Goal: Task Accomplishment & Management: Complete application form

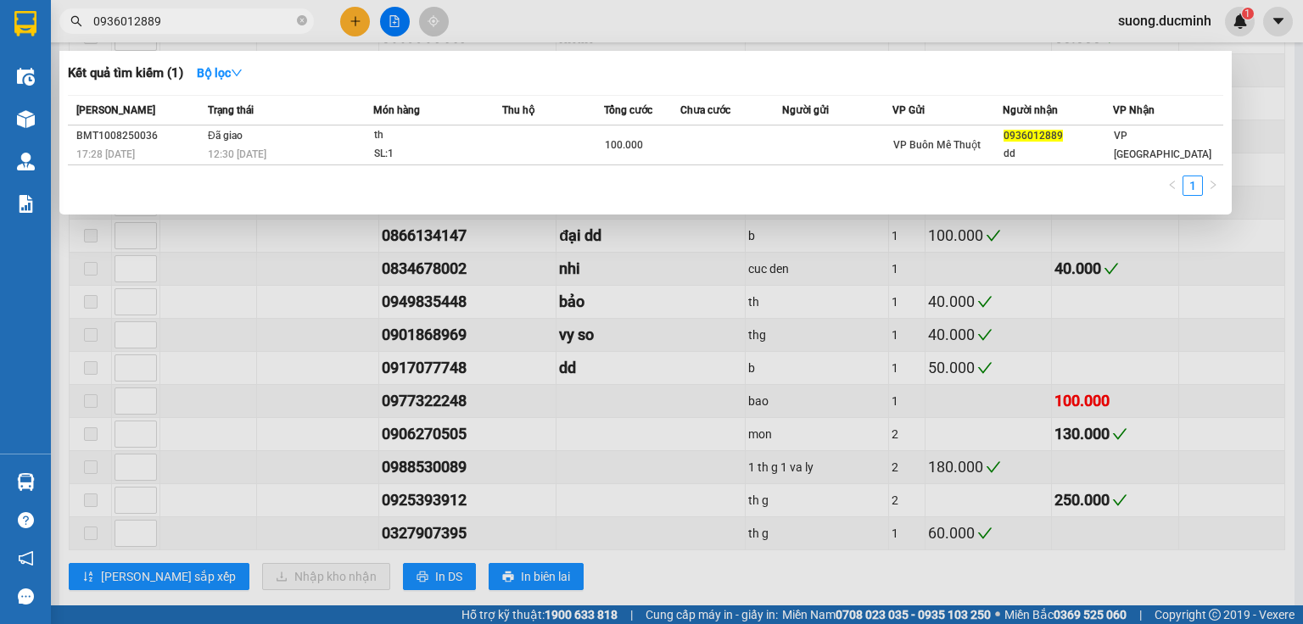
click at [352, 25] on div at bounding box center [651, 312] width 1303 height 624
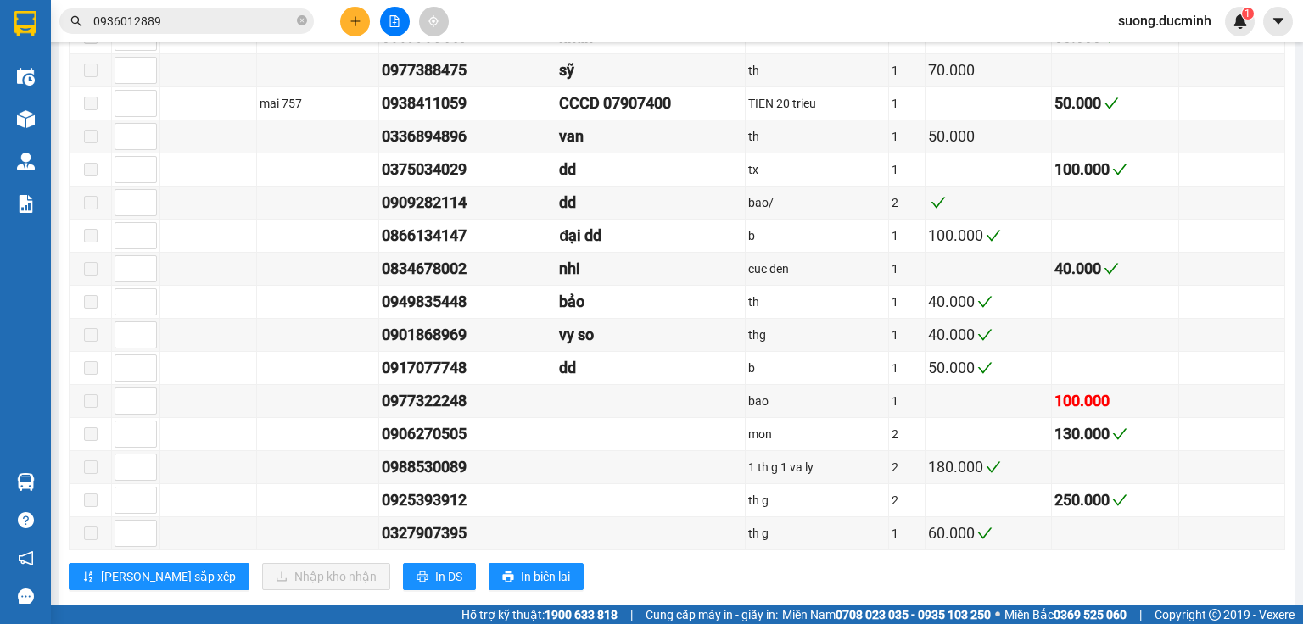
click at [353, 27] on button at bounding box center [355, 22] width 30 height 30
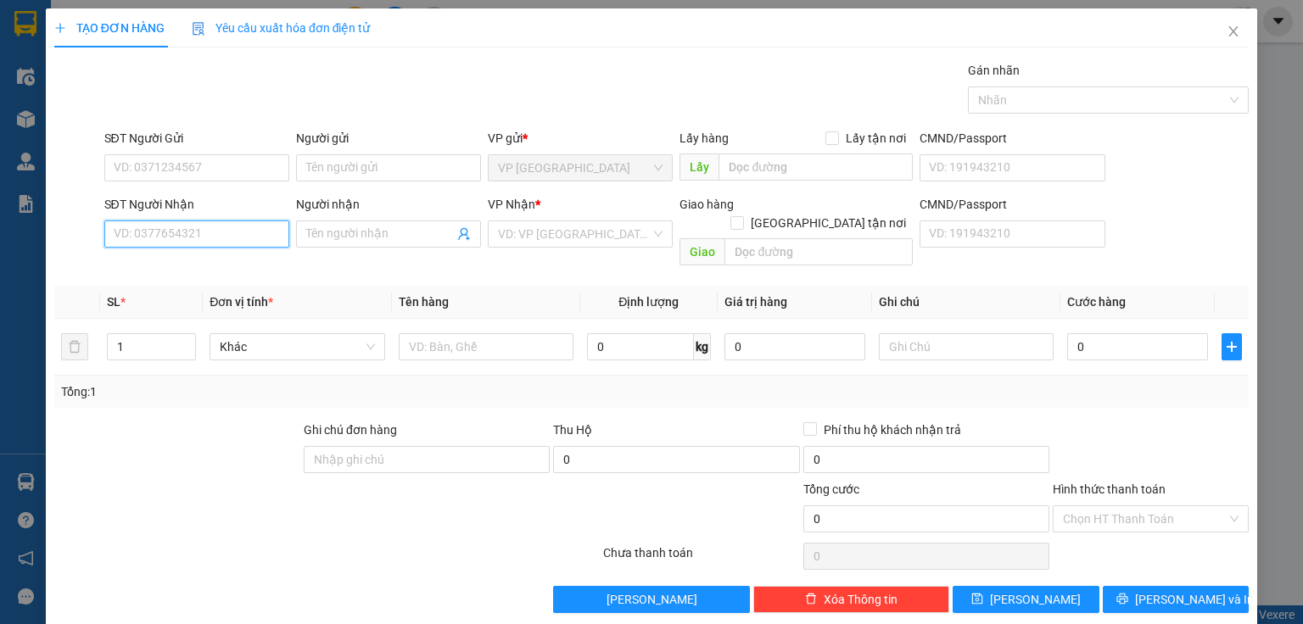
click at [183, 237] on input "SĐT Người Nhận" at bounding box center [196, 233] width 185 height 27
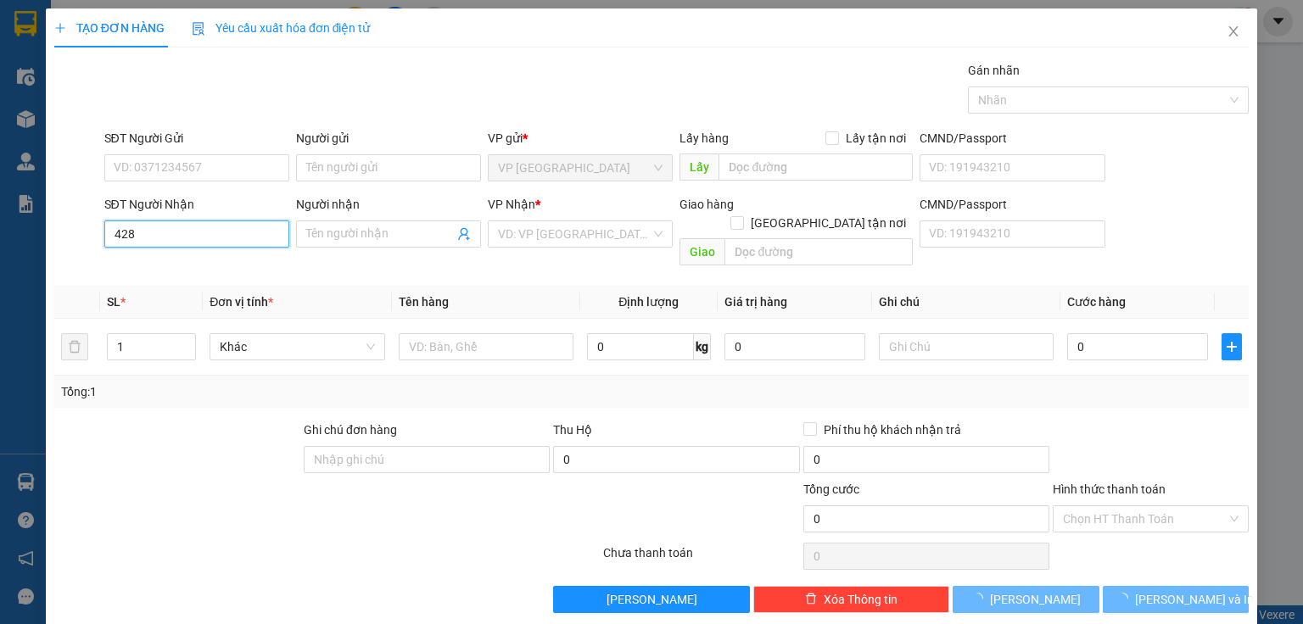
click at [183, 235] on input "428" at bounding box center [196, 233] width 185 height 27
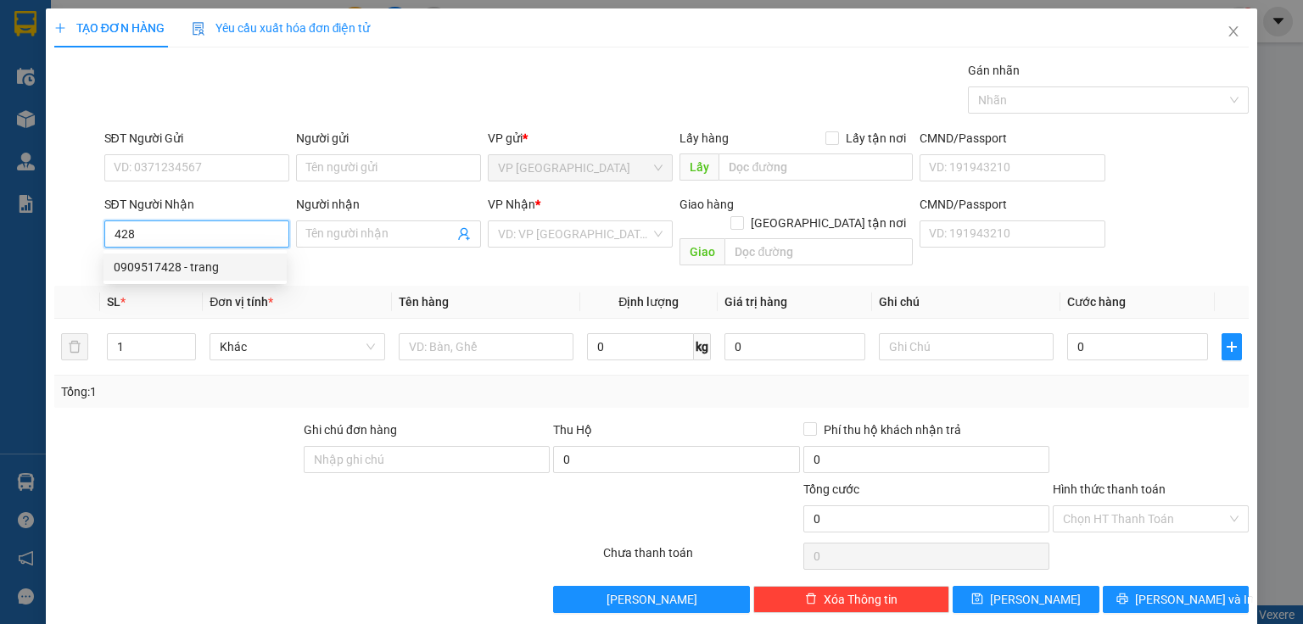
click at [190, 276] on div "0909517428 - trang" at bounding box center [195, 267] width 163 height 19
type input "0909517428"
type input "trang"
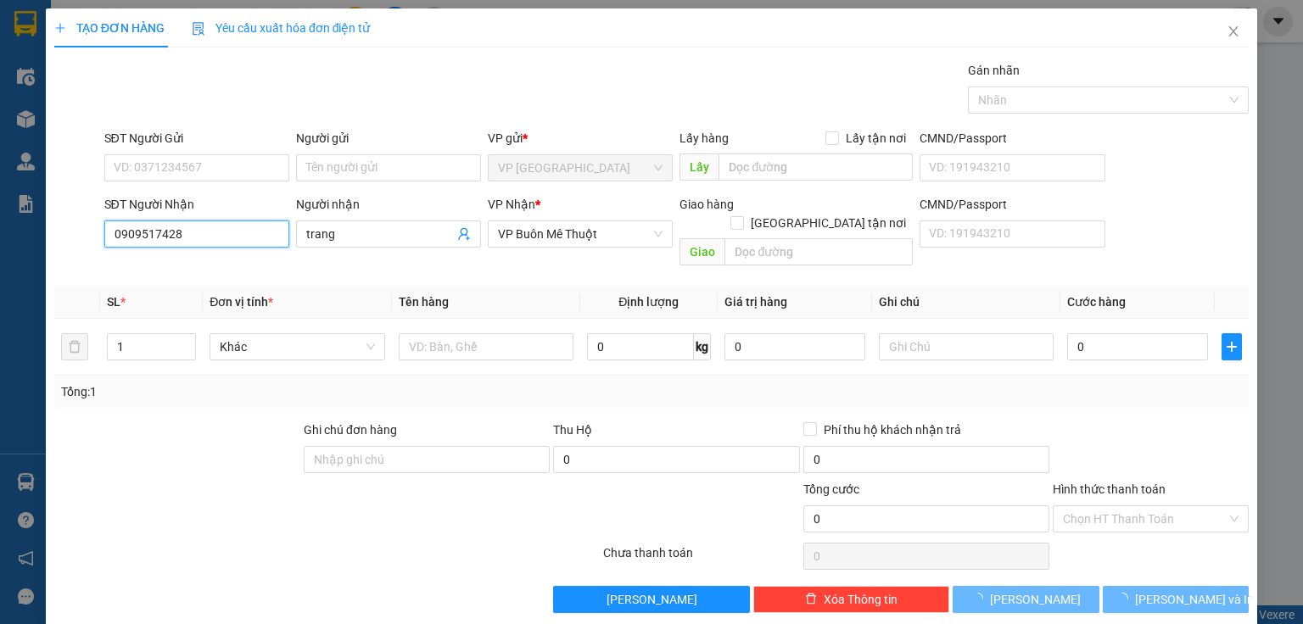
type input "210.000"
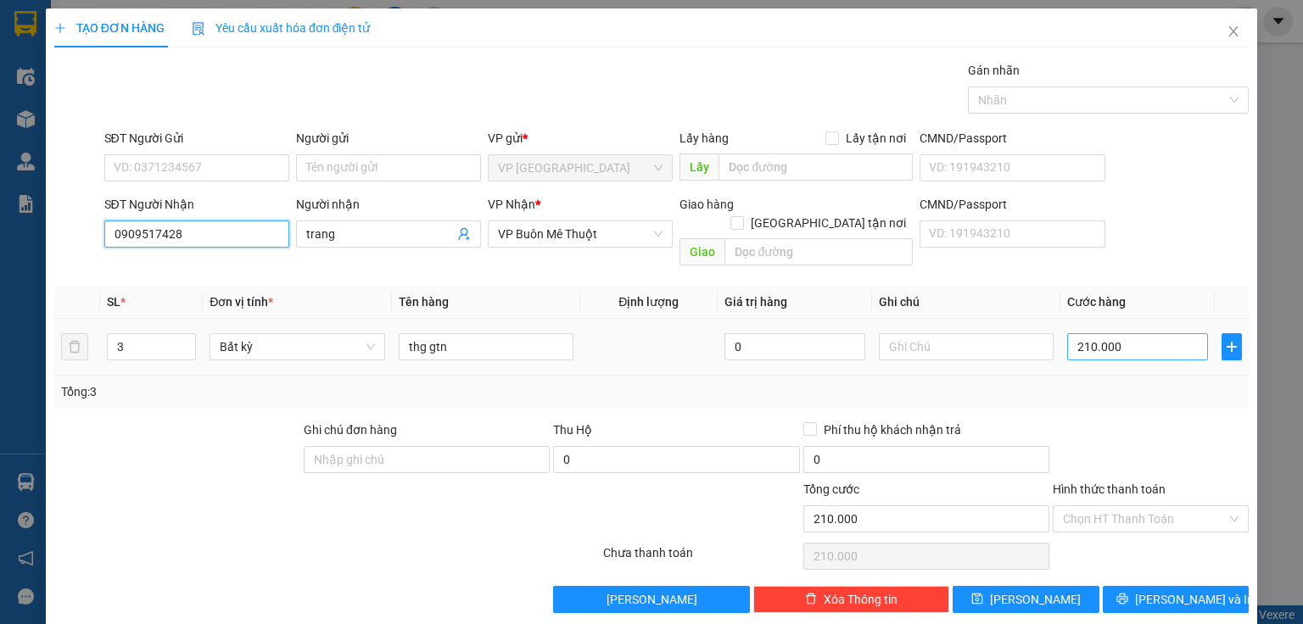
type input "0909517428"
click at [1147, 333] on input "210.000" at bounding box center [1137, 346] width 141 height 27
type input "2"
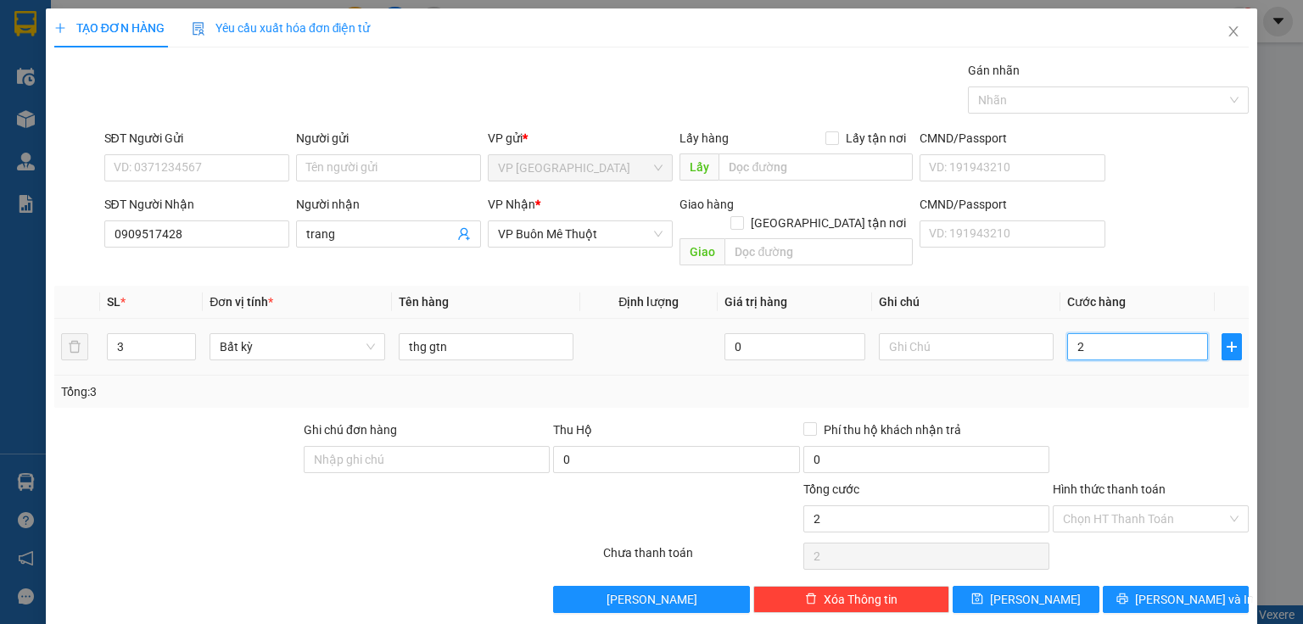
type input "22"
type input "220"
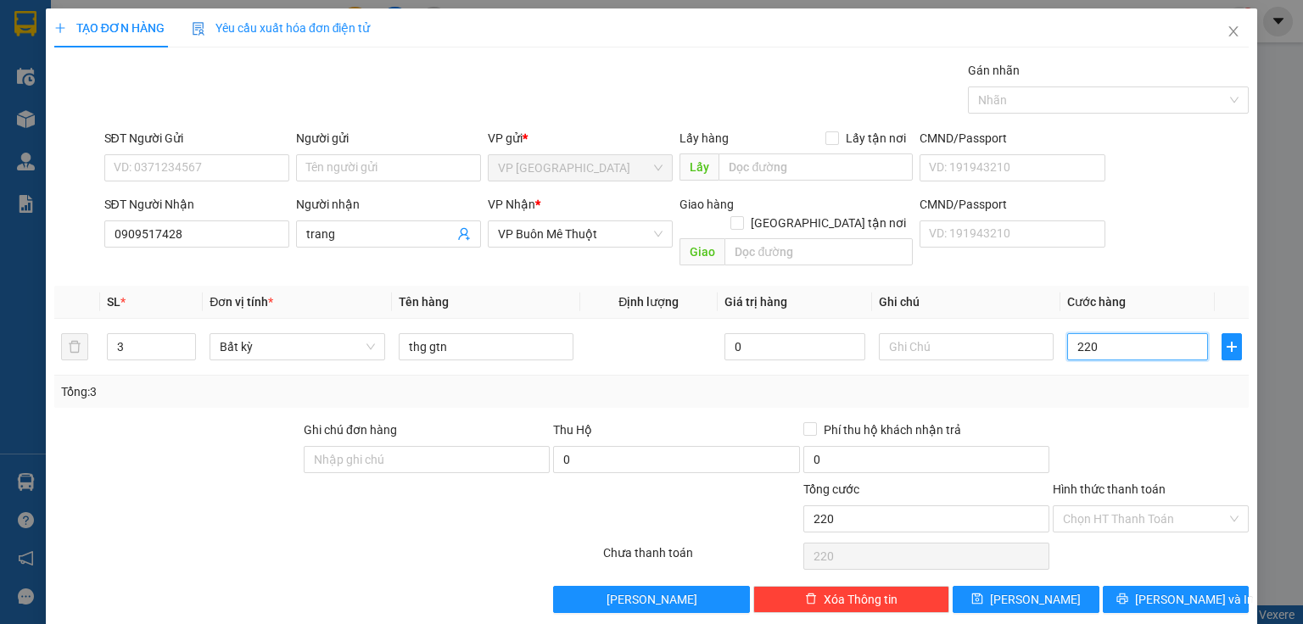
type input "220"
type input "220.000"
click at [1153, 421] on div at bounding box center [1150, 450] width 199 height 59
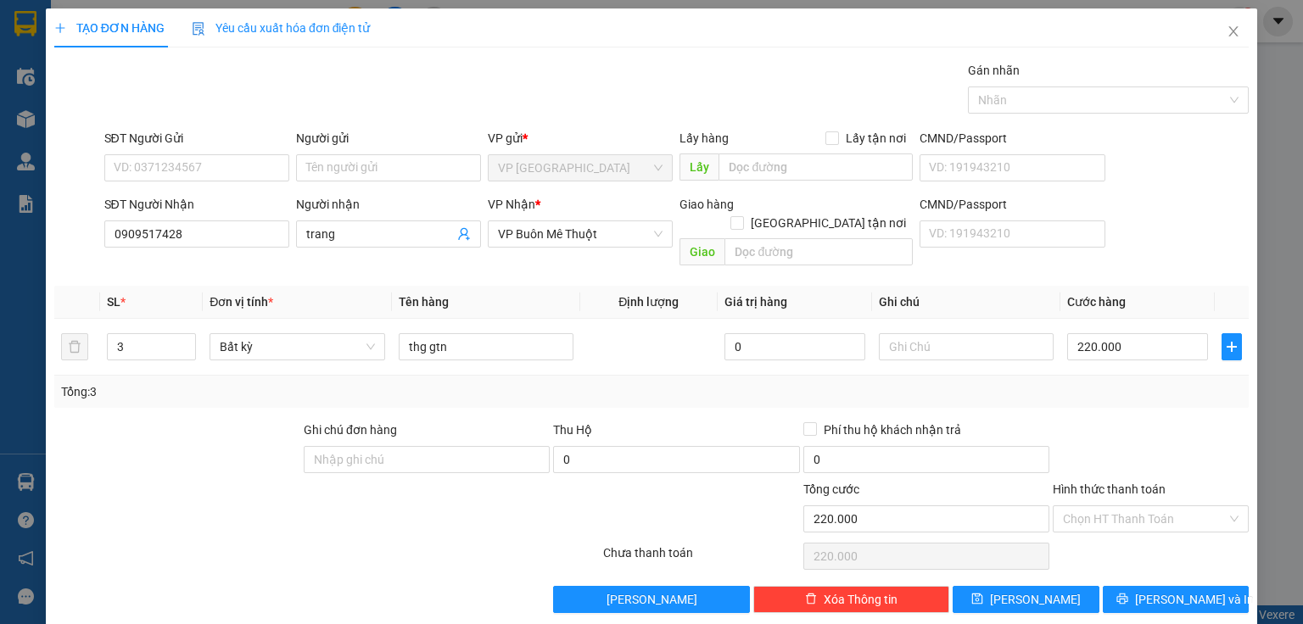
click at [1153, 421] on div at bounding box center [1150, 450] width 199 height 59
drag, startPoint x: 1126, startPoint y: 511, endPoint x: 1130, endPoint y: 499, distance: 12.3
click at [1126, 506] on span at bounding box center [1145, 518] width 164 height 25
click at [1130, 506] on input "Hình thức thanh toán" at bounding box center [1145, 518] width 164 height 25
click at [1108, 536] on div "Tại văn phòng" at bounding box center [1141, 532] width 175 height 19
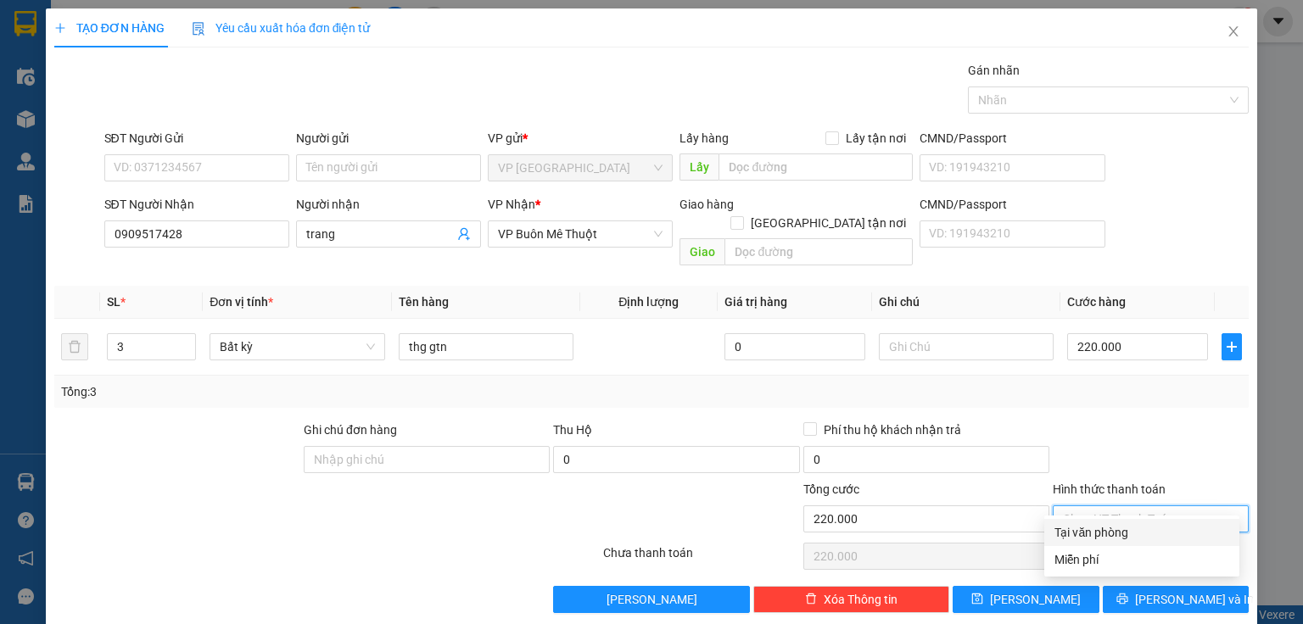
type input "0"
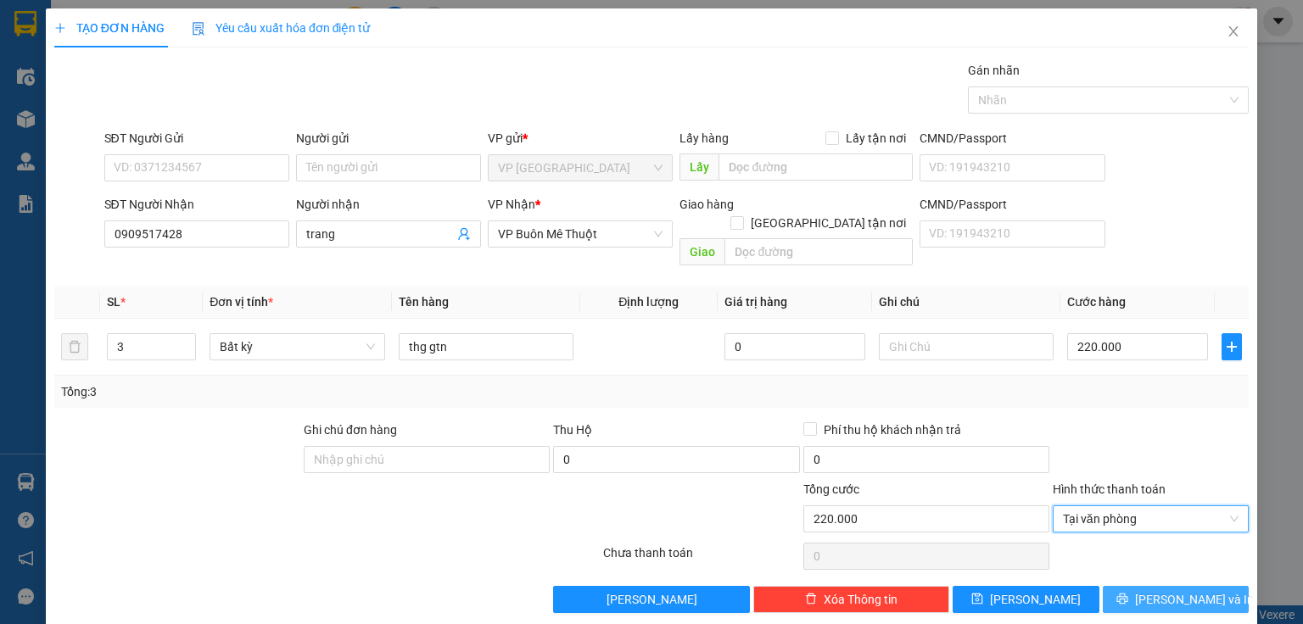
click at [1123, 586] on button "[PERSON_NAME] và In" at bounding box center [1175, 599] width 147 height 27
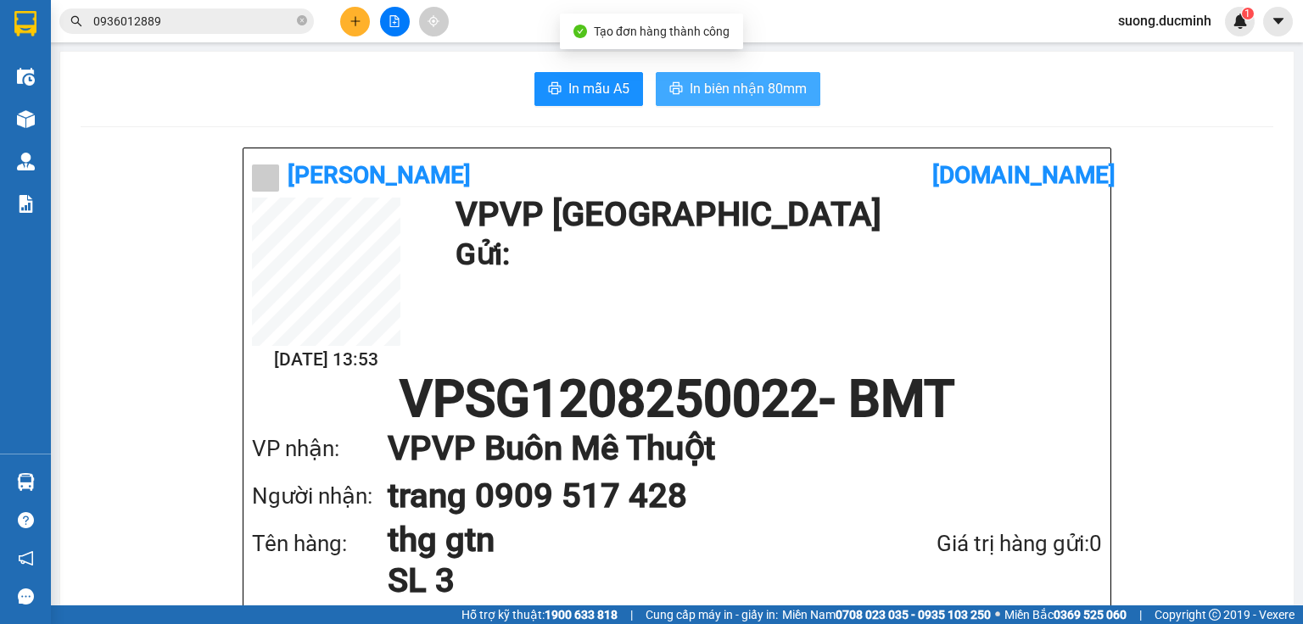
click at [753, 81] on span "In biên nhận 80mm" at bounding box center [747, 88] width 117 height 21
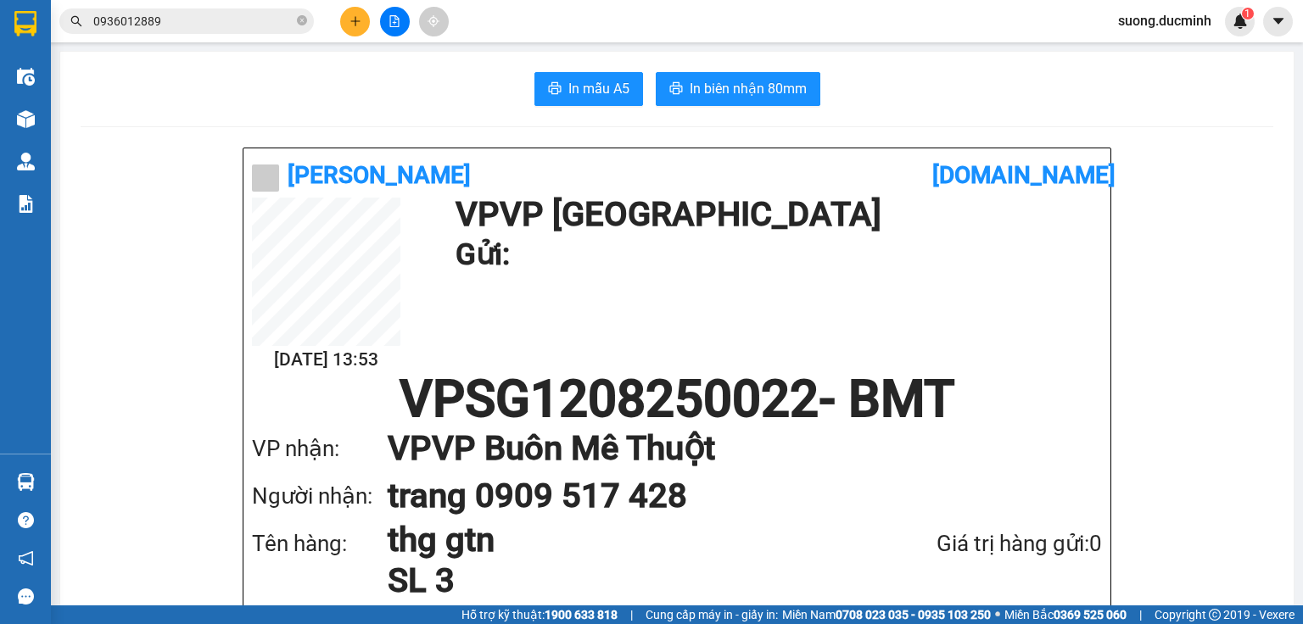
click at [354, 21] on icon "plus" at bounding box center [355, 21] width 12 height 12
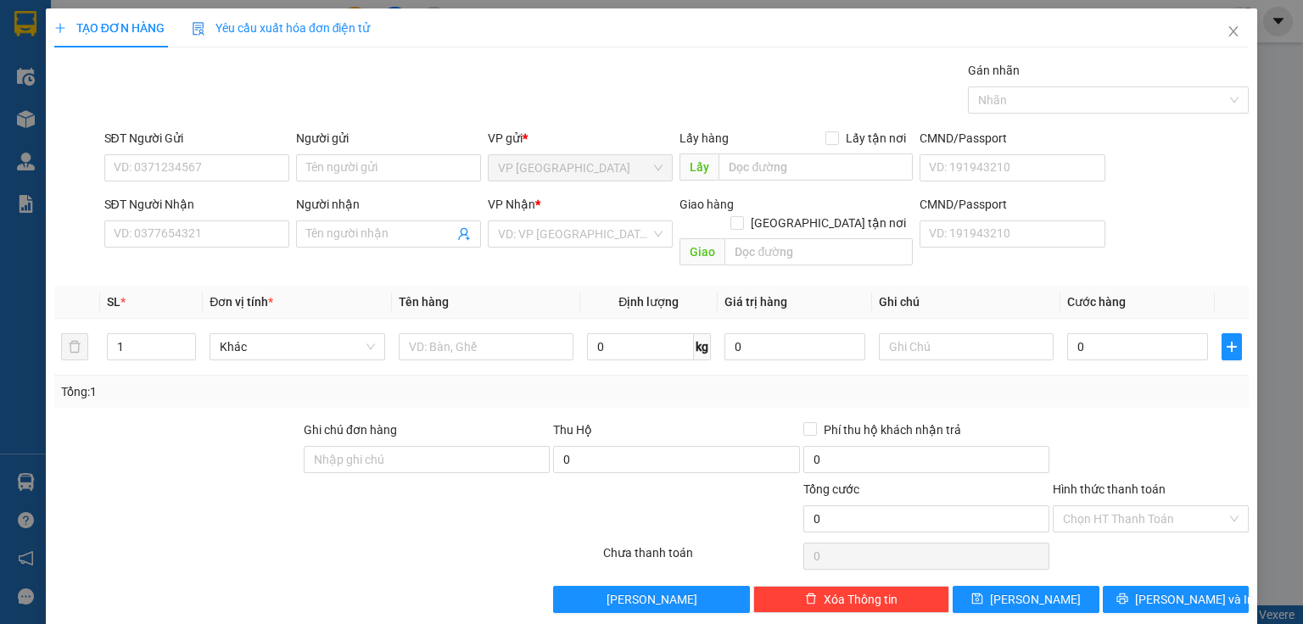
click at [233, 218] on div "SĐT Người Nhận" at bounding box center [196, 207] width 185 height 25
click at [204, 224] on input "SĐT Người Nhận" at bounding box center [196, 233] width 185 height 27
type input "0336646818"
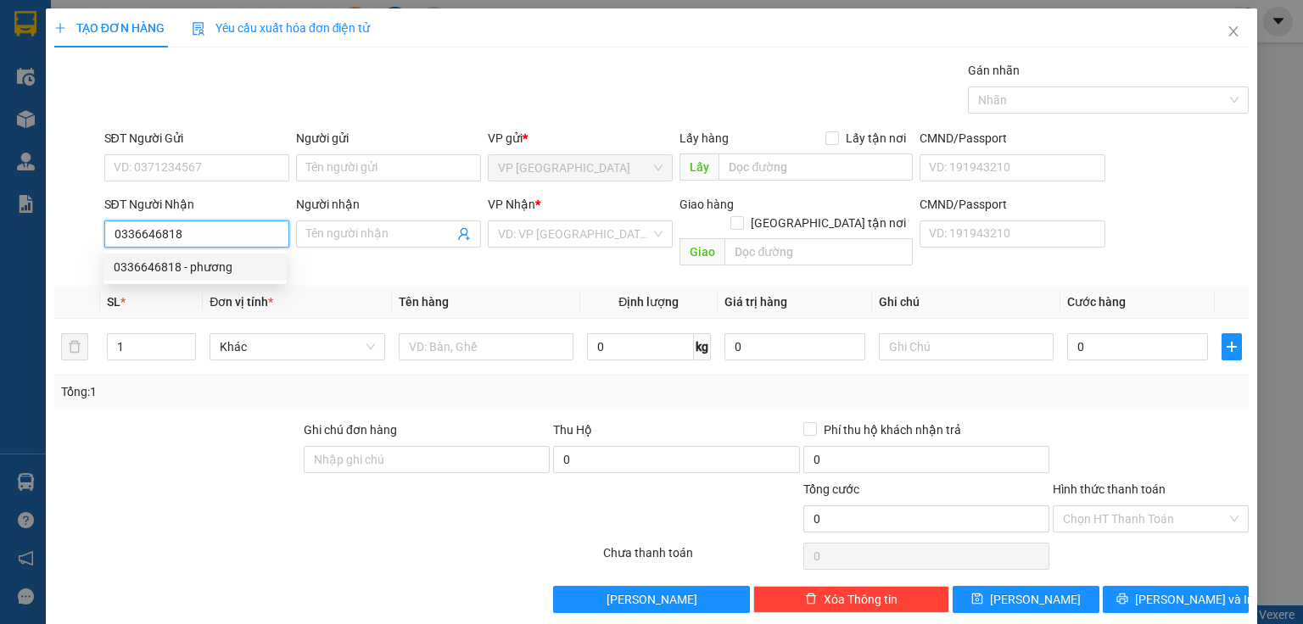
click at [235, 259] on div "0336646818 - phương" at bounding box center [195, 267] width 163 height 19
type input "phương"
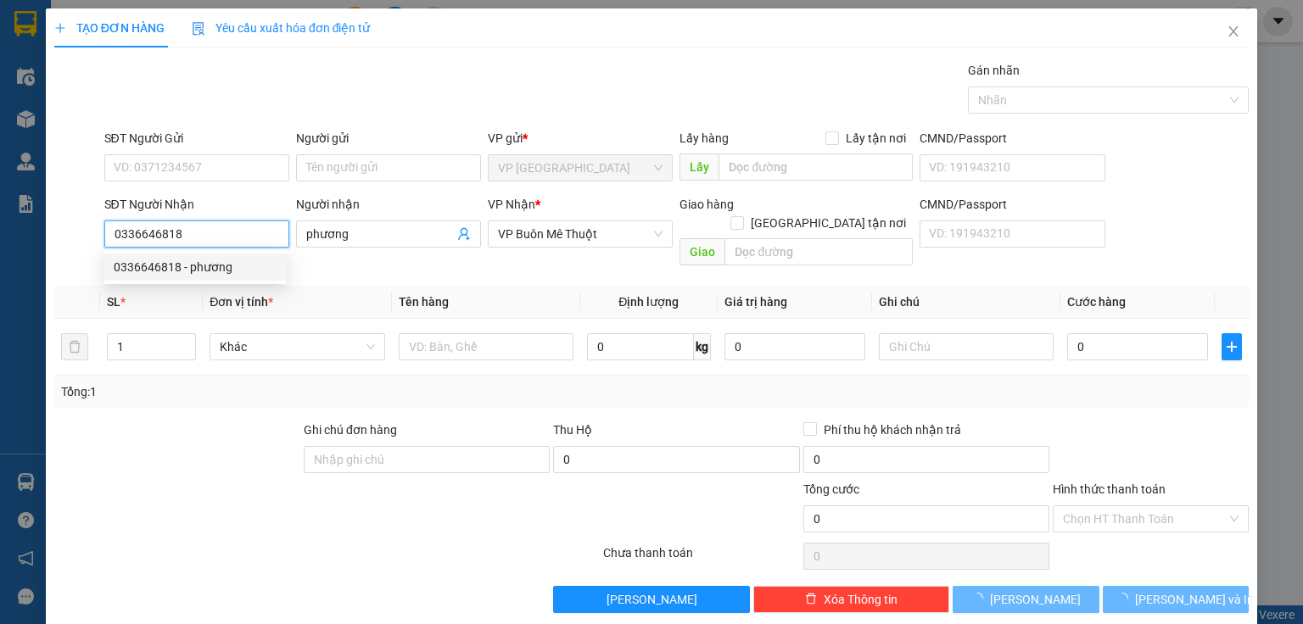
type input "50.000"
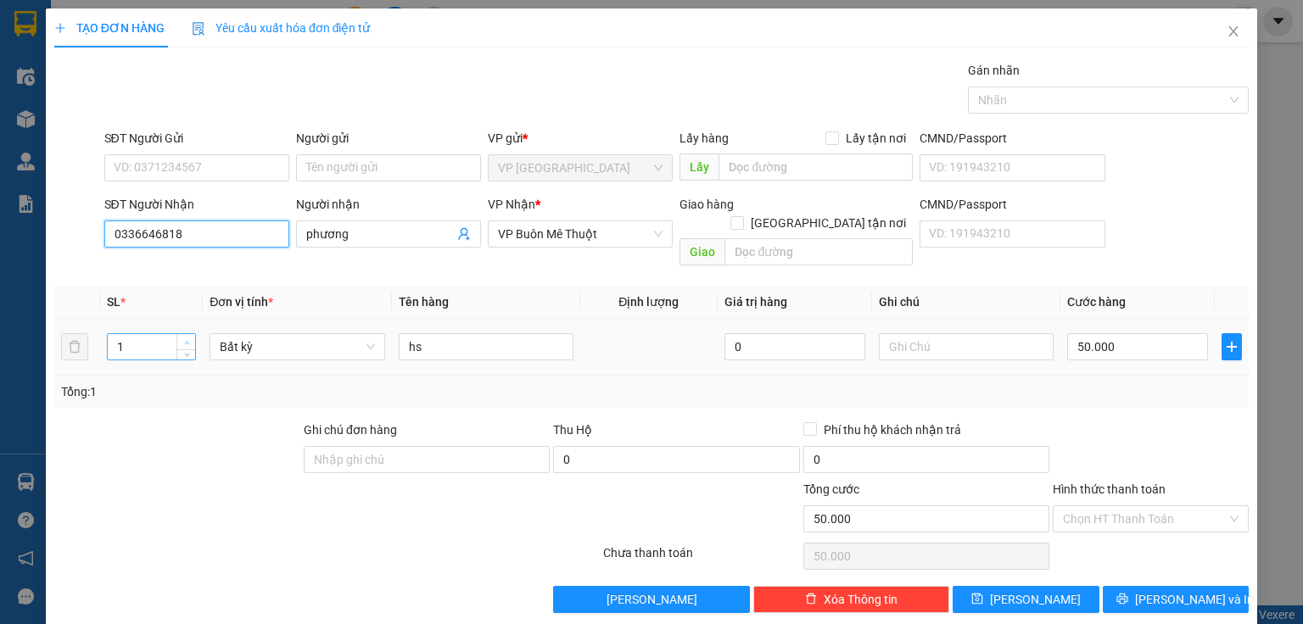
type input "0336646818"
click at [186, 338] on span "up" at bounding box center [186, 343] width 10 height 10
type input "3"
click at [186, 338] on span "up" at bounding box center [186, 343] width 10 height 10
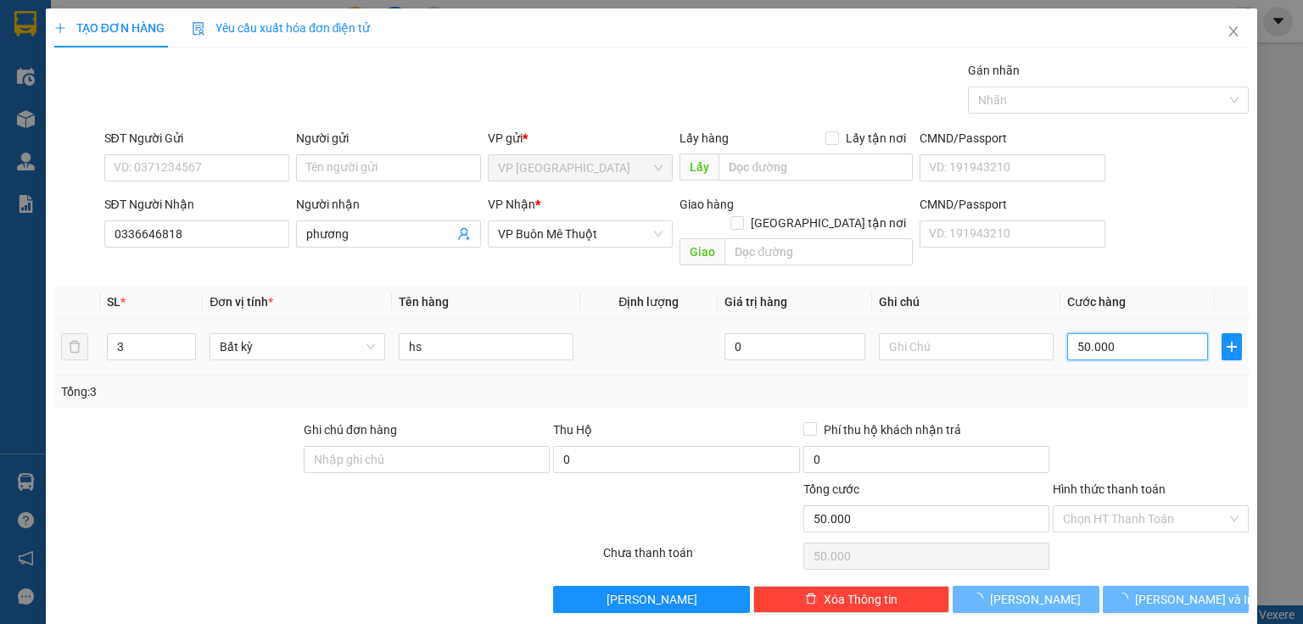
click at [1143, 333] on input "50.000" at bounding box center [1137, 346] width 141 height 27
type input "0"
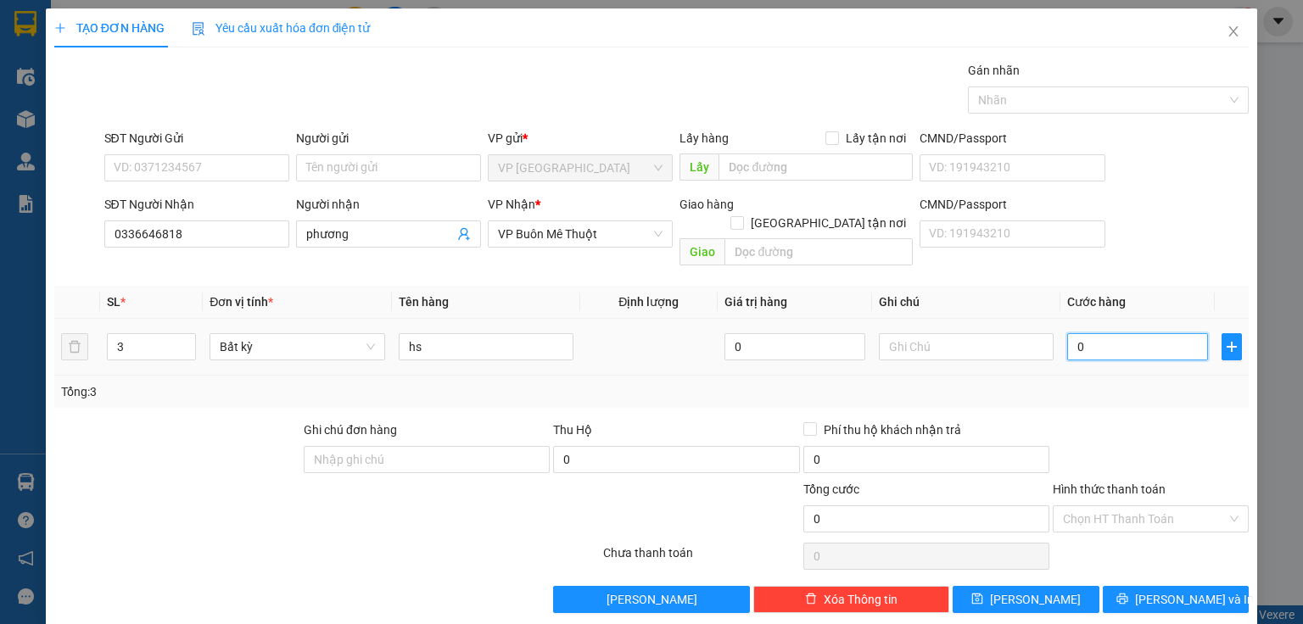
type input "8"
type input "08"
type input "80"
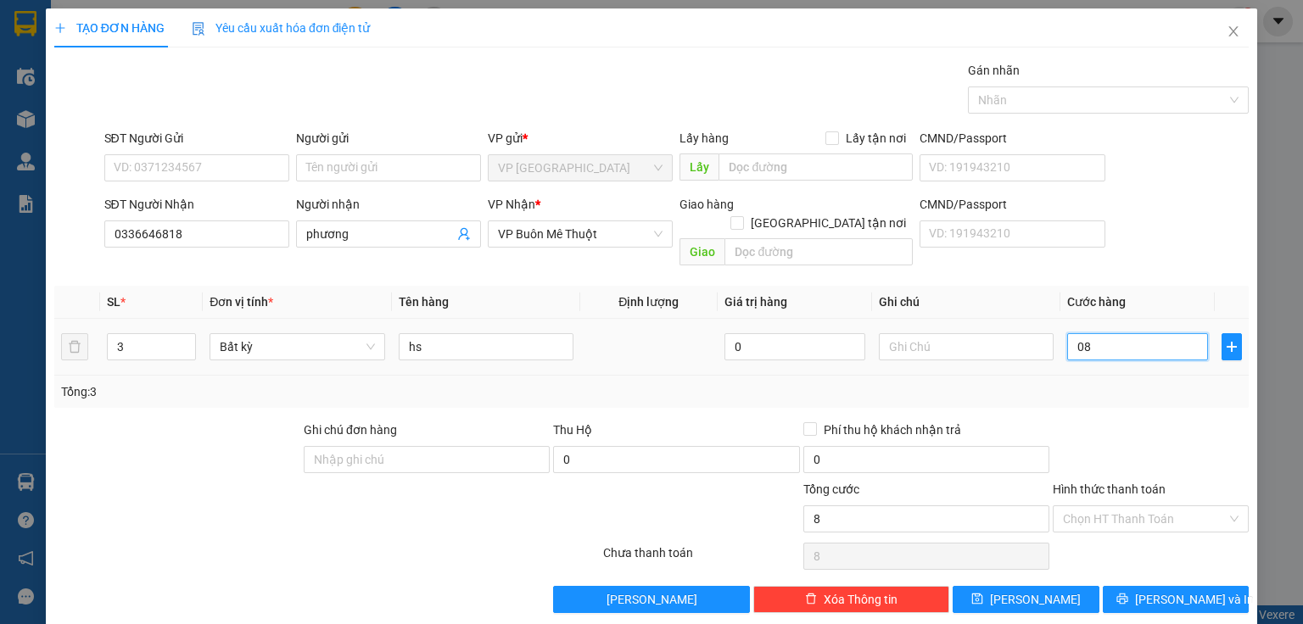
type input "080"
click at [1094, 333] on input "080" at bounding box center [1137, 346] width 141 height 27
click at [1101, 333] on input "080" at bounding box center [1137, 346] width 141 height 27
drag, startPoint x: 1101, startPoint y: 332, endPoint x: 1046, endPoint y: 332, distance: 54.3
click at [1046, 332] on tr "3 Bất kỳ hs 0 080" at bounding box center [651, 347] width 1194 height 57
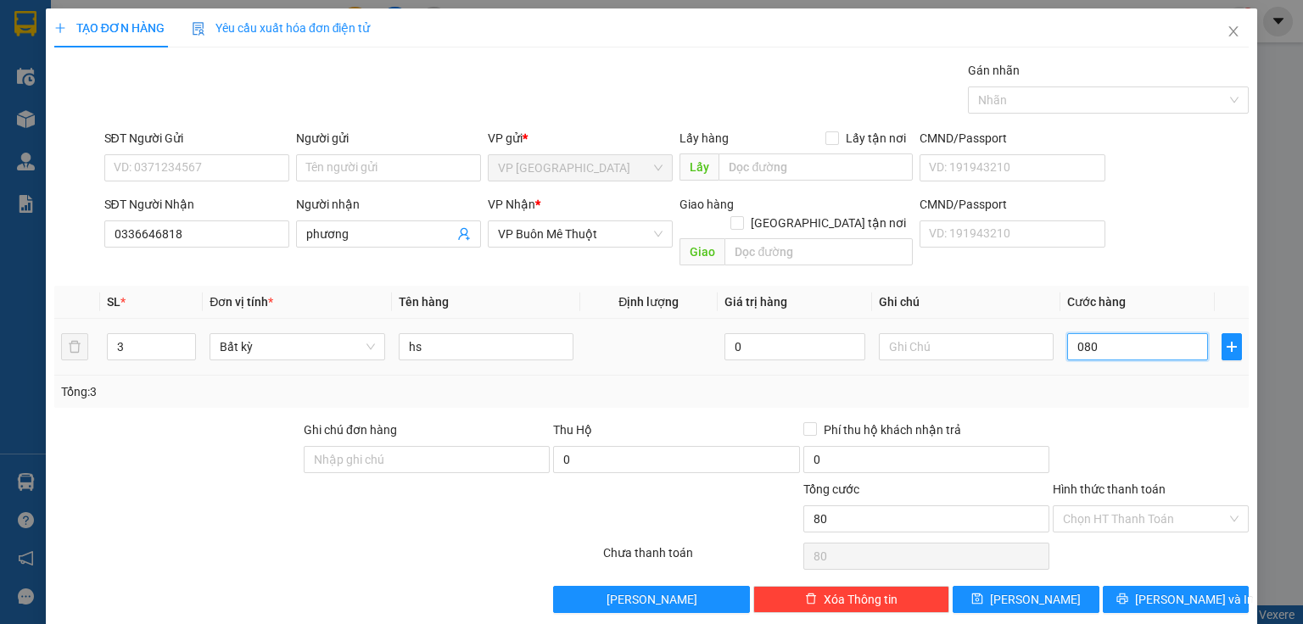
type input "9"
type input "90"
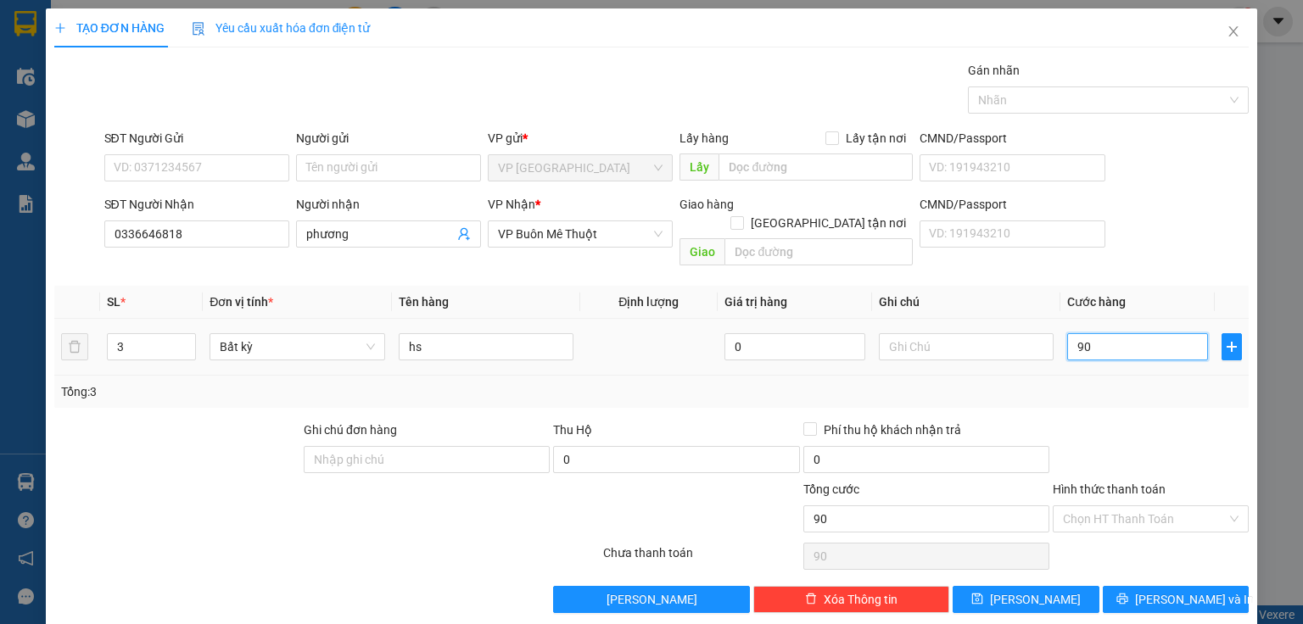
drag, startPoint x: 1096, startPoint y: 331, endPoint x: 1071, endPoint y: 332, distance: 24.7
click at [1071, 333] on input "90" at bounding box center [1137, 346] width 141 height 27
type input "90"
type input "90.000"
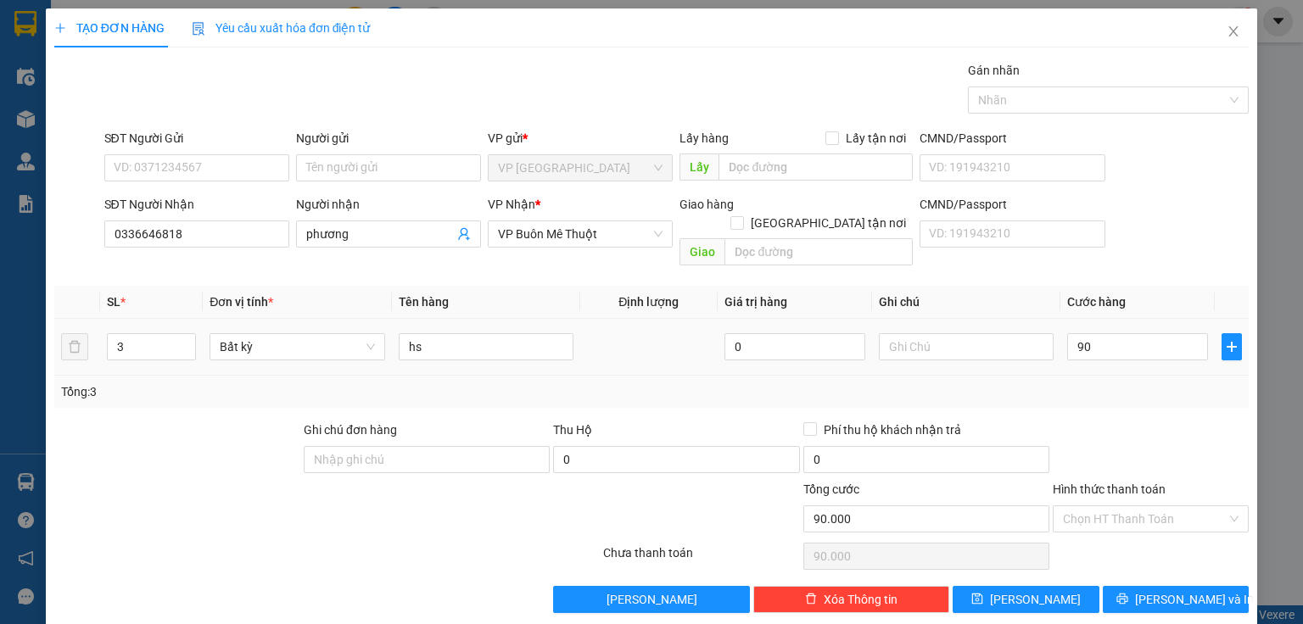
type input "90.000"
click at [1122, 395] on div "Transit Pickup Surcharge Ids Transit Deliver Surcharge Ids Transit Deliver Surc…" at bounding box center [651, 337] width 1194 height 552
click at [1127, 594] on icon "printer" at bounding box center [1121, 599] width 11 height 11
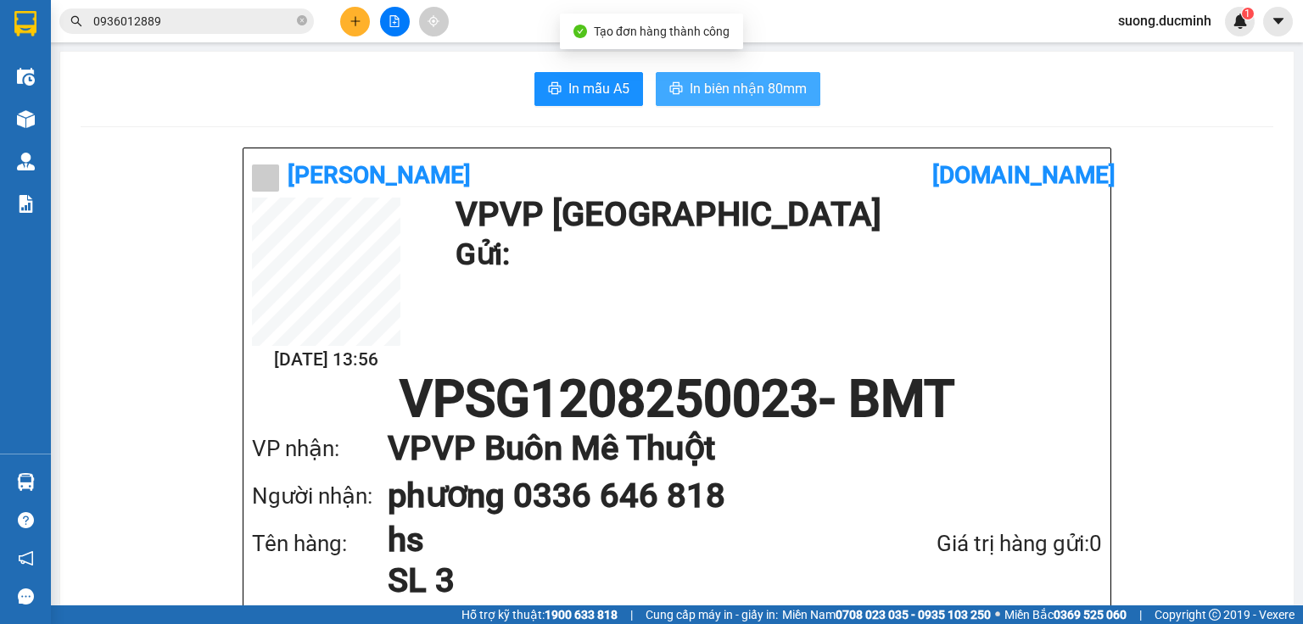
click at [743, 85] on span "In biên nhận 80mm" at bounding box center [747, 88] width 117 height 21
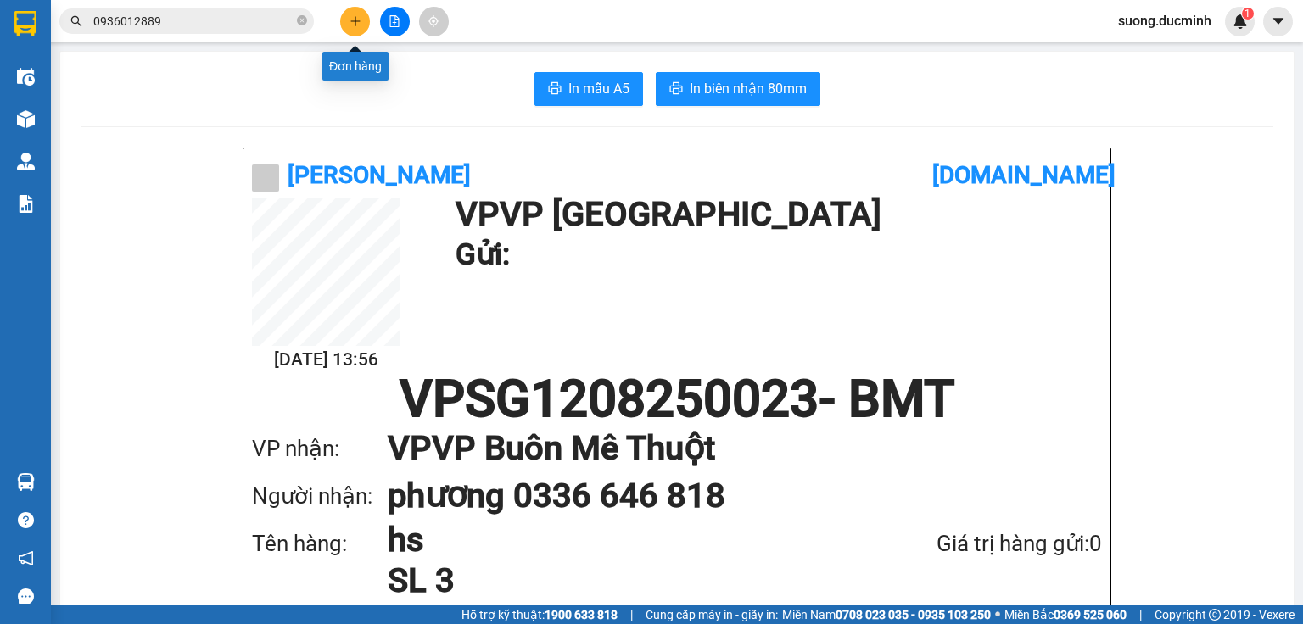
click at [344, 20] on button at bounding box center [355, 22] width 30 height 30
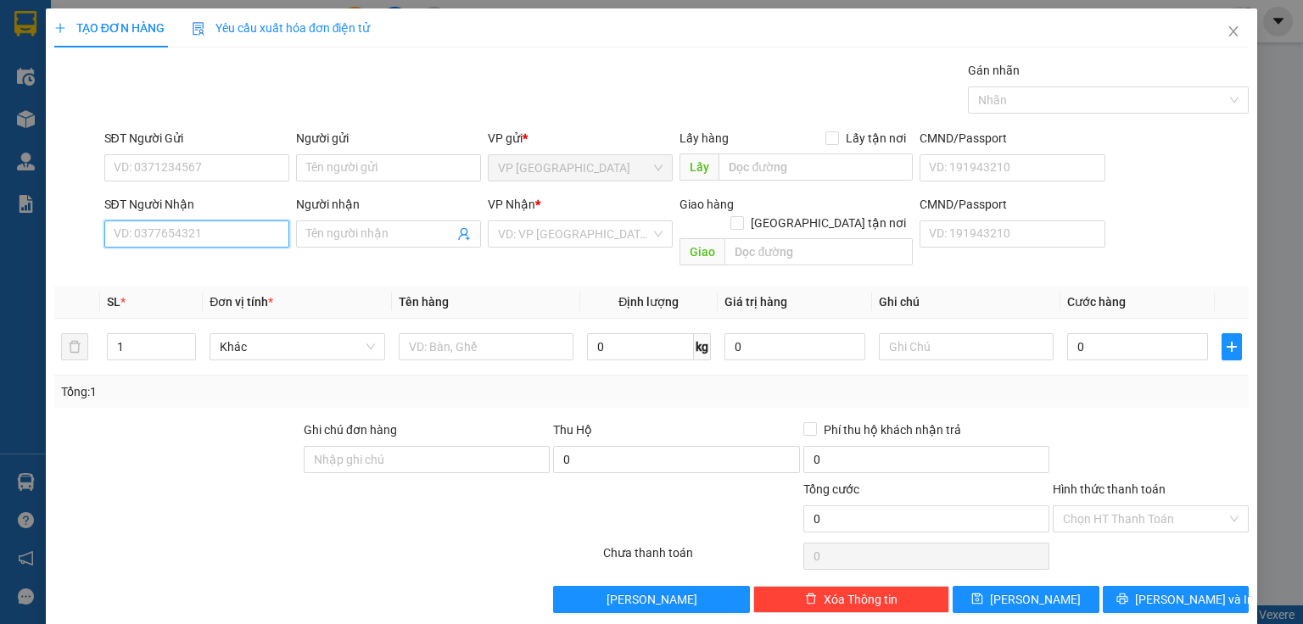
click at [187, 234] on input "SĐT Người Nhận" at bounding box center [196, 233] width 185 height 27
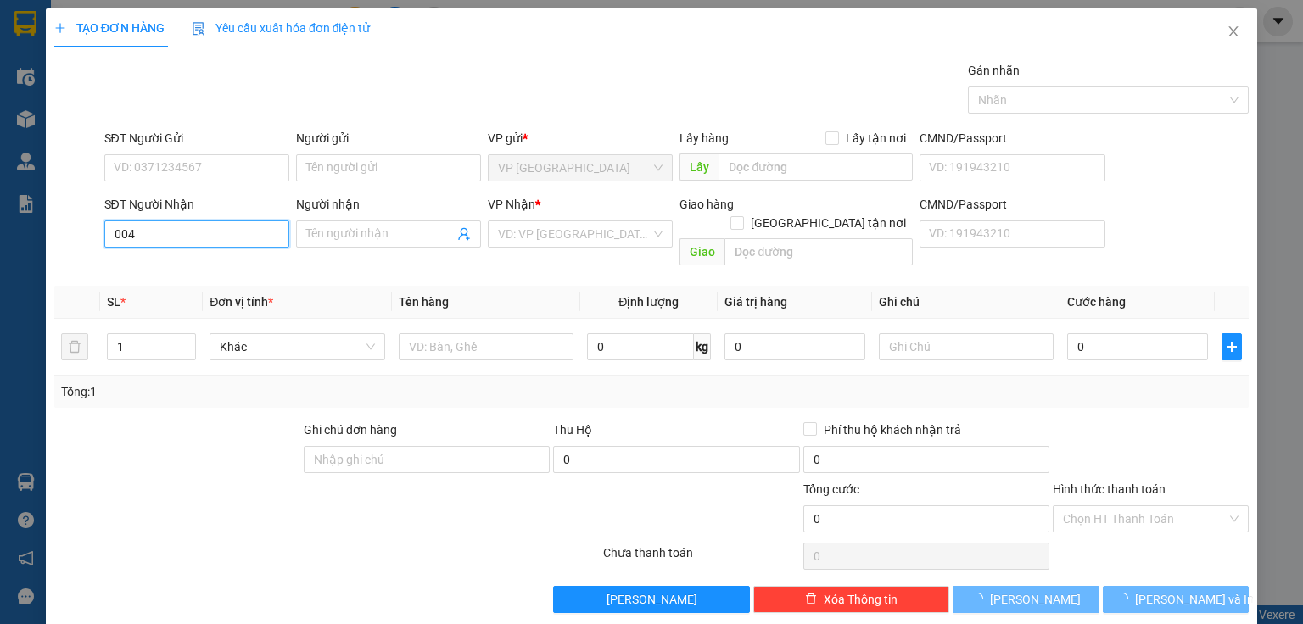
click at [183, 245] on input "004" at bounding box center [196, 233] width 185 height 27
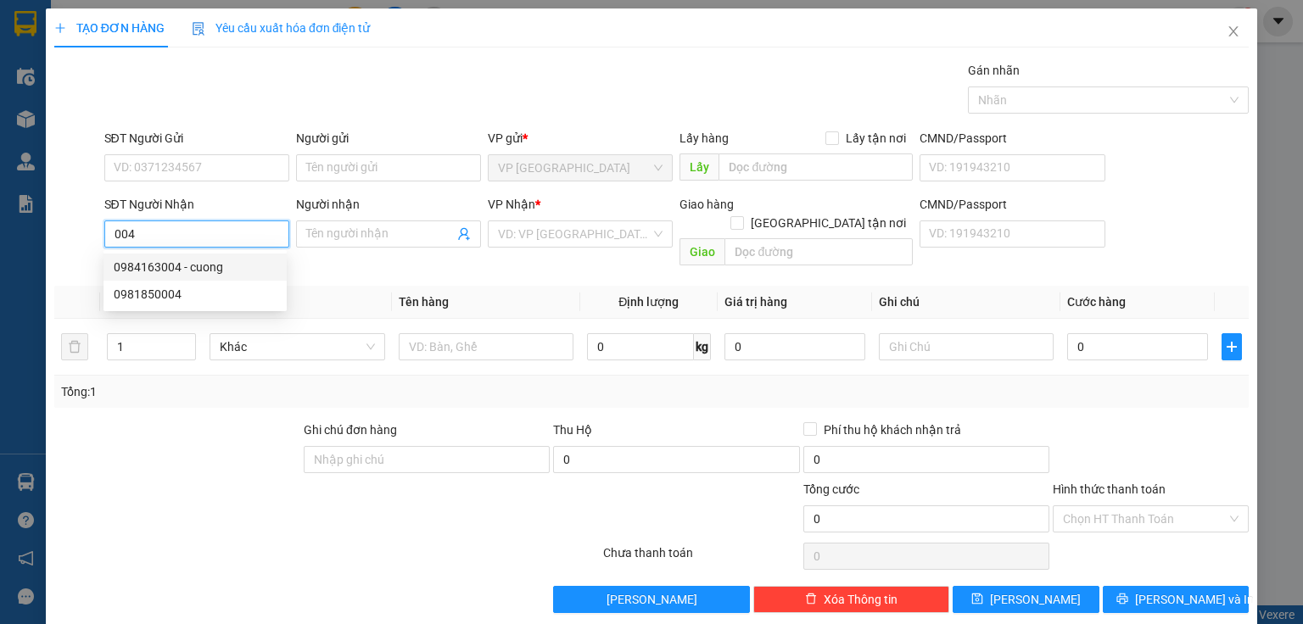
click at [165, 263] on div "0984163004 - cuong" at bounding box center [195, 267] width 163 height 19
type input "0984163004"
type input "cuong"
type input "30.000"
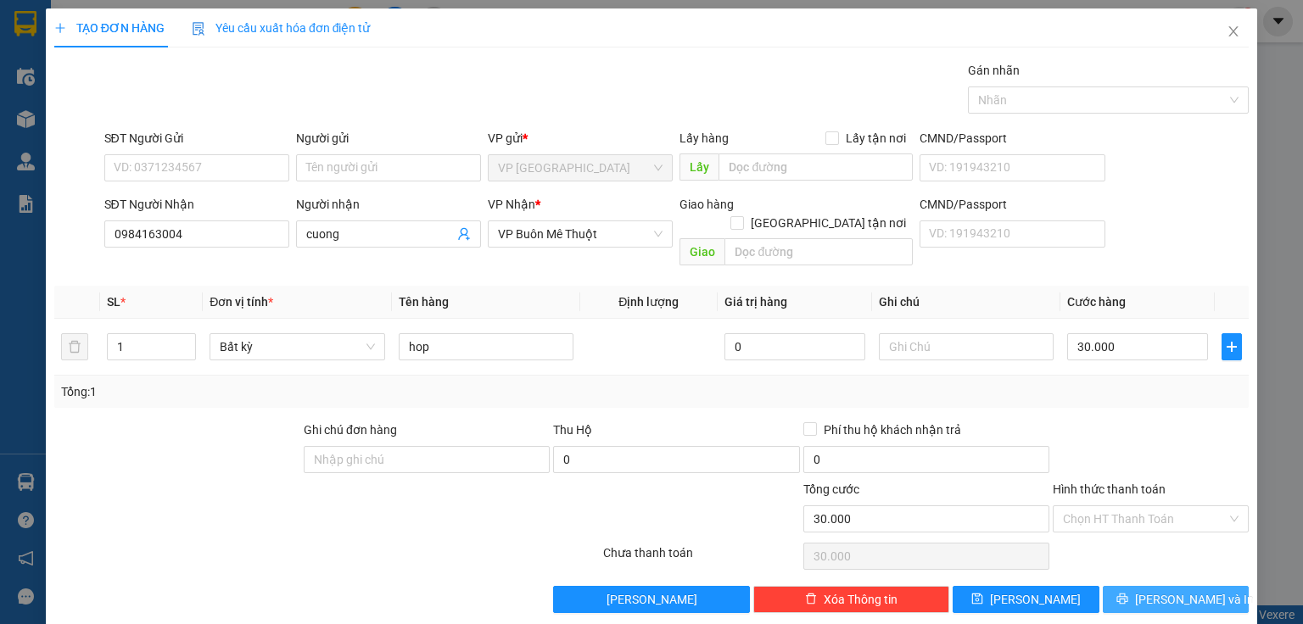
click at [1148, 586] on button "[PERSON_NAME] và In" at bounding box center [1175, 599] width 147 height 27
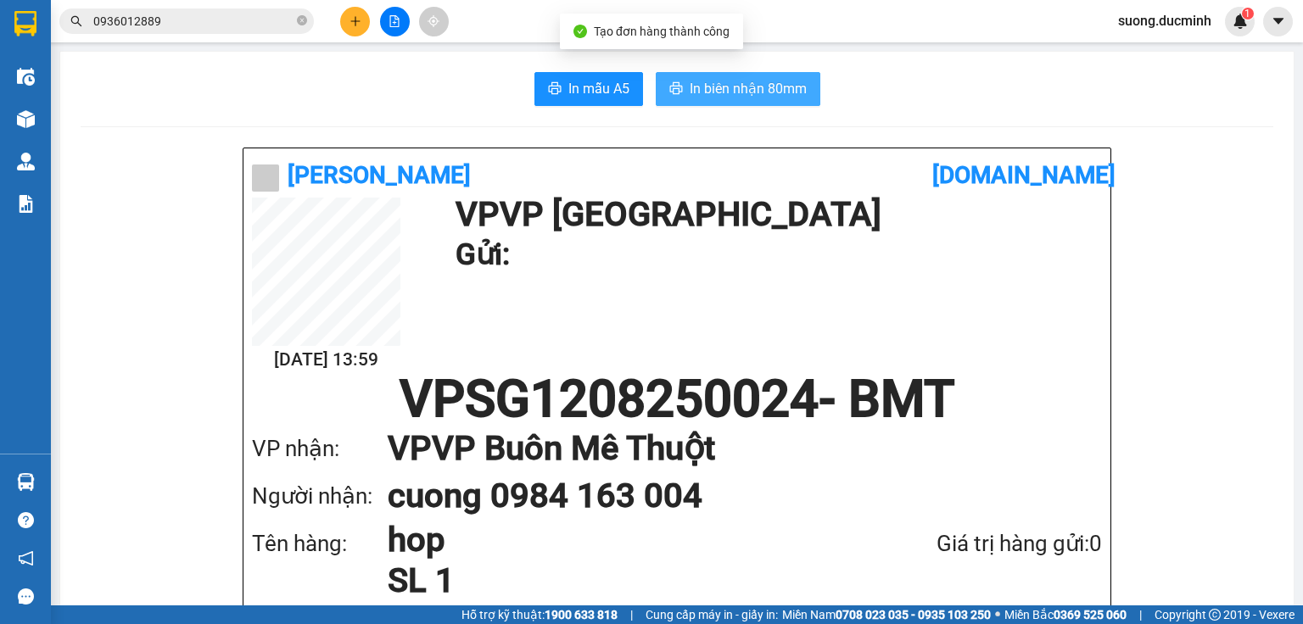
click at [732, 89] on span "In biên nhận 80mm" at bounding box center [747, 88] width 117 height 21
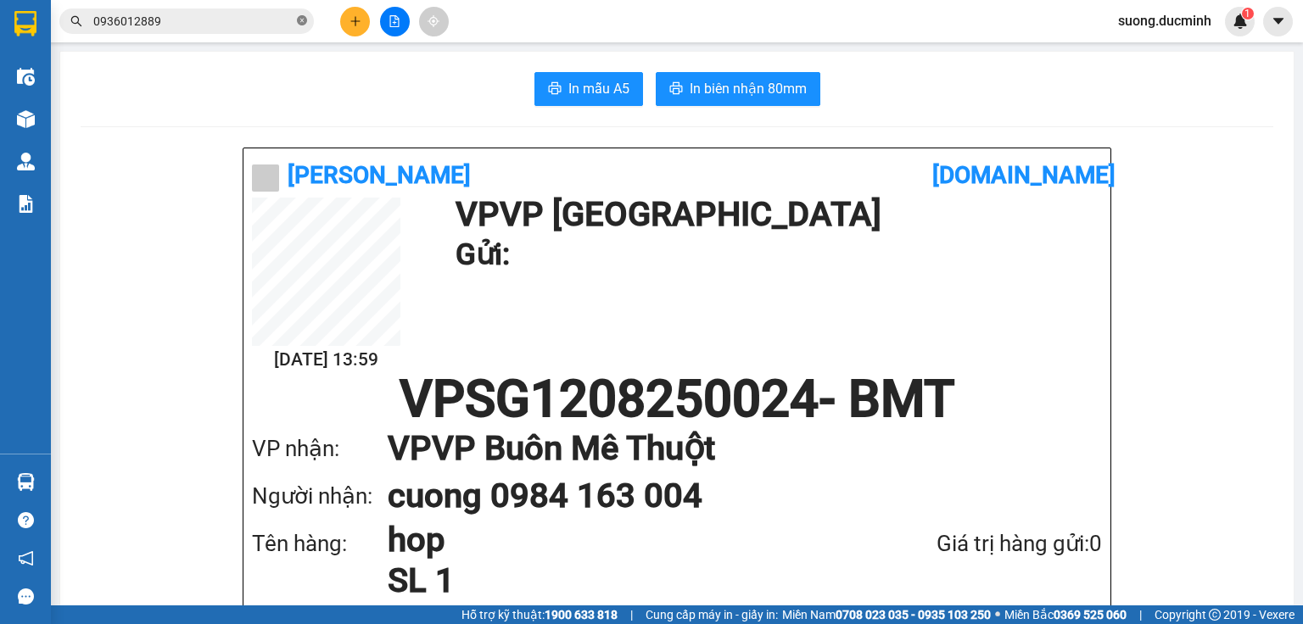
click at [303, 17] on icon "close-circle" at bounding box center [302, 20] width 10 height 10
click at [281, 17] on input "text" at bounding box center [193, 21] width 200 height 19
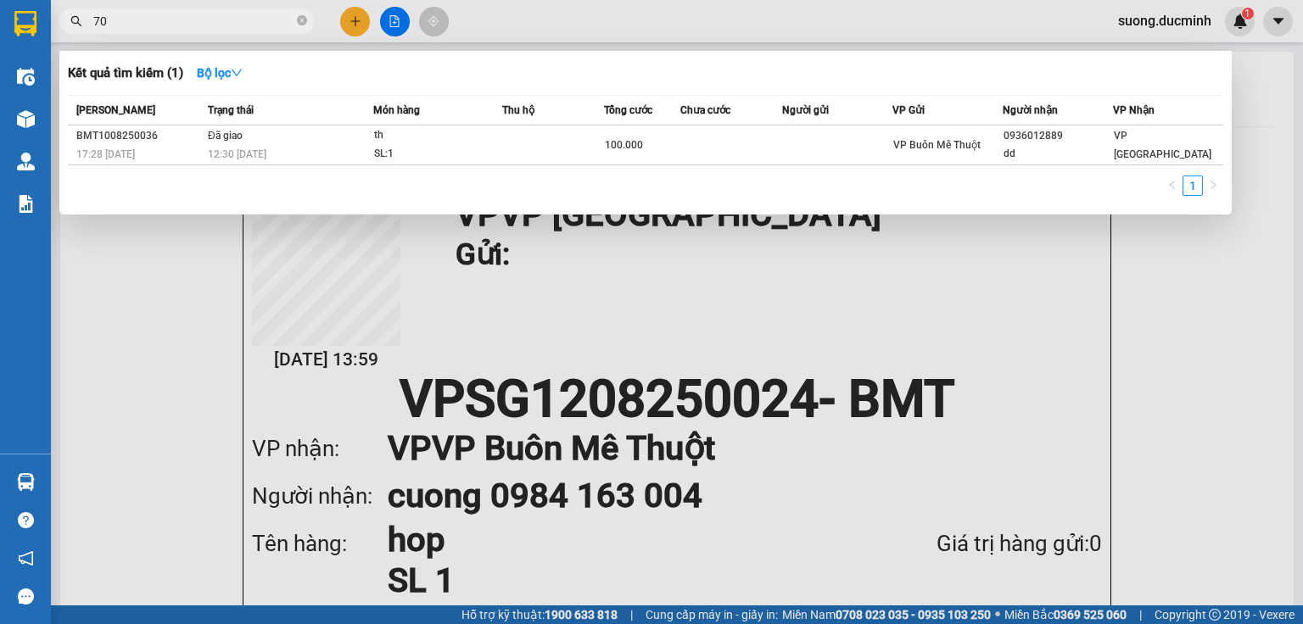
type input "706"
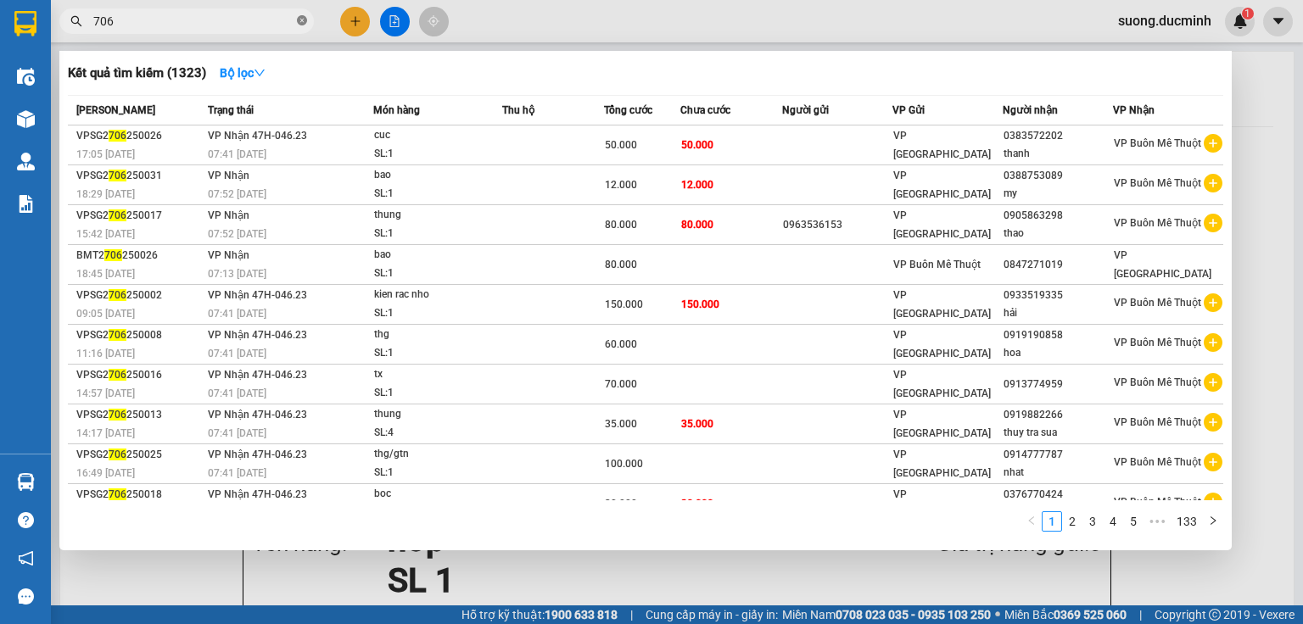
click at [299, 17] on icon "close-circle" at bounding box center [302, 20] width 10 height 10
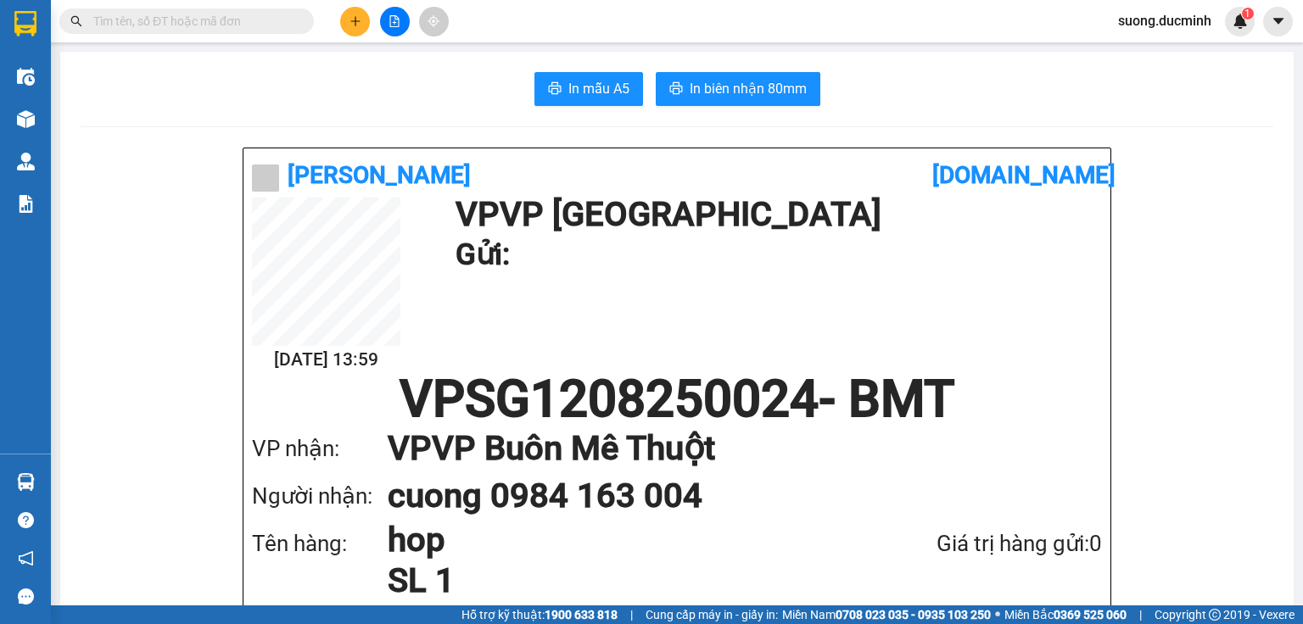
click at [253, 22] on input "text" at bounding box center [193, 21] width 200 height 19
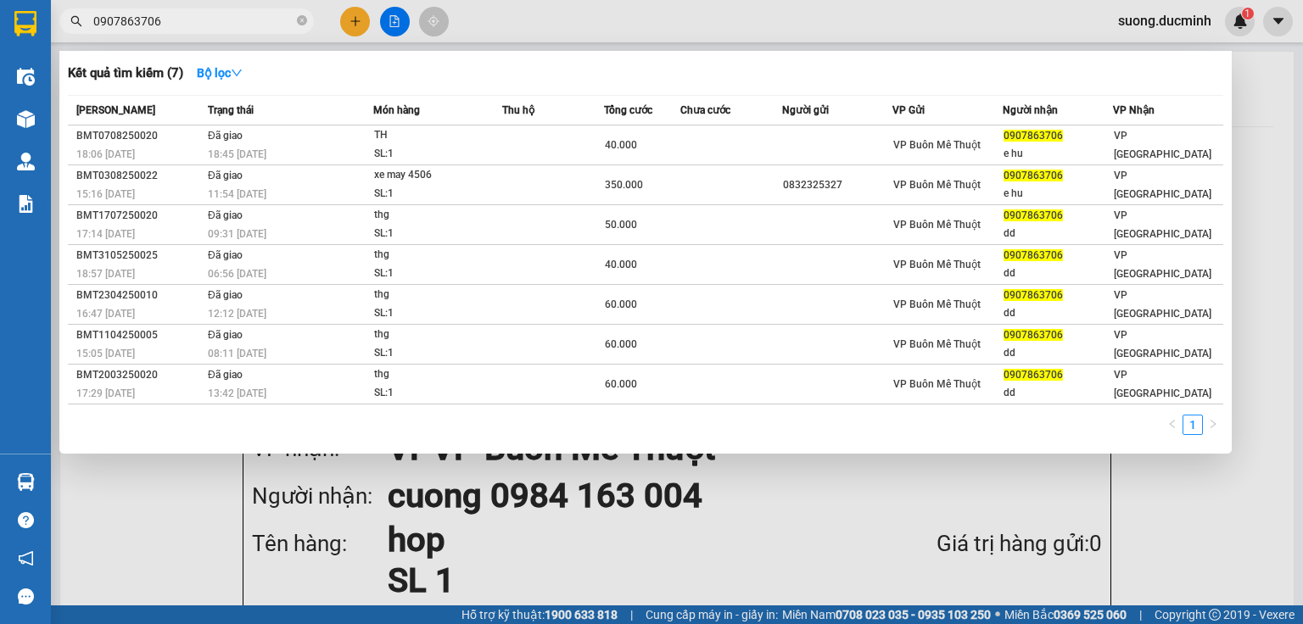
type input "0907863706"
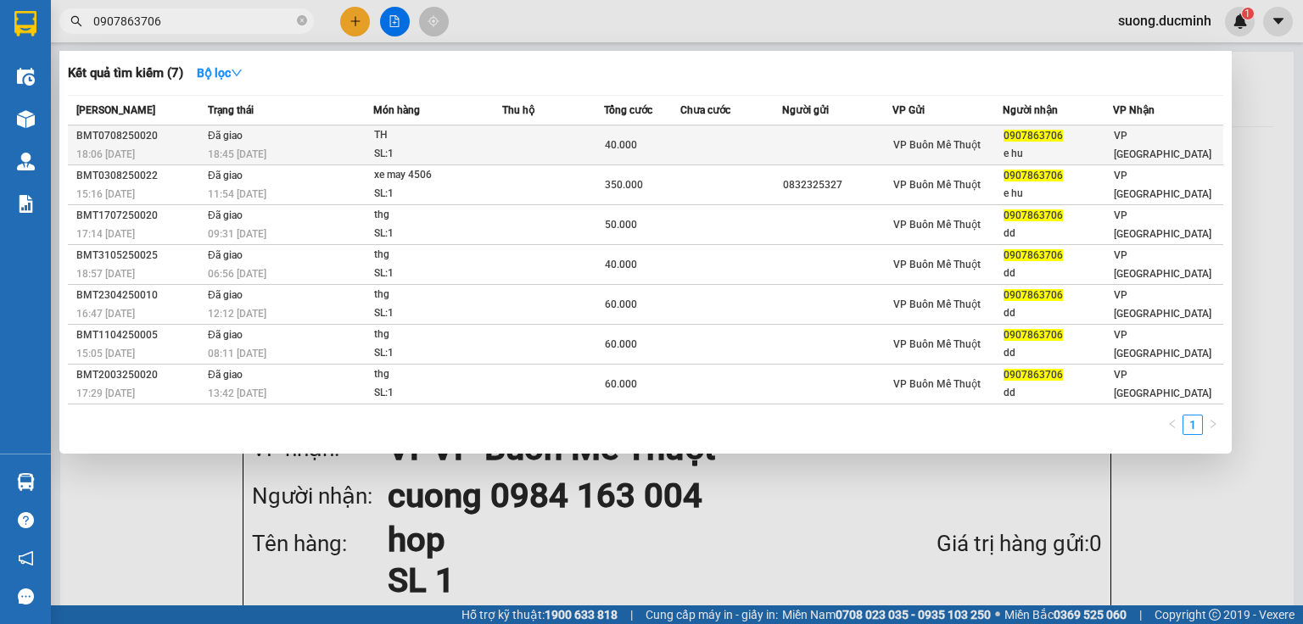
click at [427, 138] on div "TH" at bounding box center [437, 135] width 127 height 19
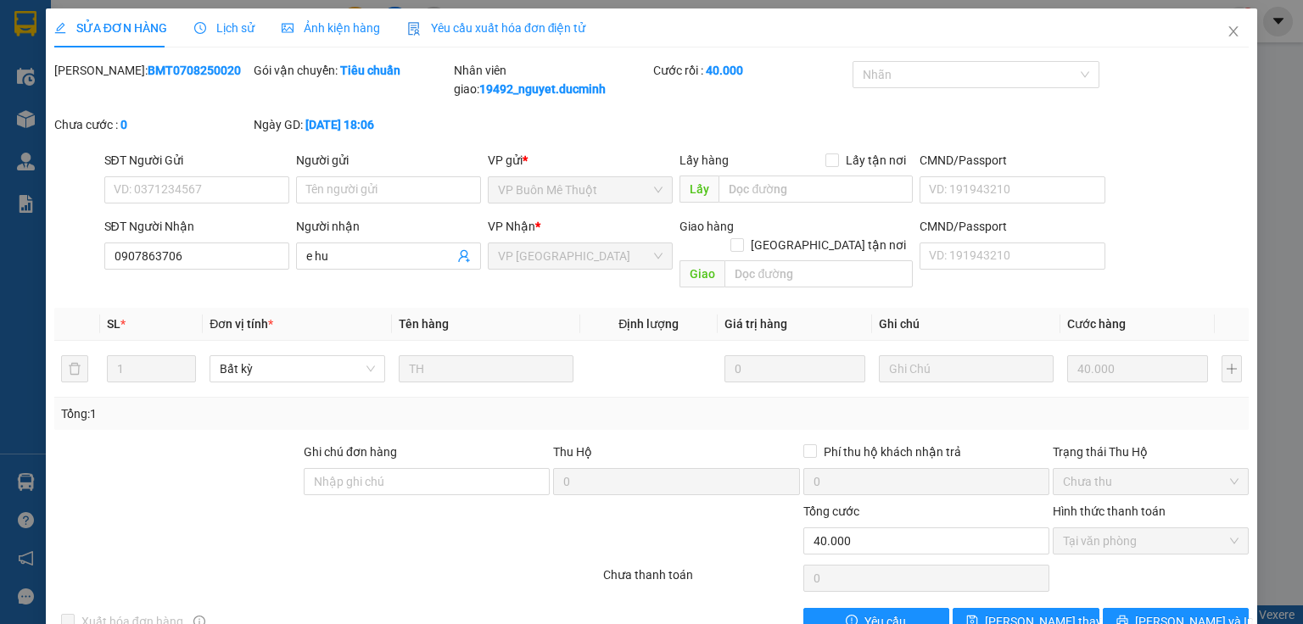
click at [235, 34] on span "Lịch sử" at bounding box center [224, 28] width 60 height 14
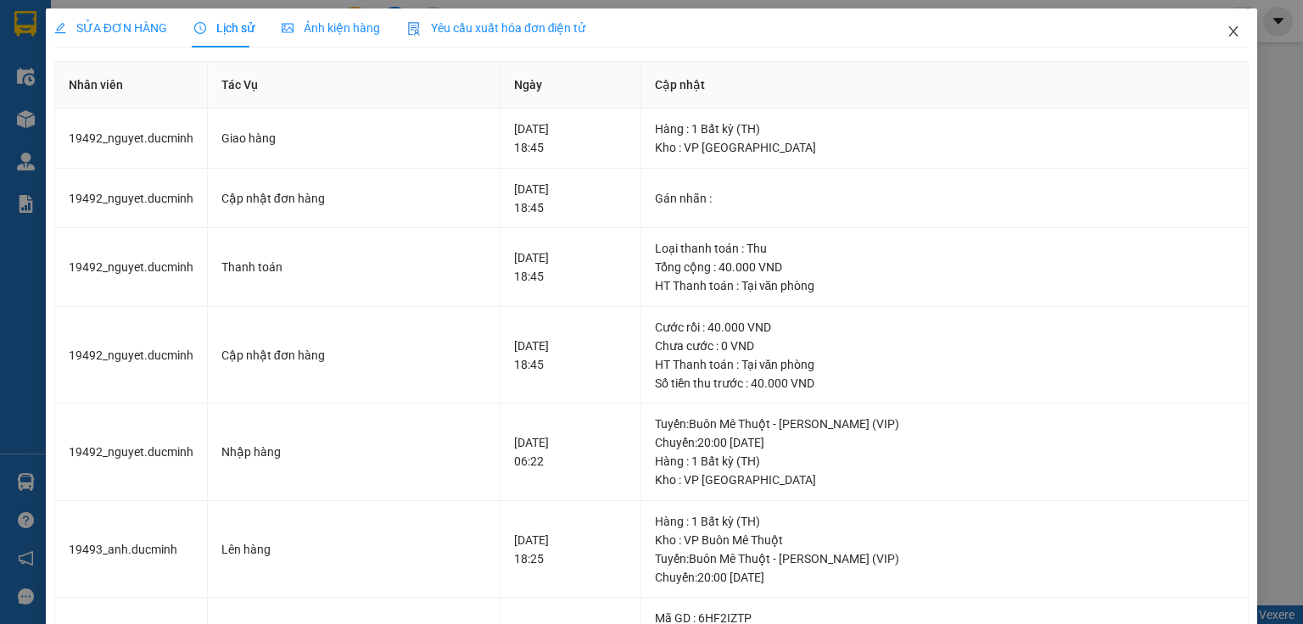
click at [1227, 31] on icon "close" at bounding box center [1233, 32] width 14 height 14
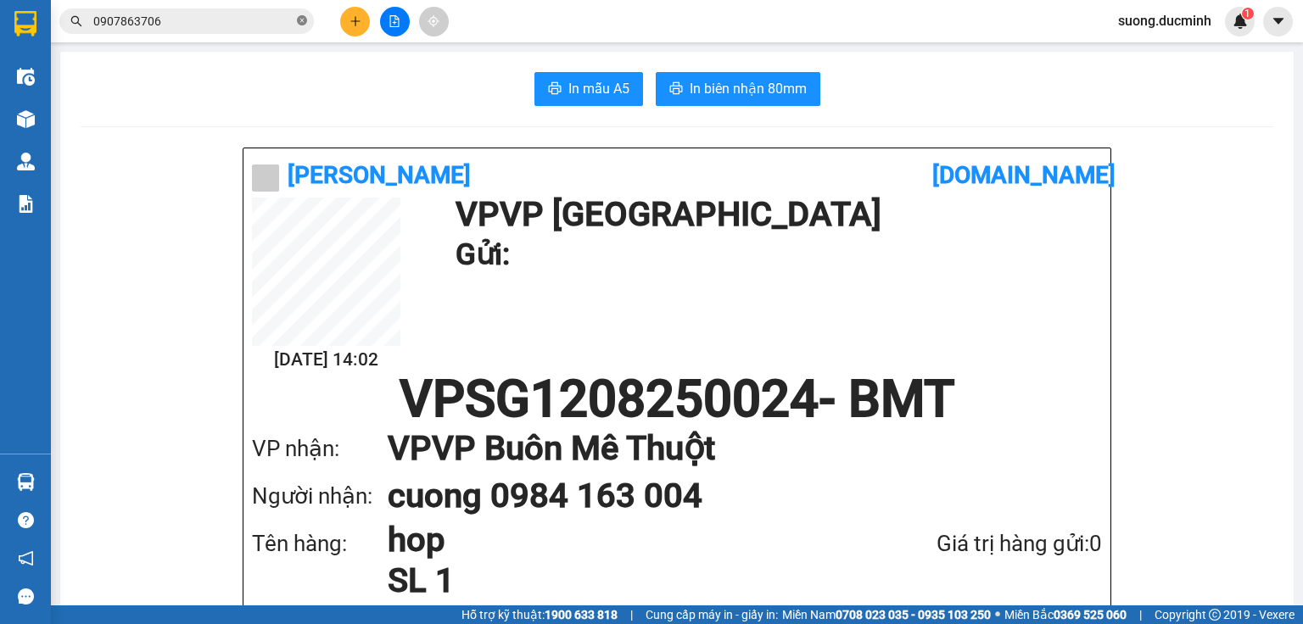
click at [297, 19] on icon "close-circle" at bounding box center [302, 20] width 10 height 10
click at [233, 23] on input "text" at bounding box center [193, 21] width 200 height 19
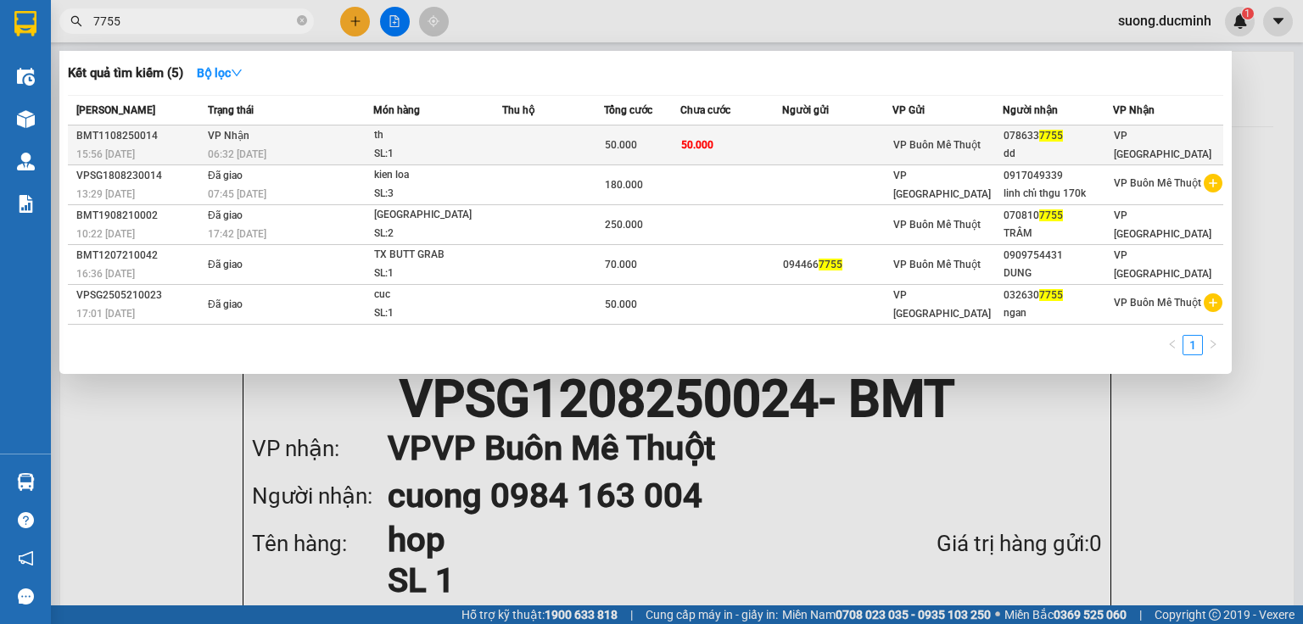
type input "7755"
click at [700, 148] on span "50.000" at bounding box center [697, 145] width 32 height 12
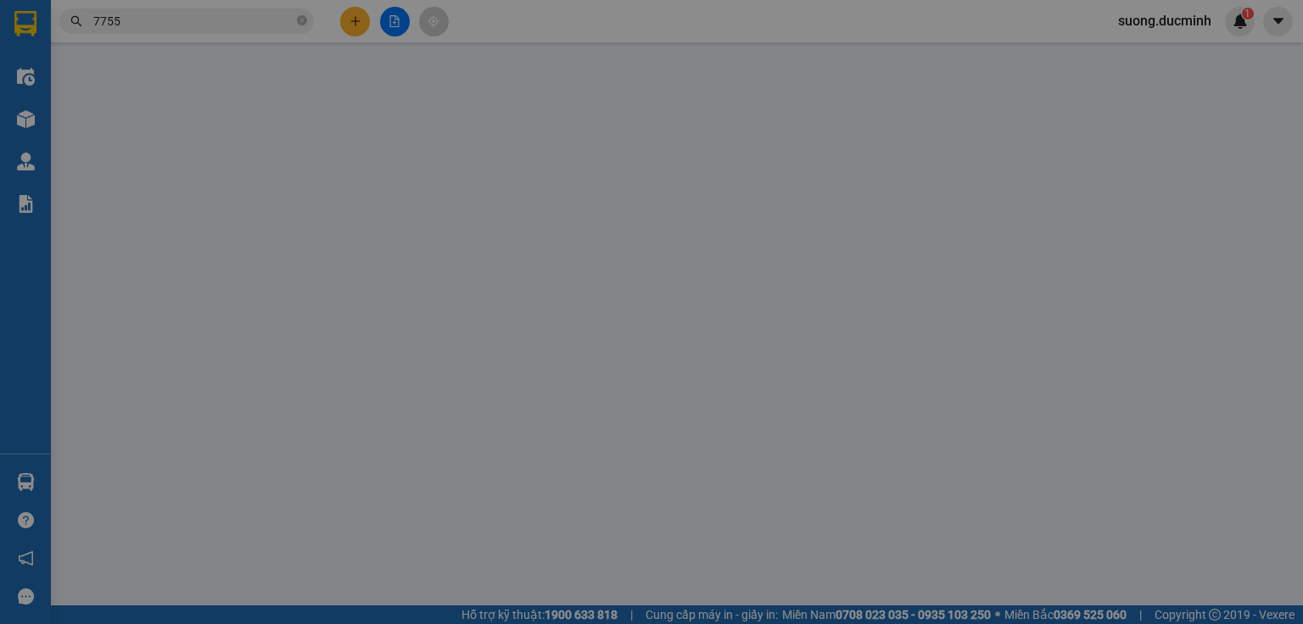
type input "0786337755"
type input "dd"
type input "50.000"
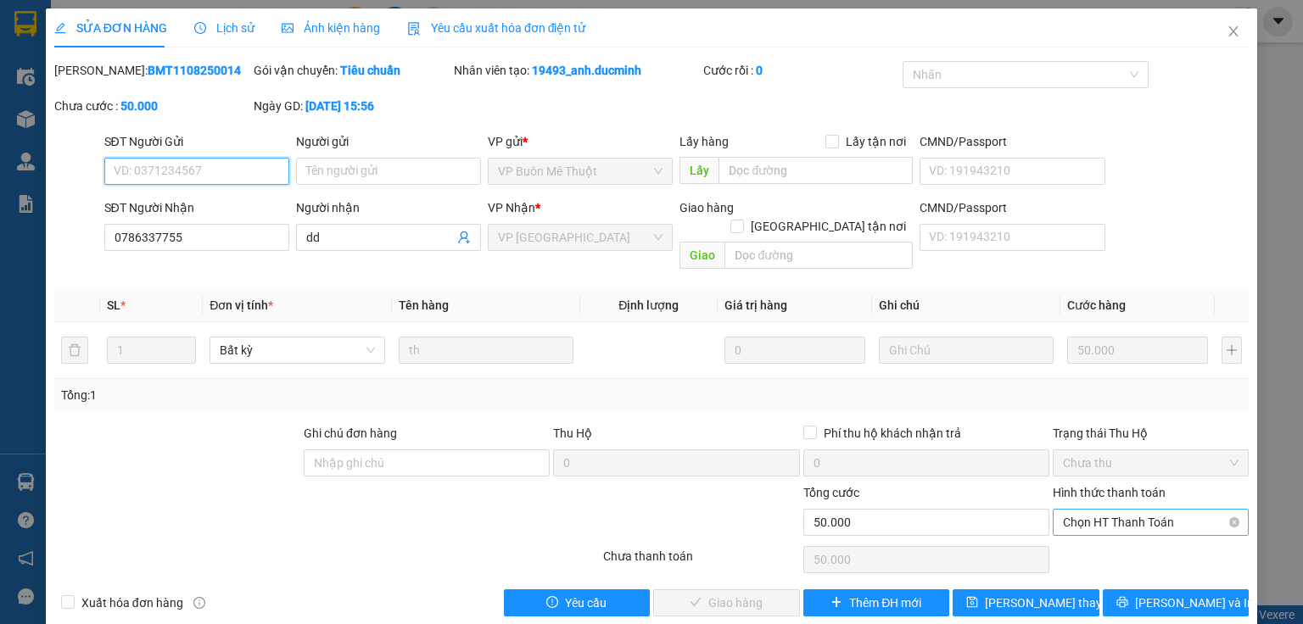
click at [1126, 510] on span "Chọn HT Thanh Toán" at bounding box center [1151, 522] width 176 height 25
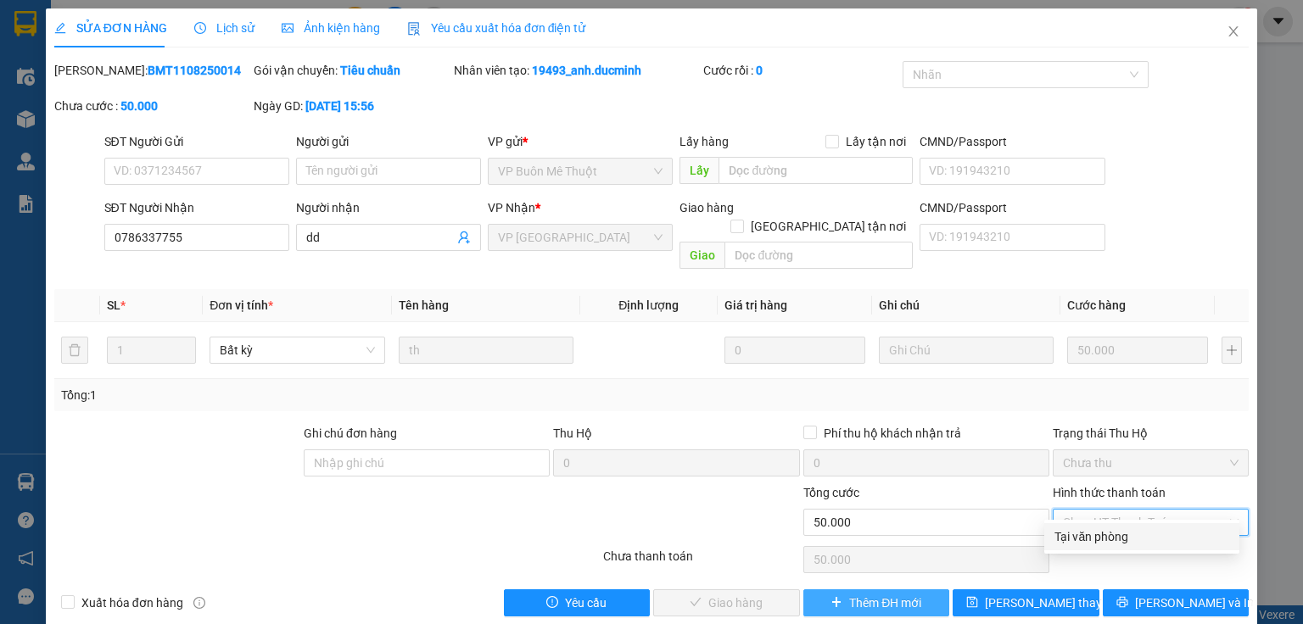
drag, startPoint x: 1124, startPoint y: 538, endPoint x: 883, endPoint y: 594, distance: 247.4
click at [1123, 537] on div "Tại văn phòng" at bounding box center [1141, 536] width 175 height 19
type input "0"
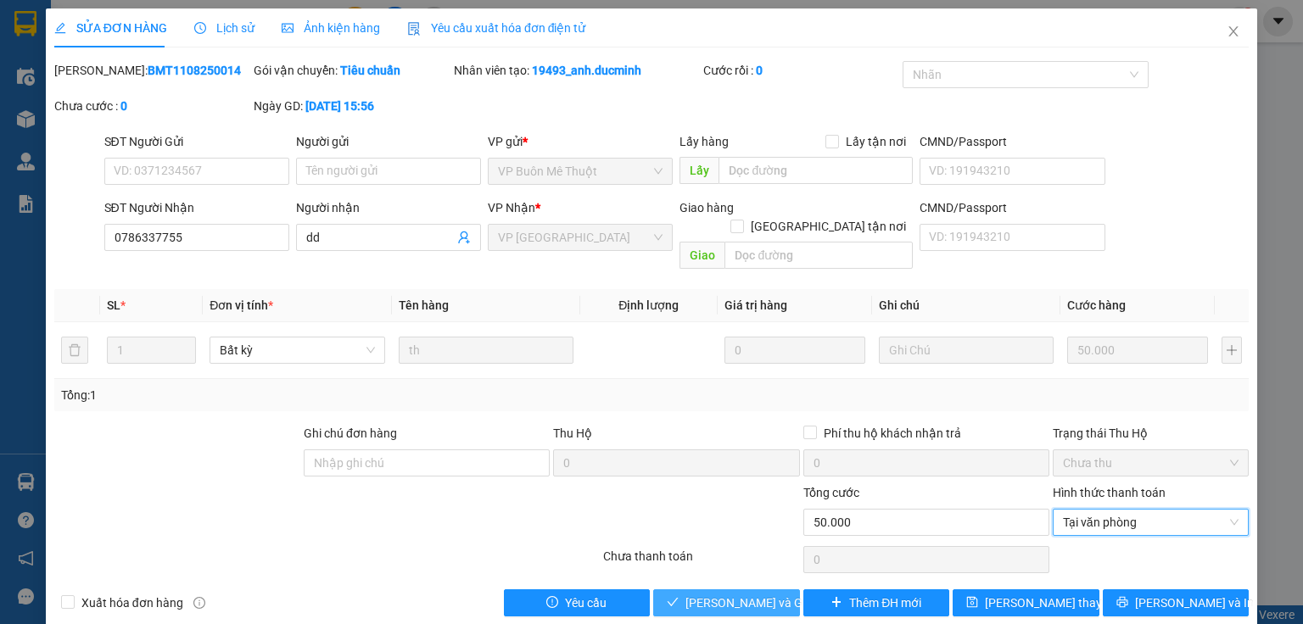
click at [742, 594] on span "[PERSON_NAME] và Giao hàng" at bounding box center [766, 603] width 163 height 19
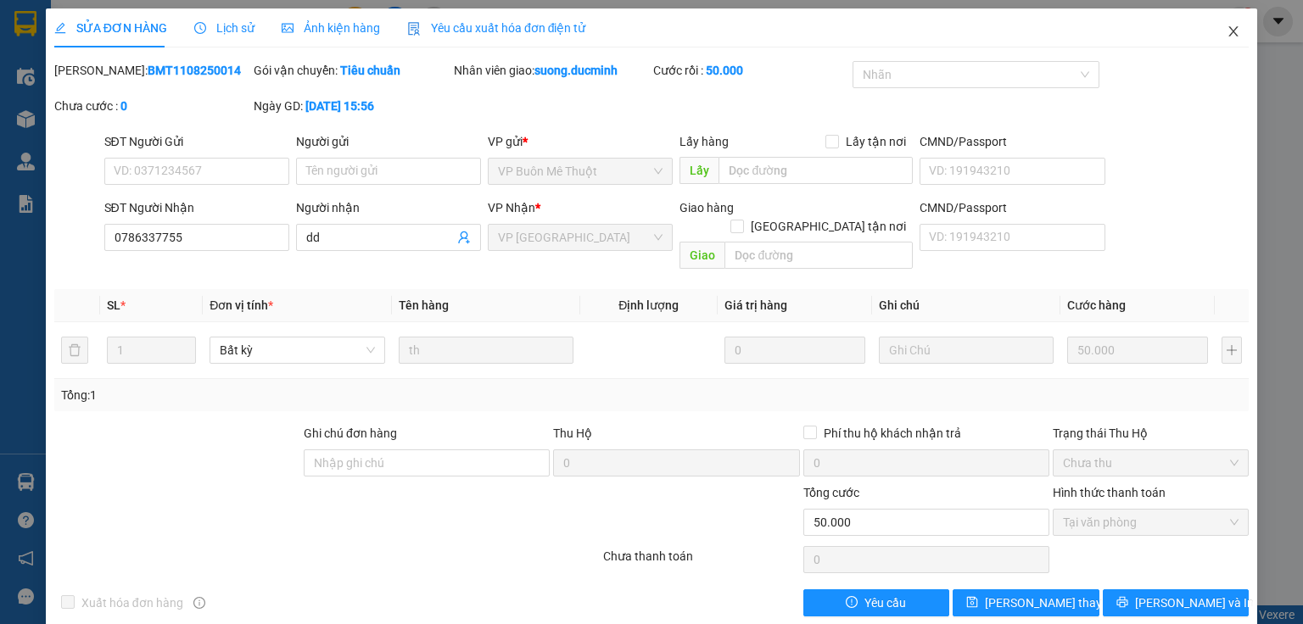
click at [1226, 27] on icon "close" at bounding box center [1233, 32] width 14 height 14
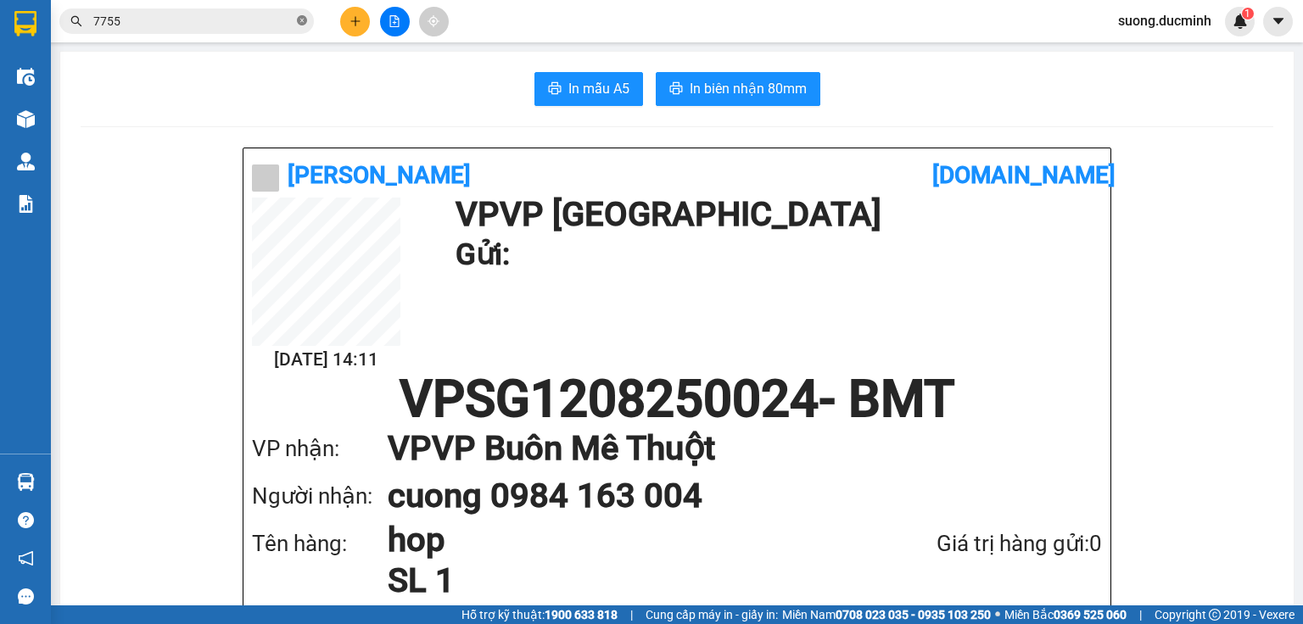
click at [310, 17] on span "7755" at bounding box center [186, 20] width 254 height 25
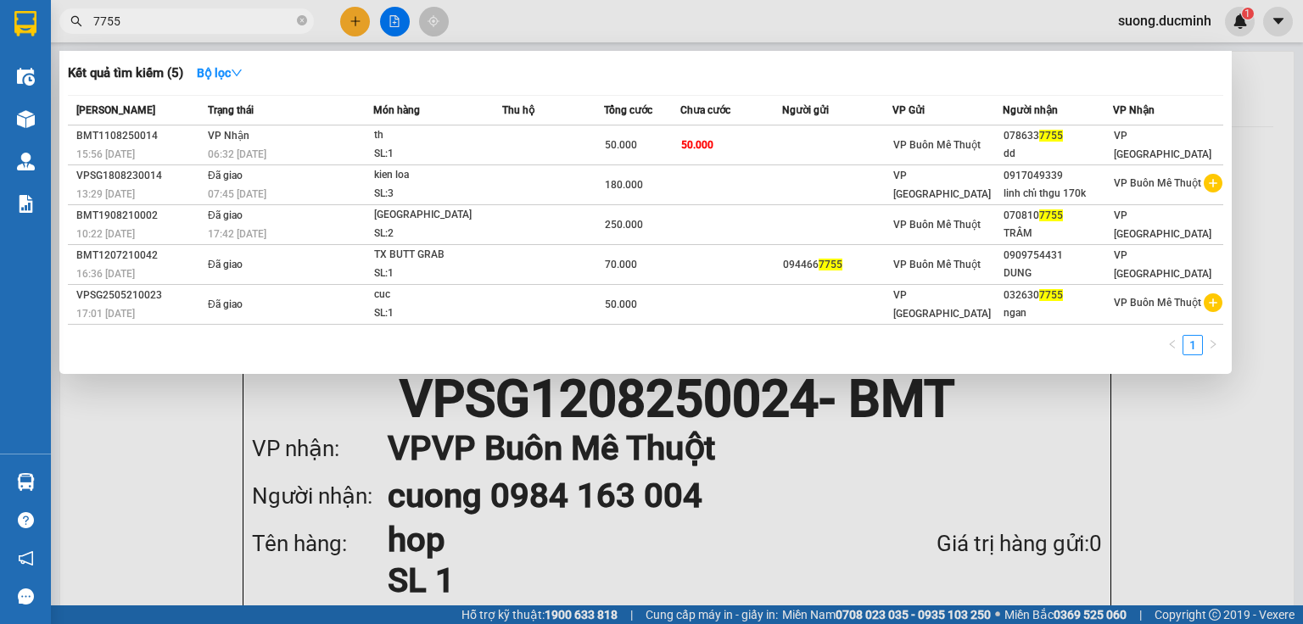
drag, startPoint x: 304, startPoint y: 19, endPoint x: 267, endPoint y: 20, distance: 37.4
click at [304, 20] on icon "close-circle" at bounding box center [302, 20] width 10 height 10
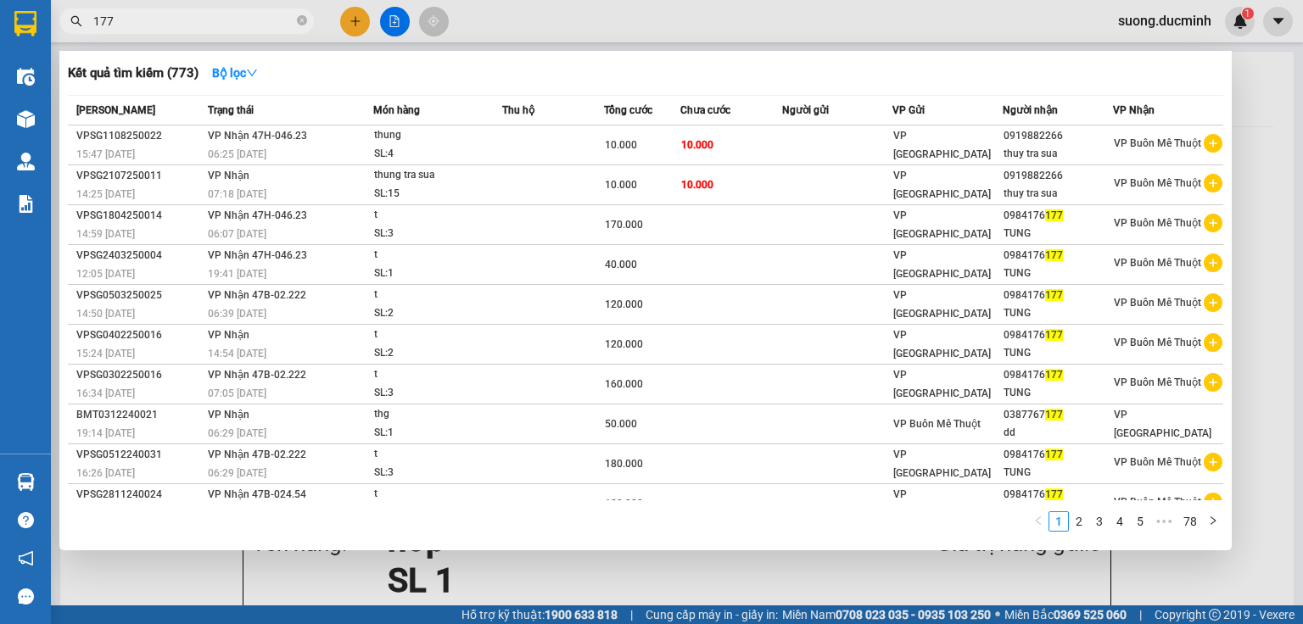
type input "177"
click at [1247, 259] on div at bounding box center [651, 312] width 1303 height 624
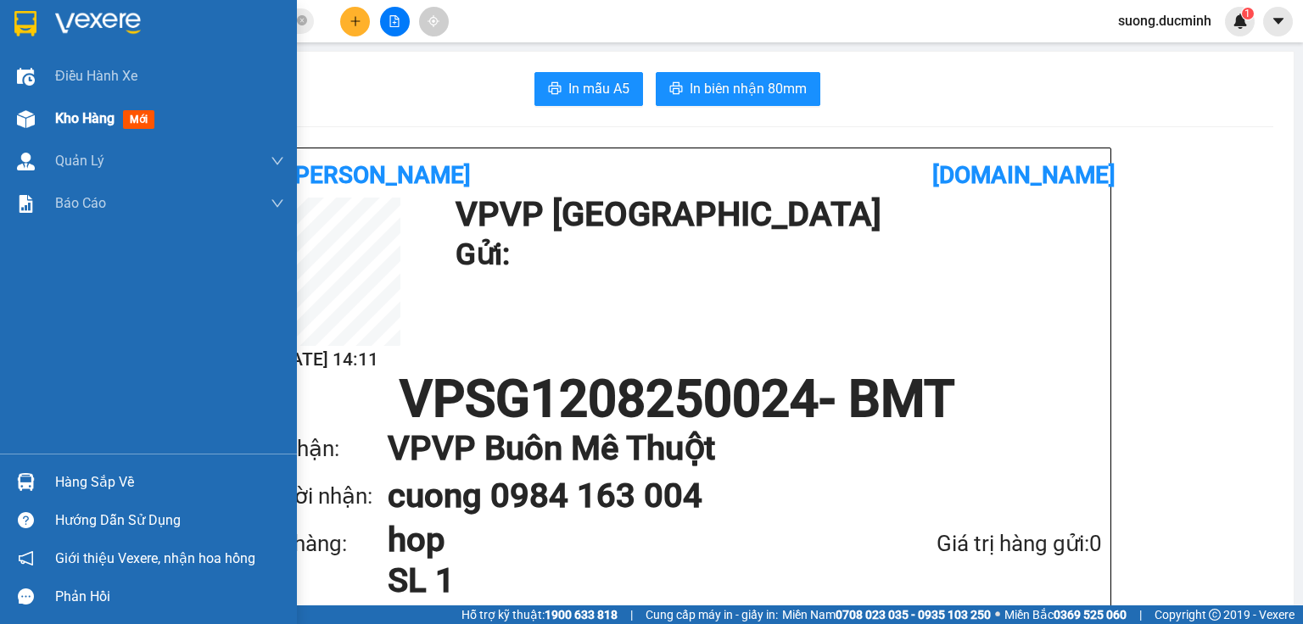
click at [95, 126] on span "Kho hàng" at bounding box center [84, 118] width 59 height 16
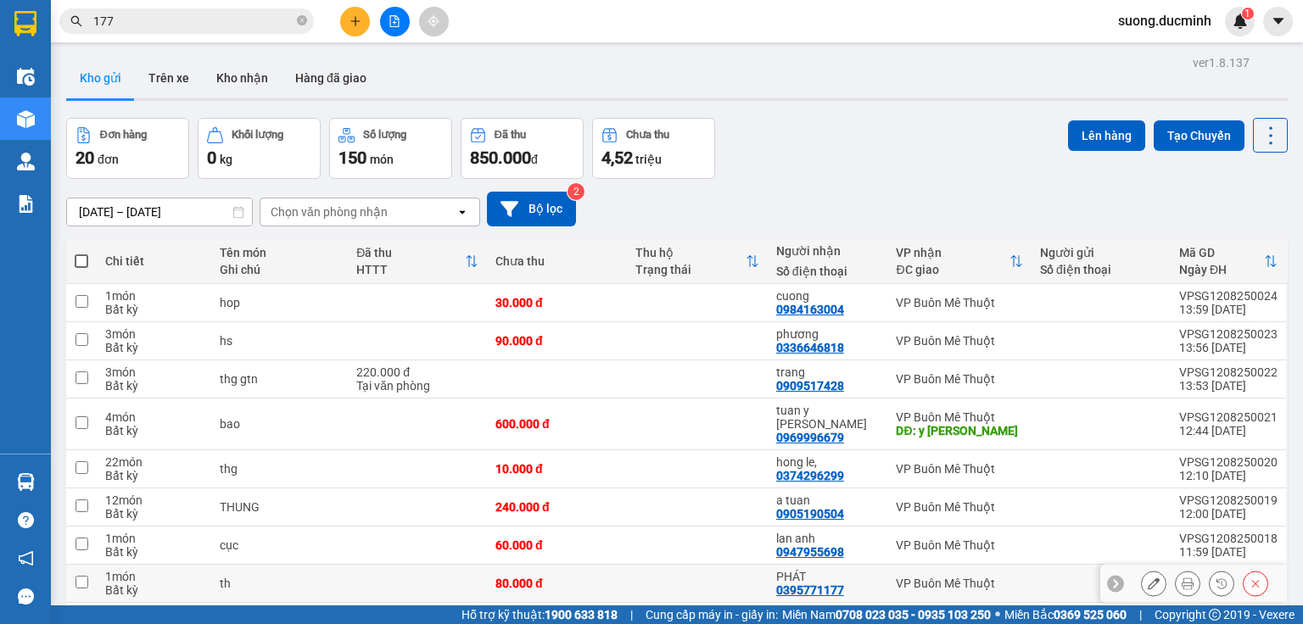
click at [1147, 577] on icon at bounding box center [1153, 583] width 12 height 12
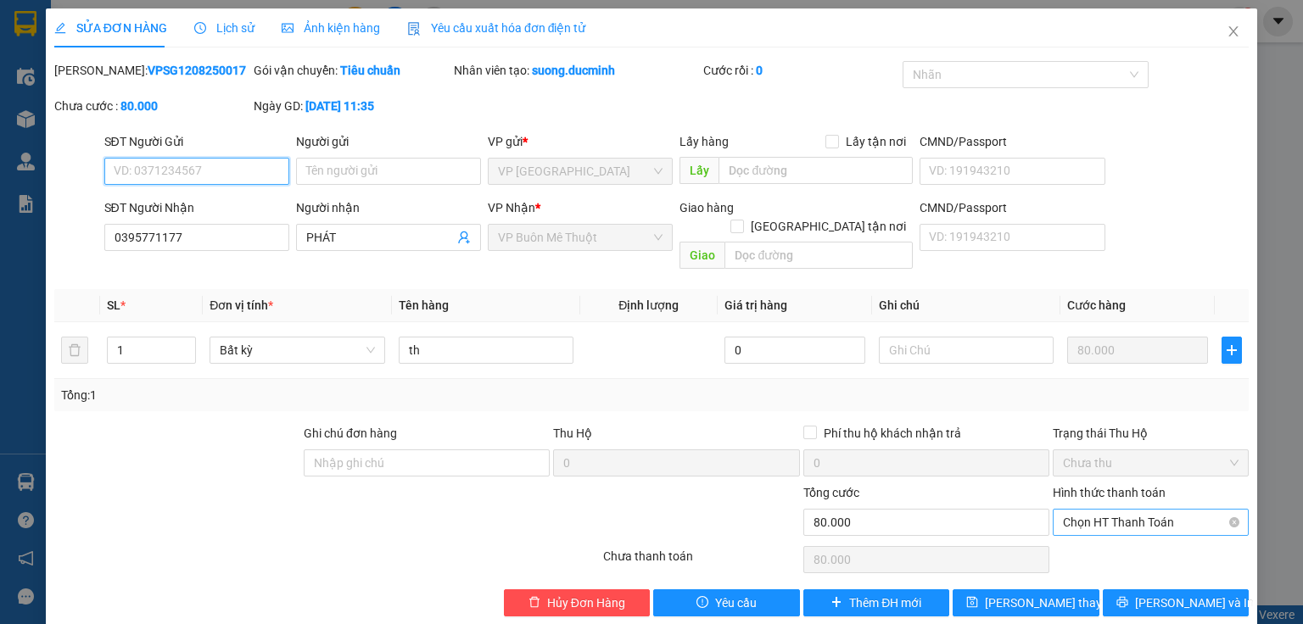
click at [1140, 510] on span "Chọn HT Thanh Toán" at bounding box center [1151, 522] width 176 height 25
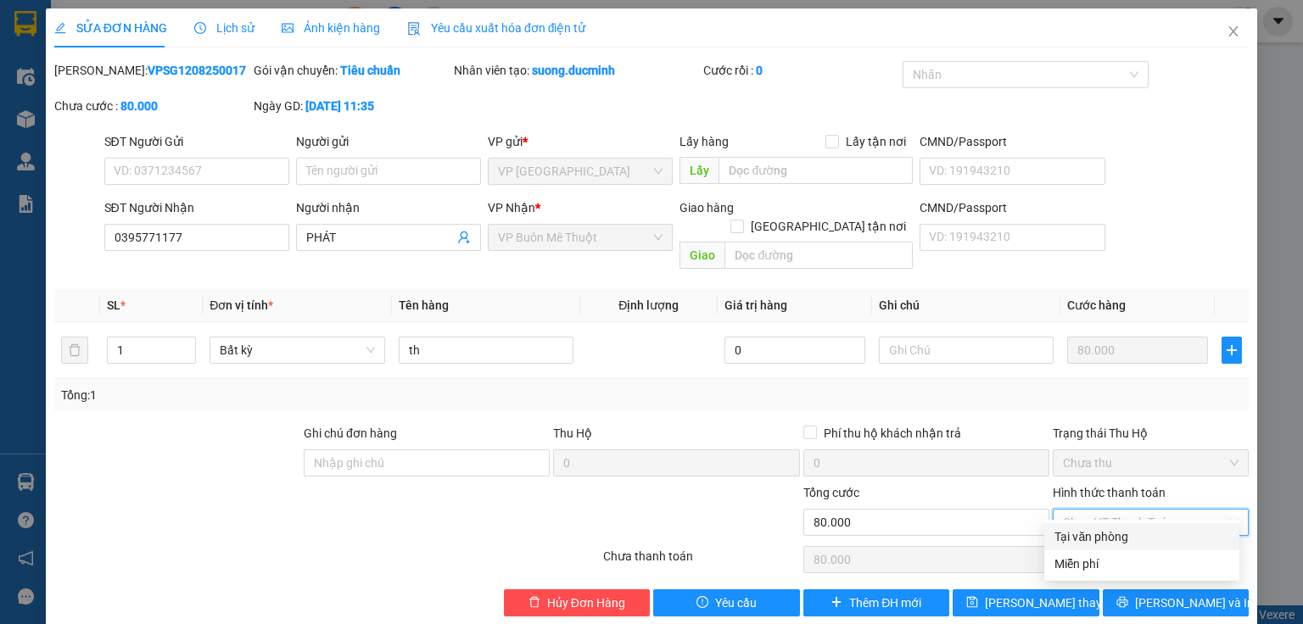
click at [1147, 533] on div "Tại văn phòng" at bounding box center [1141, 536] width 175 height 19
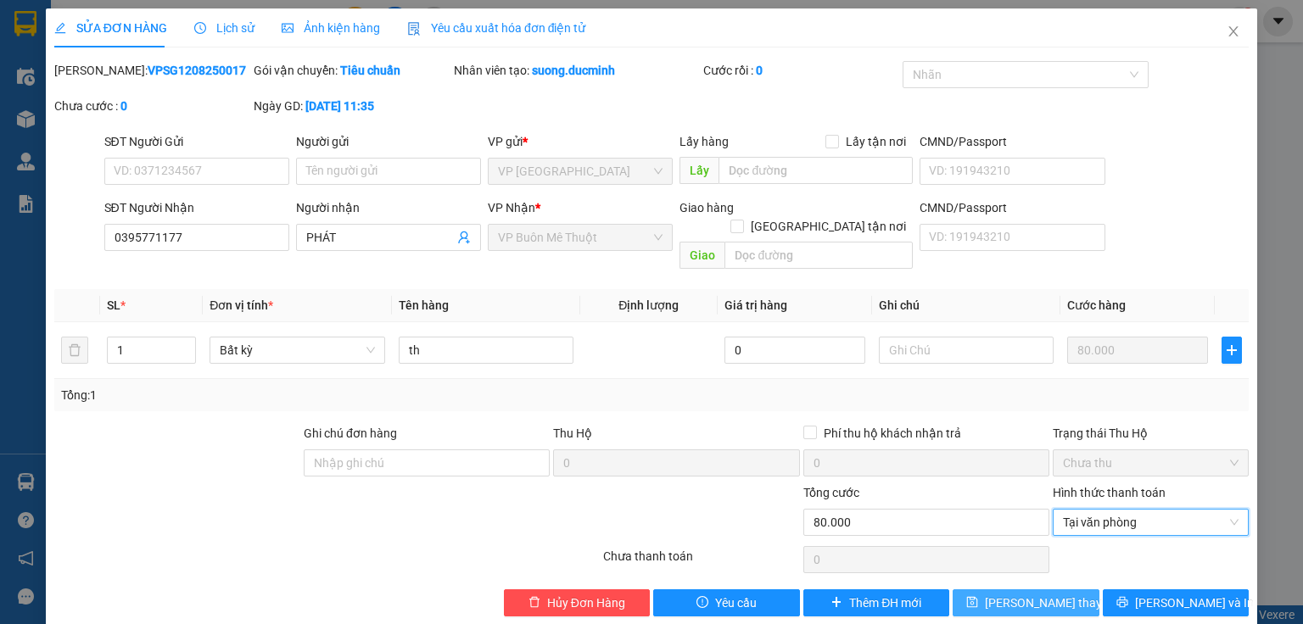
click at [1076, 589] on button "[PERSON_NAME] thay đổi" at bounding box center [1025, 602] width 147 height 27
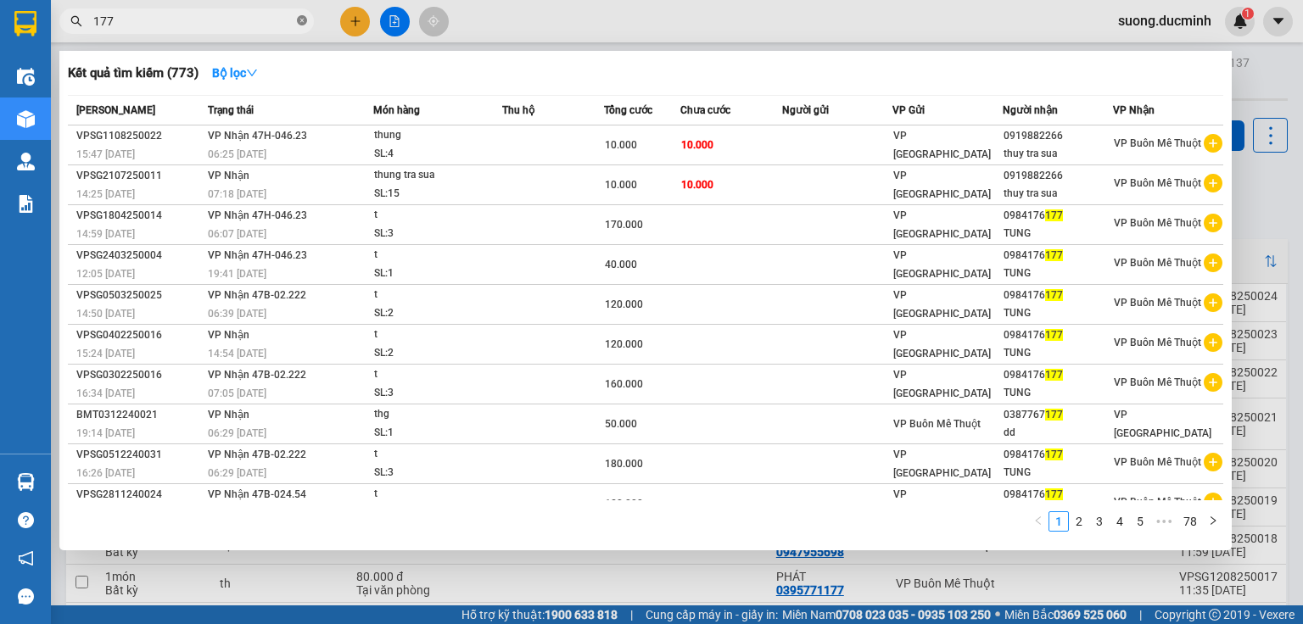
click at [302, 20] on icon "close-circle" at bounding box center [302, 20] width 10 height 10
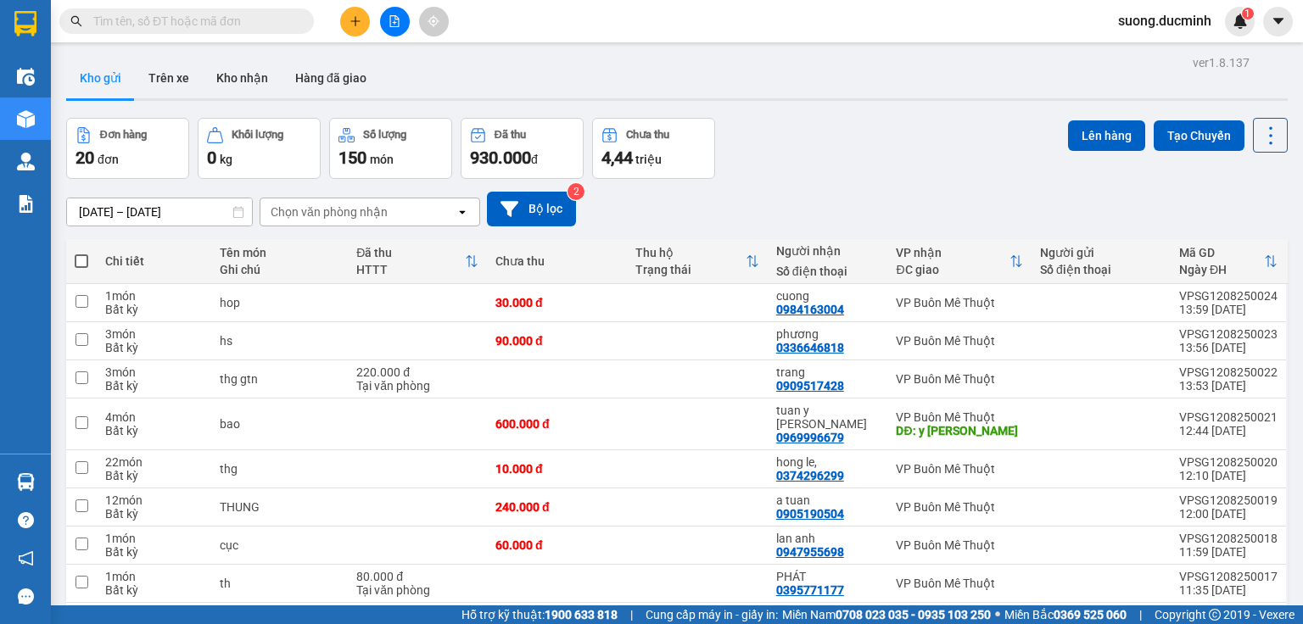
click at [276, 21] on input "text" at bounding box center [193, 21] width 200 height 19
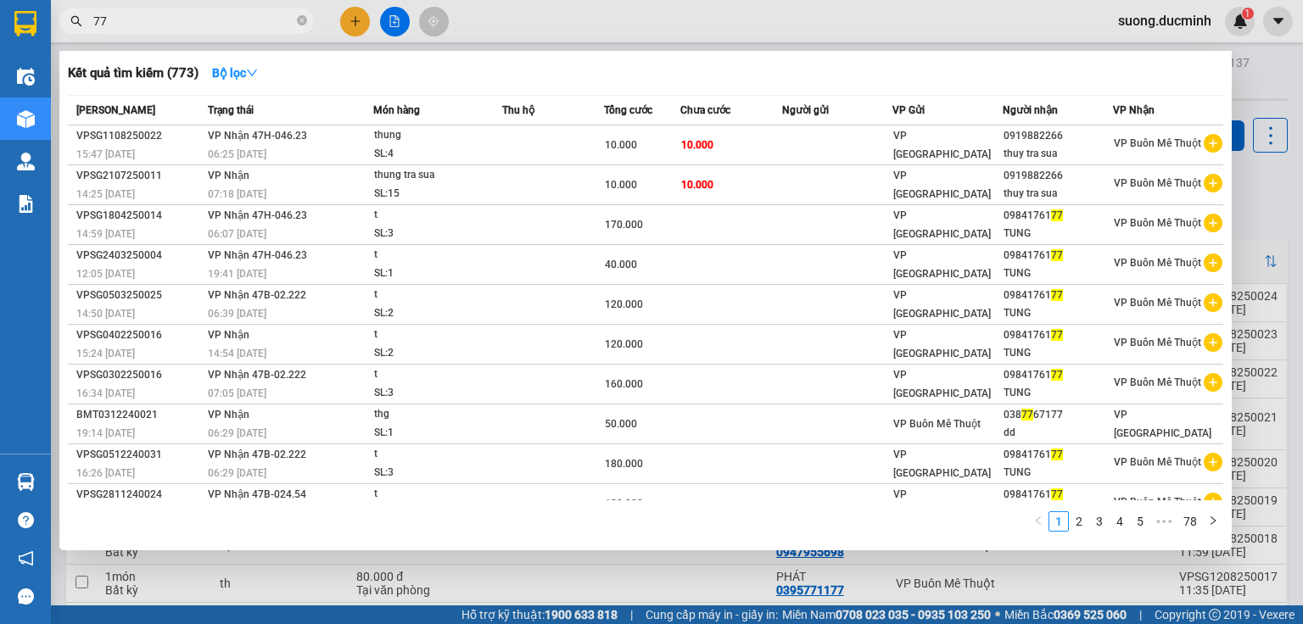
type input "777"
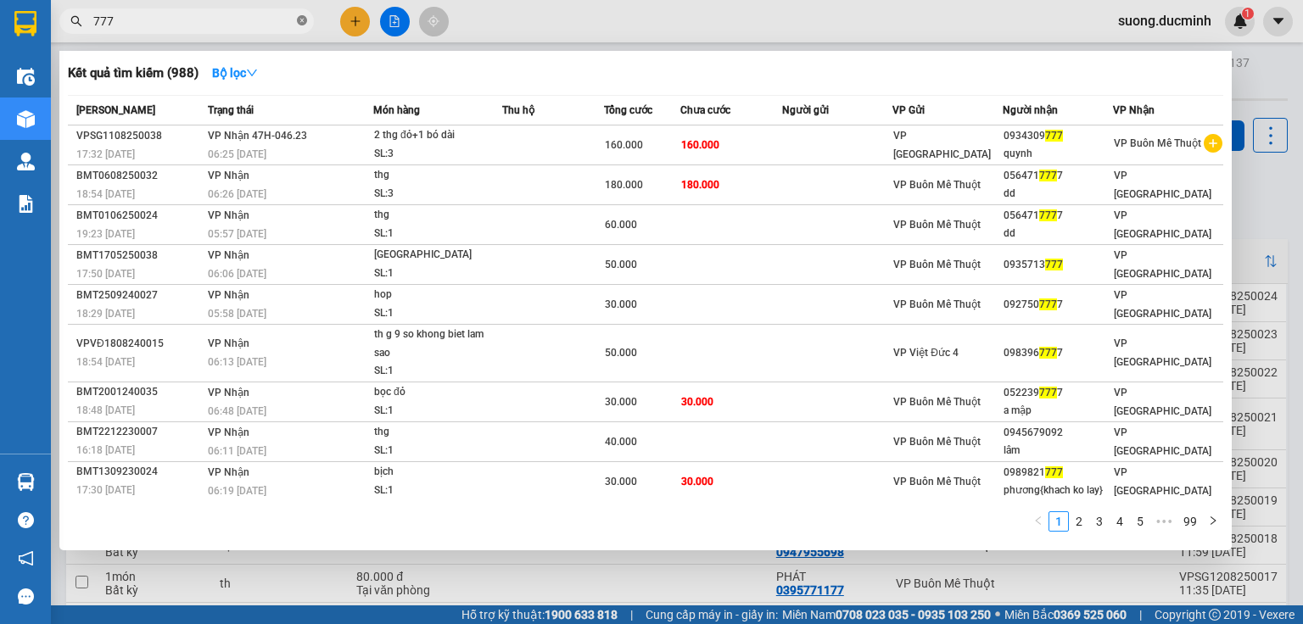
click at [305, 18] on icon "close-circle" at bounding box center [302, 20] width 10 height 10
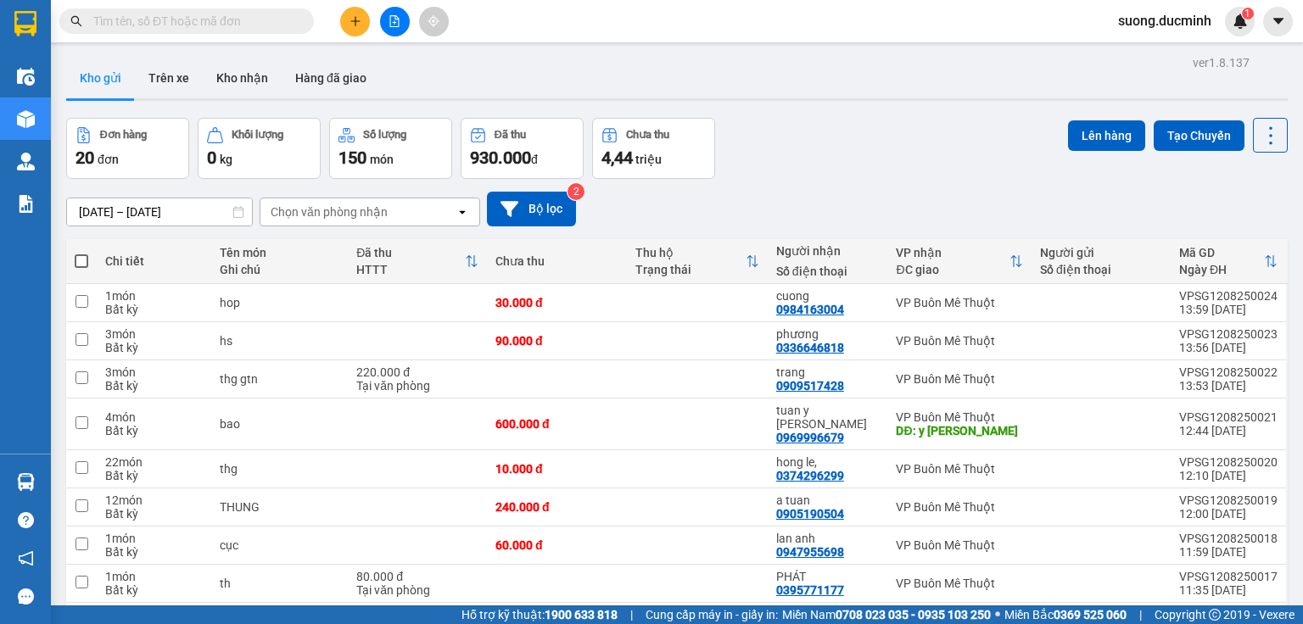
click at [234, 30] on input "text" at bounding box center [193, 21] width 200 height 19
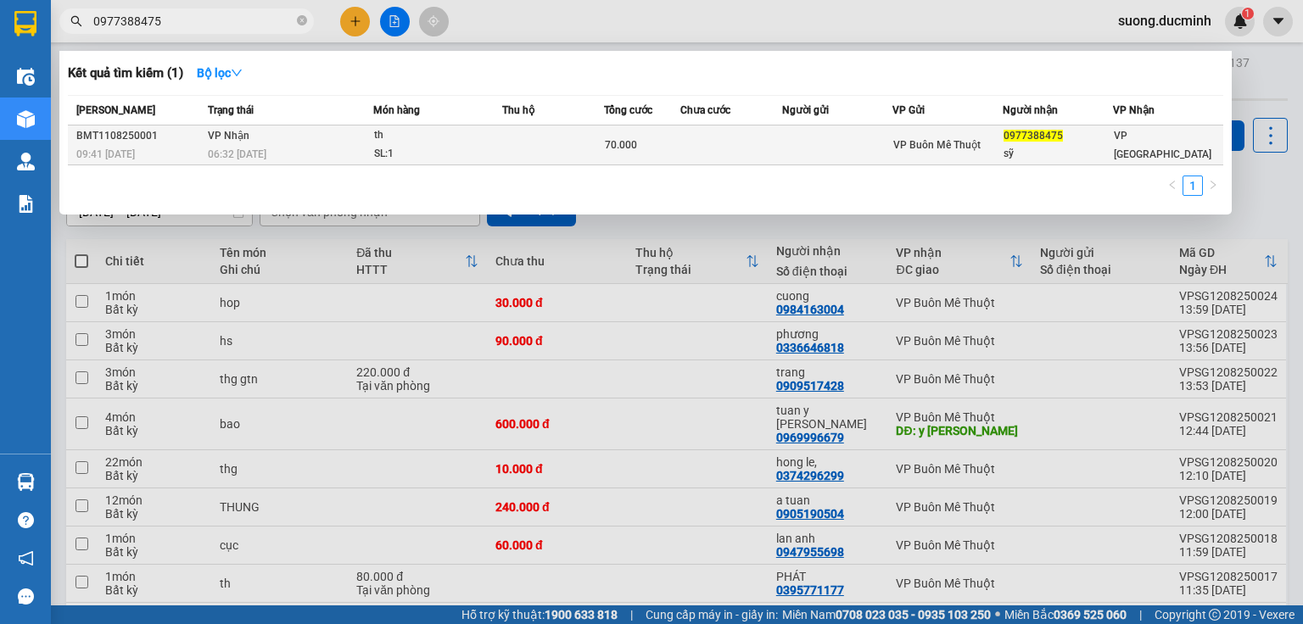
type input "0977388475"
click at [587, 136] on td at bounding box center [553, 146] width 102 height 40
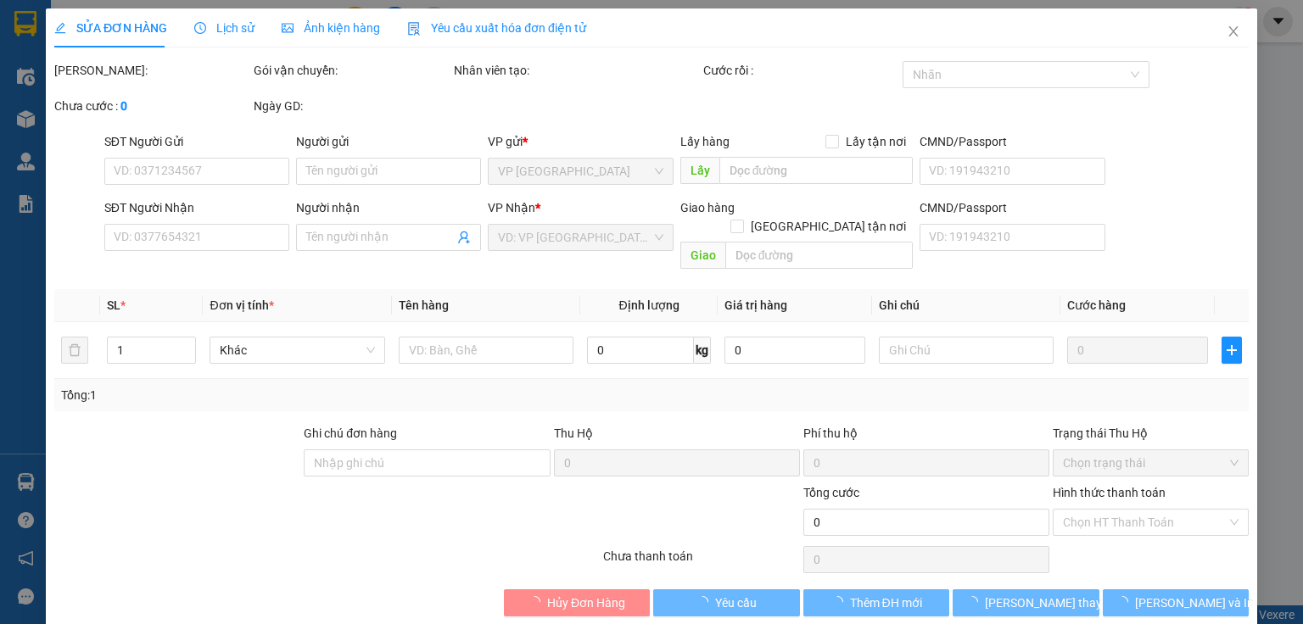
type input "0977388475"
type input "sỹ"
type input "70.000"
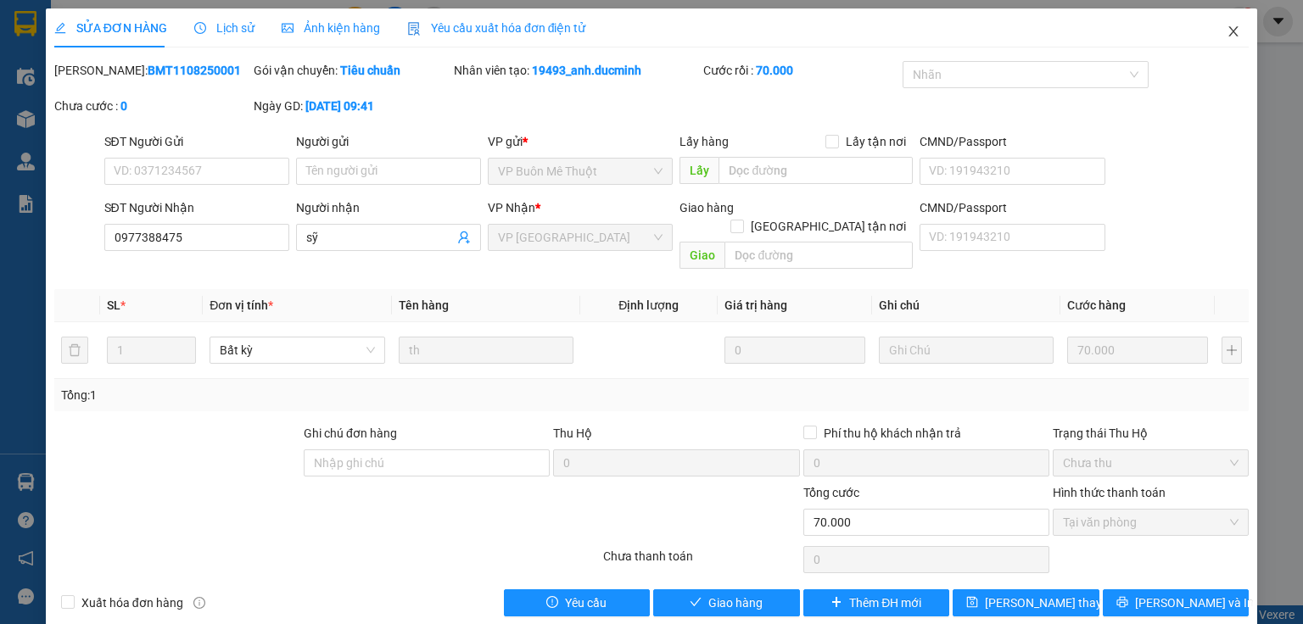
click at [1226, 32] on icon "close" at bounding box center [1233, 32] width 14 height 14
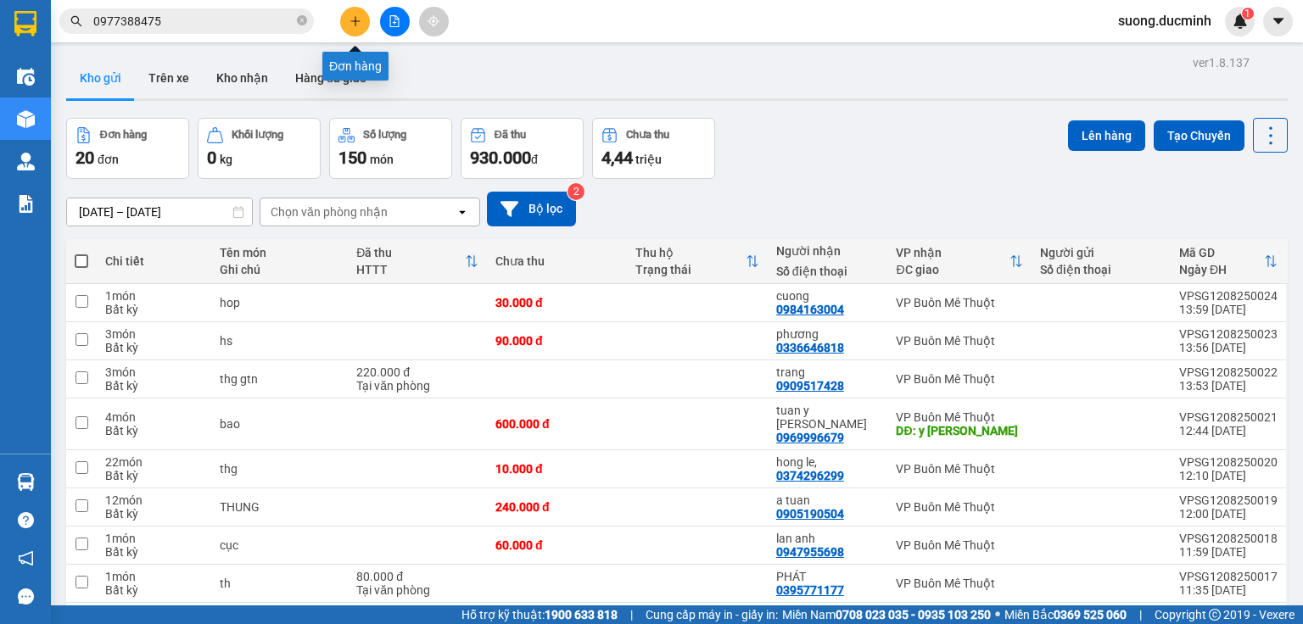
click at [355, 28] on button at bounding box center [355, 22] width 30 height 30
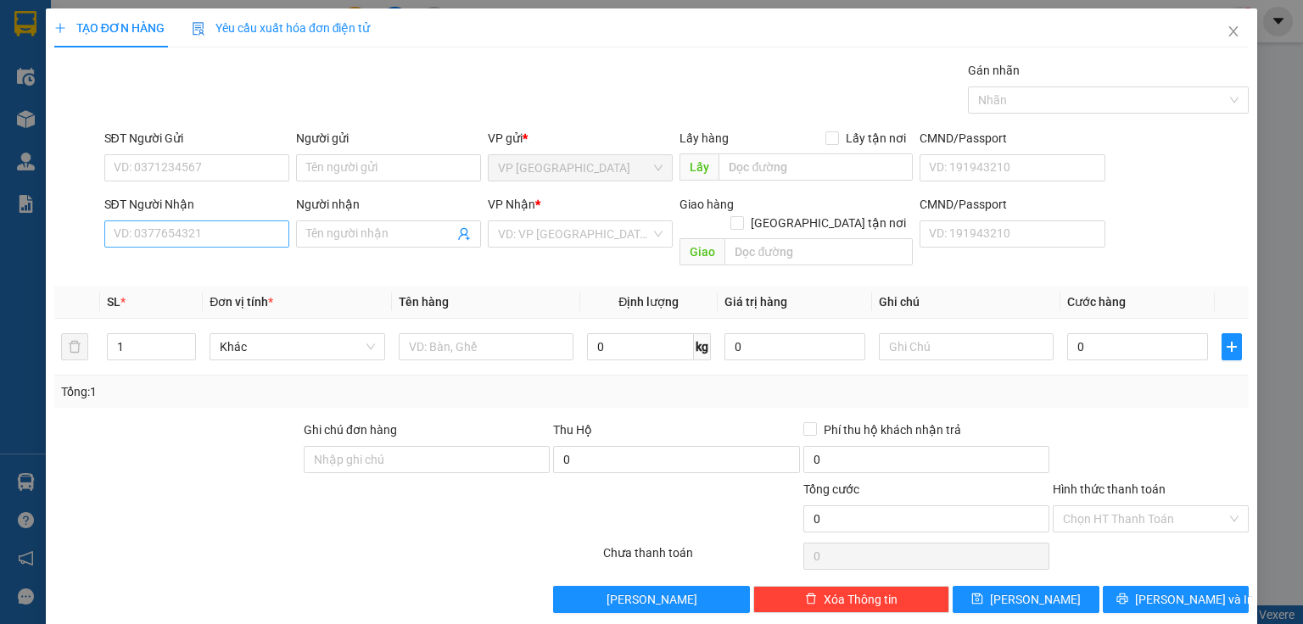
drag, startPoint x: 179, startPoint y: 248, endPoint x: 186, endPoint y: 230, distance: 19.9
click at [179, 248] on div "SĐT Người Nhận VD: 0377654321" at bounding box center [196, 224] width 185 height 59
click at [186, 230] on input "SĐT Người Nhận" at bounding box center [196, 233] width 185 height 27
type input "0983419237"
click at [332, 242] on input "Người nhận" at bounding box center [380, 234] width 148 height 19
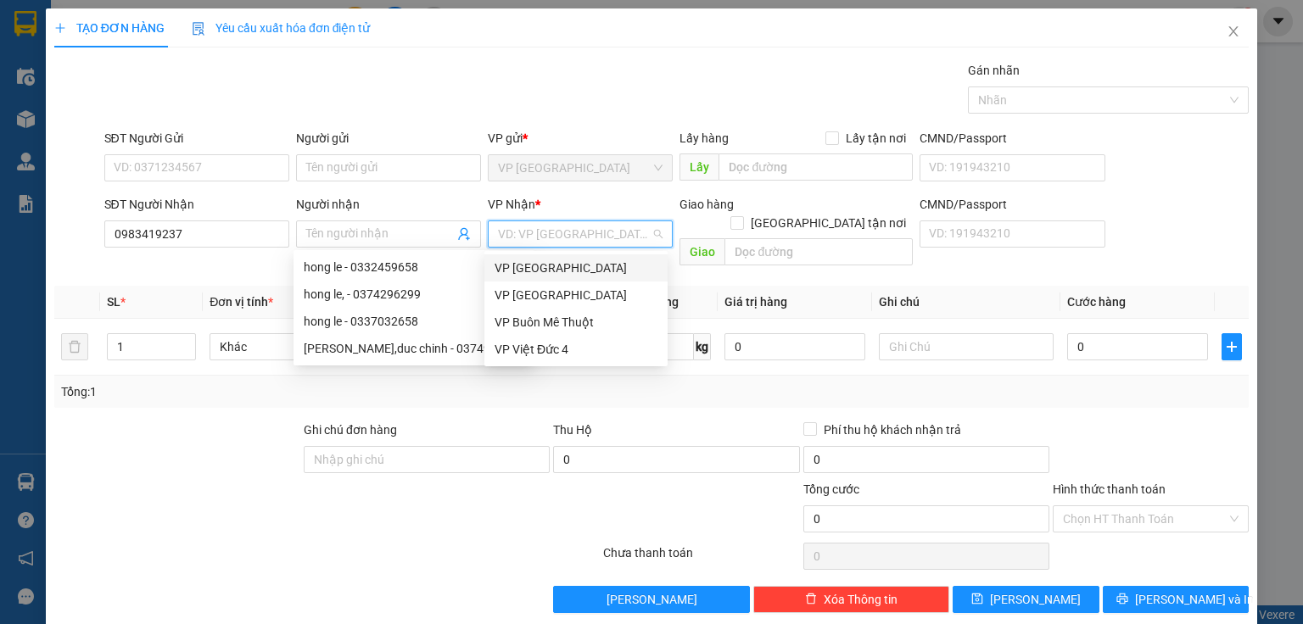
click at [556, 224] on input "search" at bounding box center [574, 233] width 153 height 25
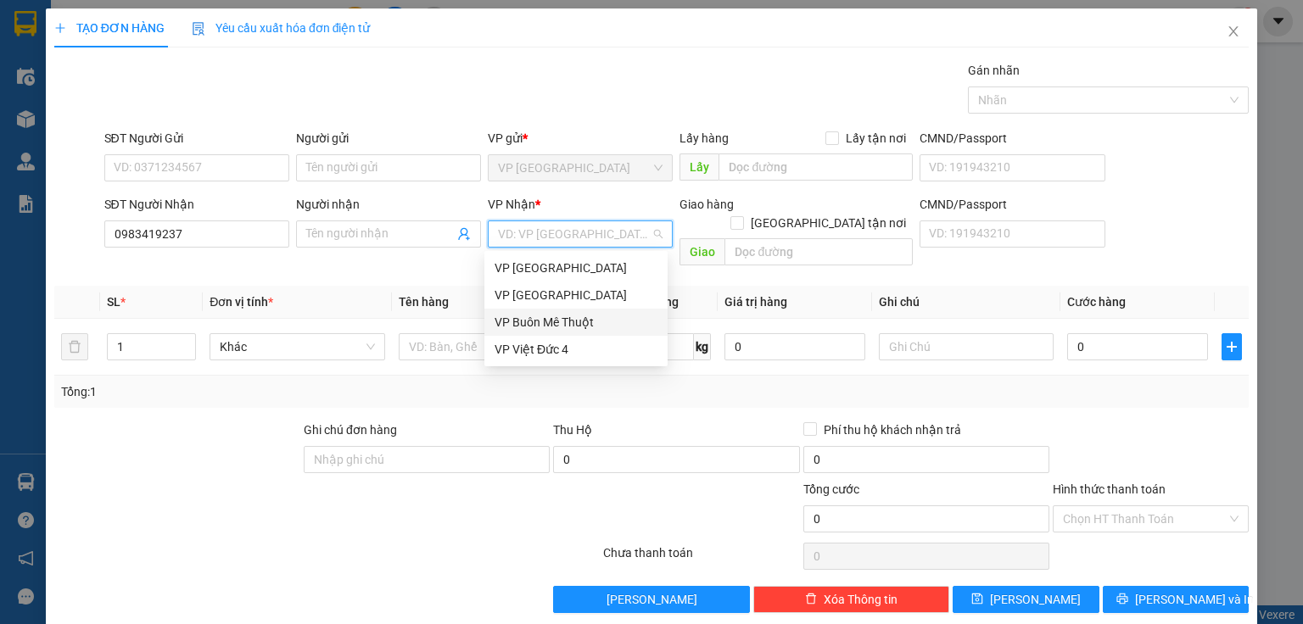
click at [529, 322] on div "VP Buôn Mê Thuột" at bounding box center [575, 322] width 163 height 19
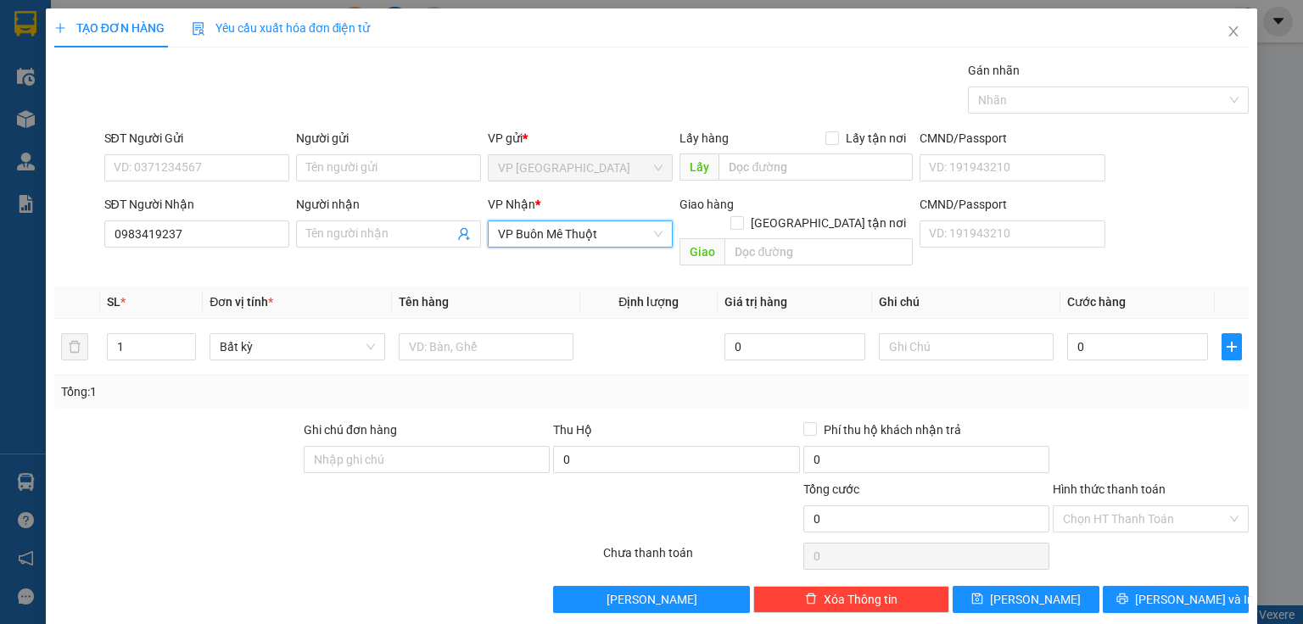
click at [762, 246] on div "Giao" at bounding box center [795, 252] width 233 height 27
click at [763, 240] on input "text" at bounding box center [818, 251] width 188 height 27
type input "d"
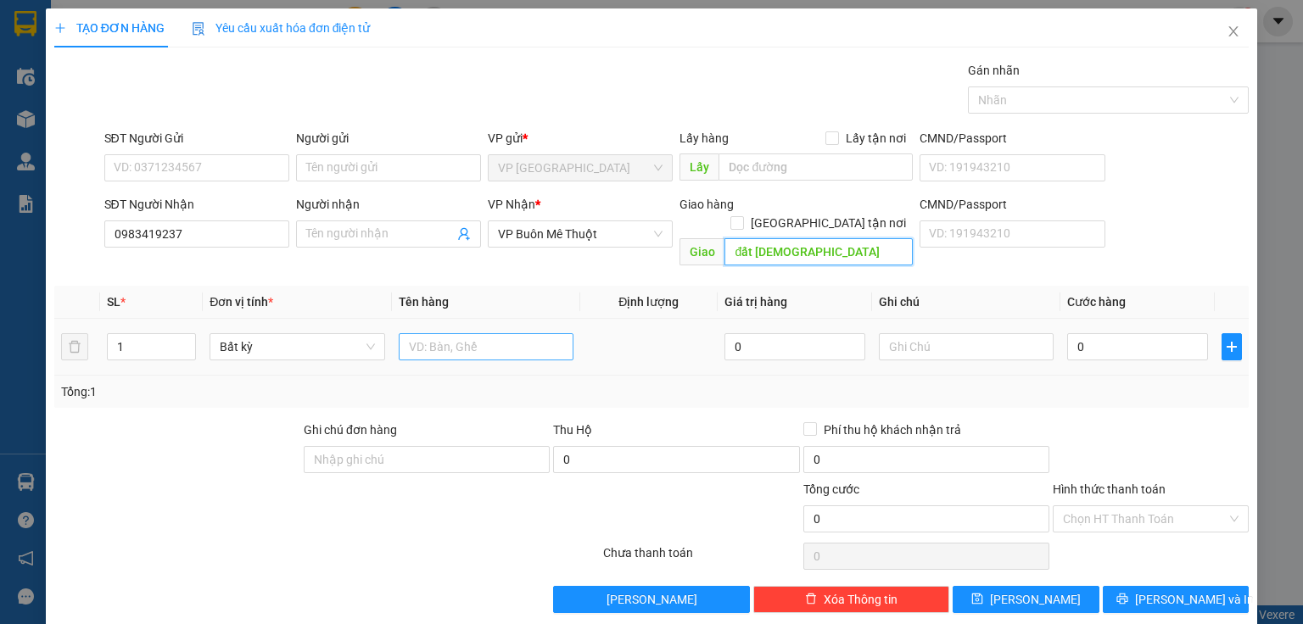
type input "đất [DEMOGRAPHIC_DATA]"
click at [463, 333] on input "text" at bounding box center [486, 346] width 175 height 27
type input "thg (hàng của k)"
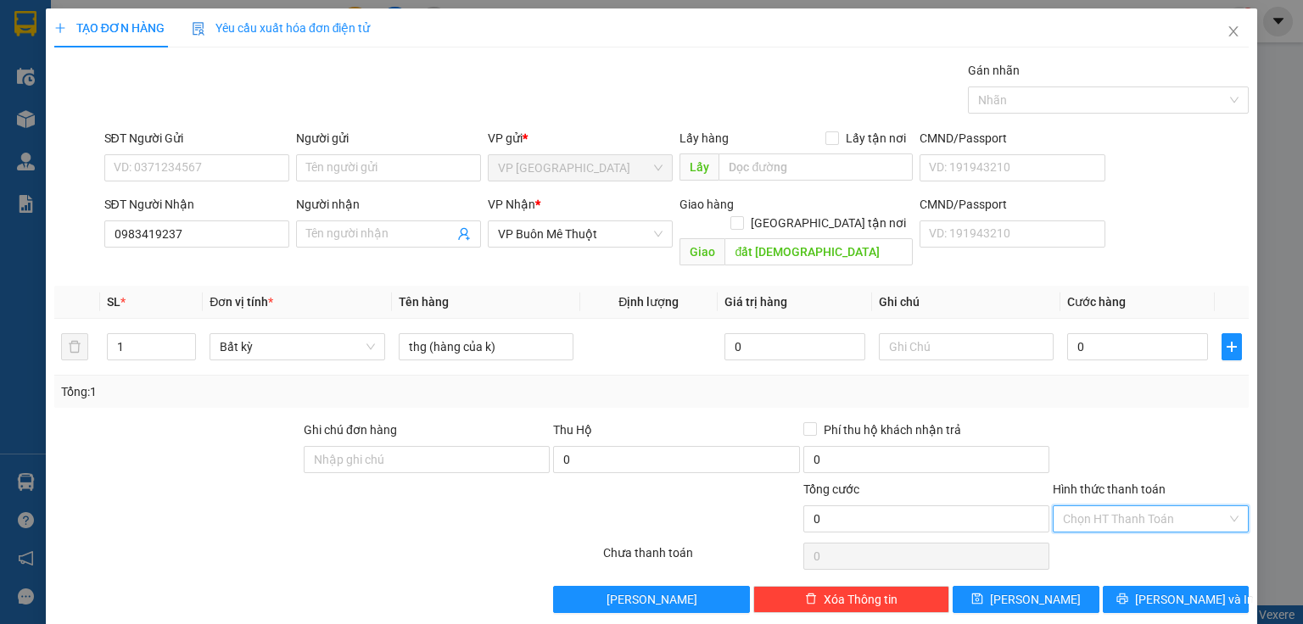
click at [1135, 506] on input "Hình thức thanh toán" at bounding box center [1145, 518] width 164 height 25
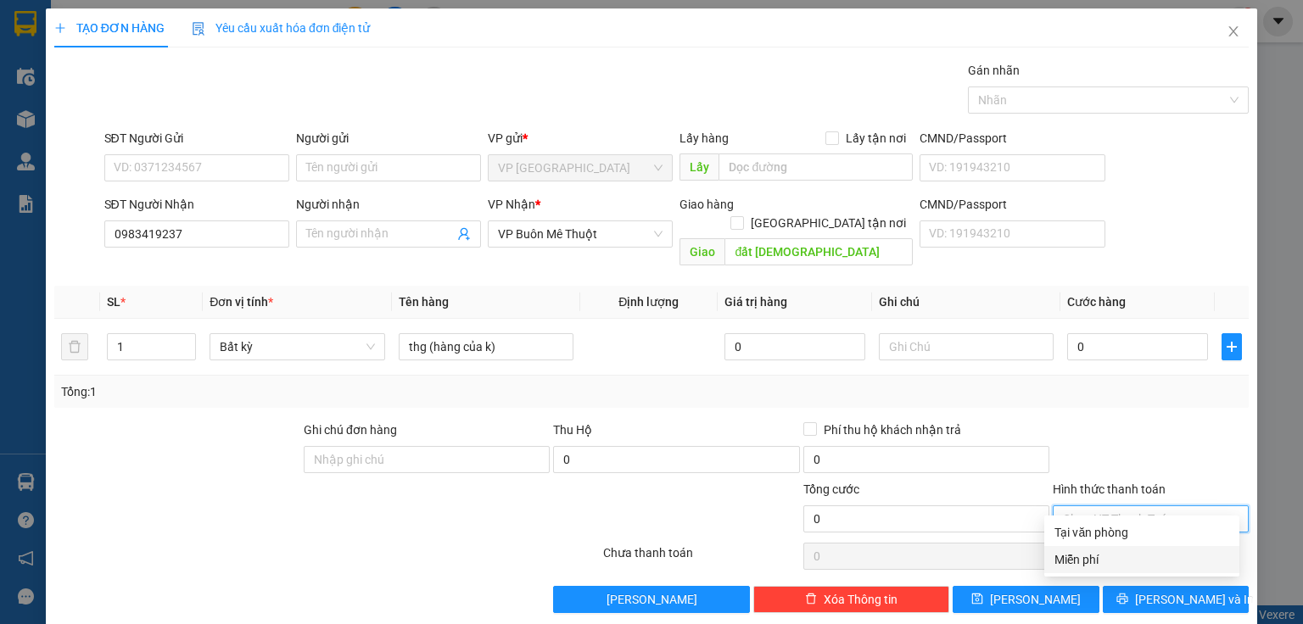
click at [1106, 555] on div "Miễn phí" at bounding box center [1141, 559] width 175 height 19
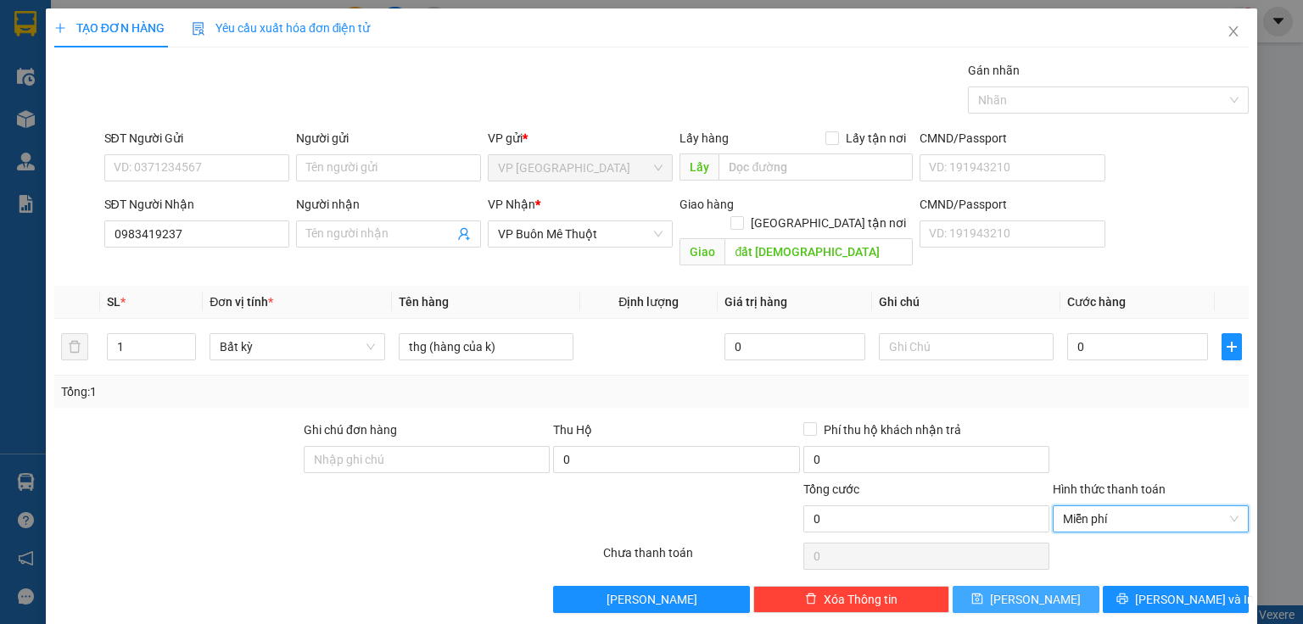
click at [1038, 586] on button "[PERSON_NAME]" at bounding box center [1025, 599] width 147 height 27
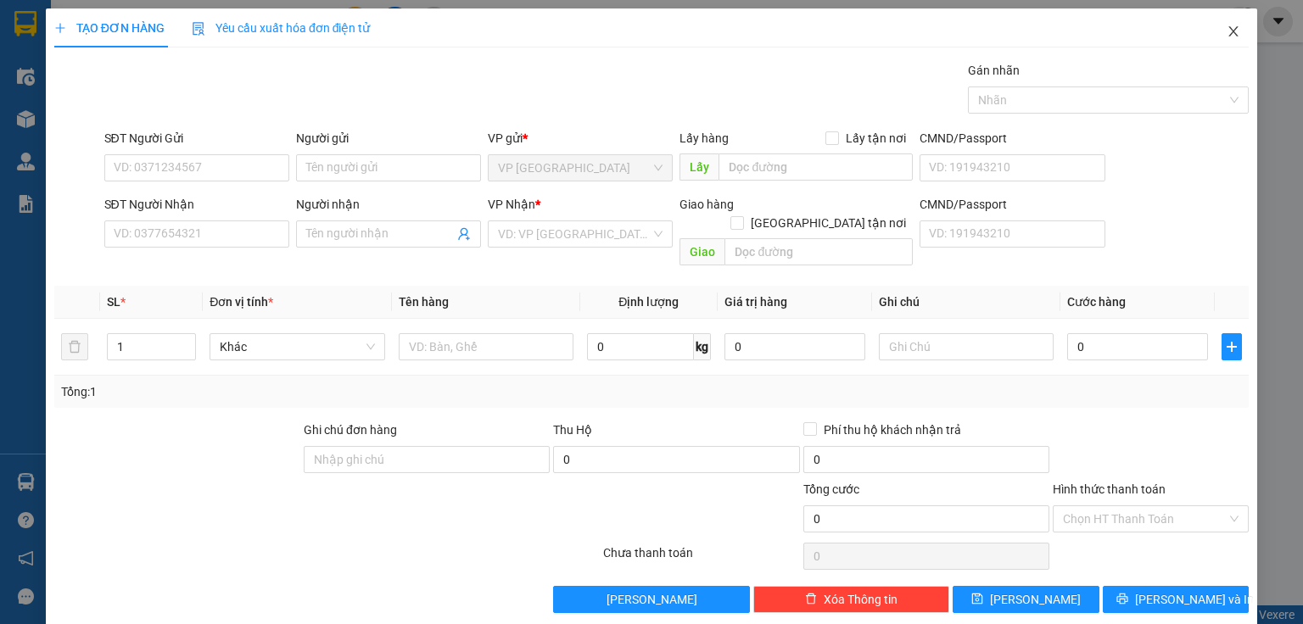
click at [1214, 35] on span "Close" at bounding box center [1232, 31] width 47 height 47
click at [1216, 34] on div "suong.ducminh 1" at bounding box center [1179, 22] width 150 height 30
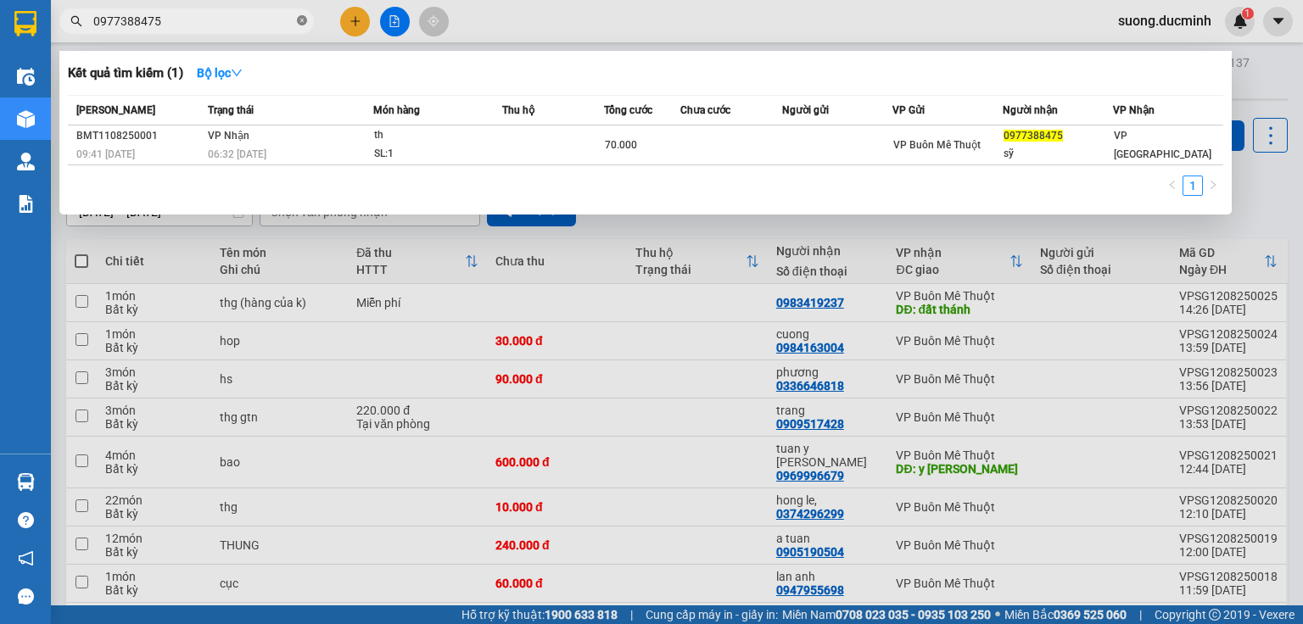
click at [304, 20] on icon "close-circle" at bounding box center [302, 20] width 10 height 10
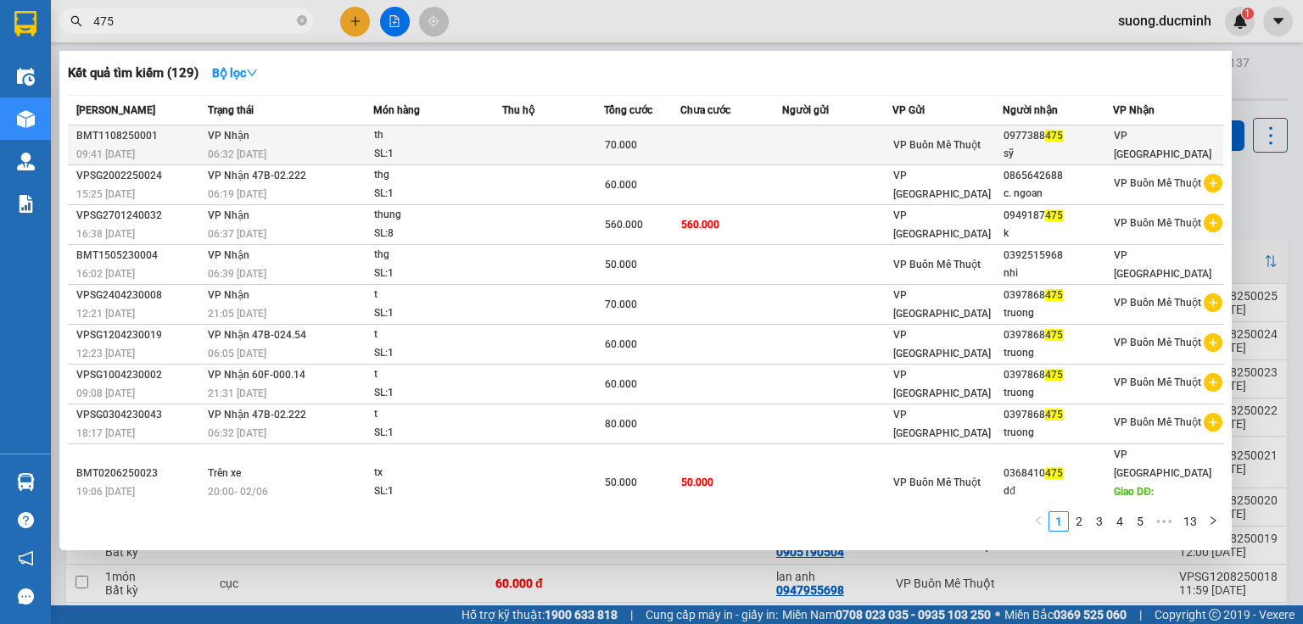
type input "475"
click at [561, 146] on td at bounding box center [553, 146] width 102 height 40
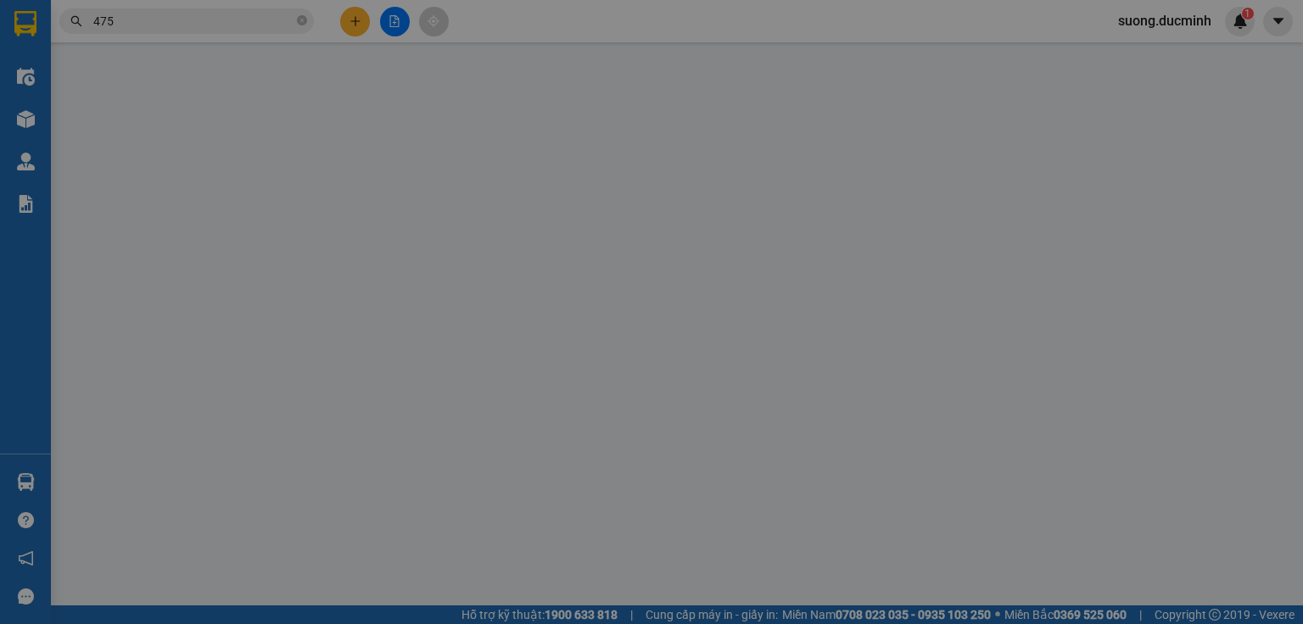
type input "0977388475"
type input "sỹ"
type input "70.000"
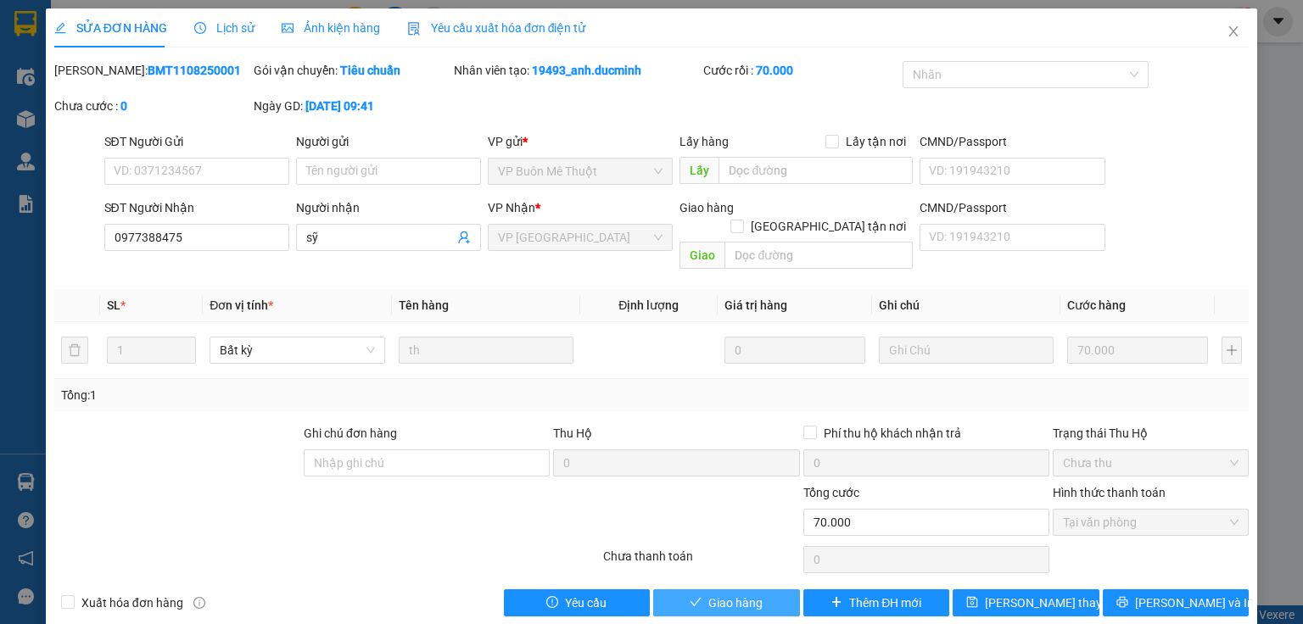
click at [686, 589] on button "Giao hàng" at bounding box center [726, 602] width 147 height 27
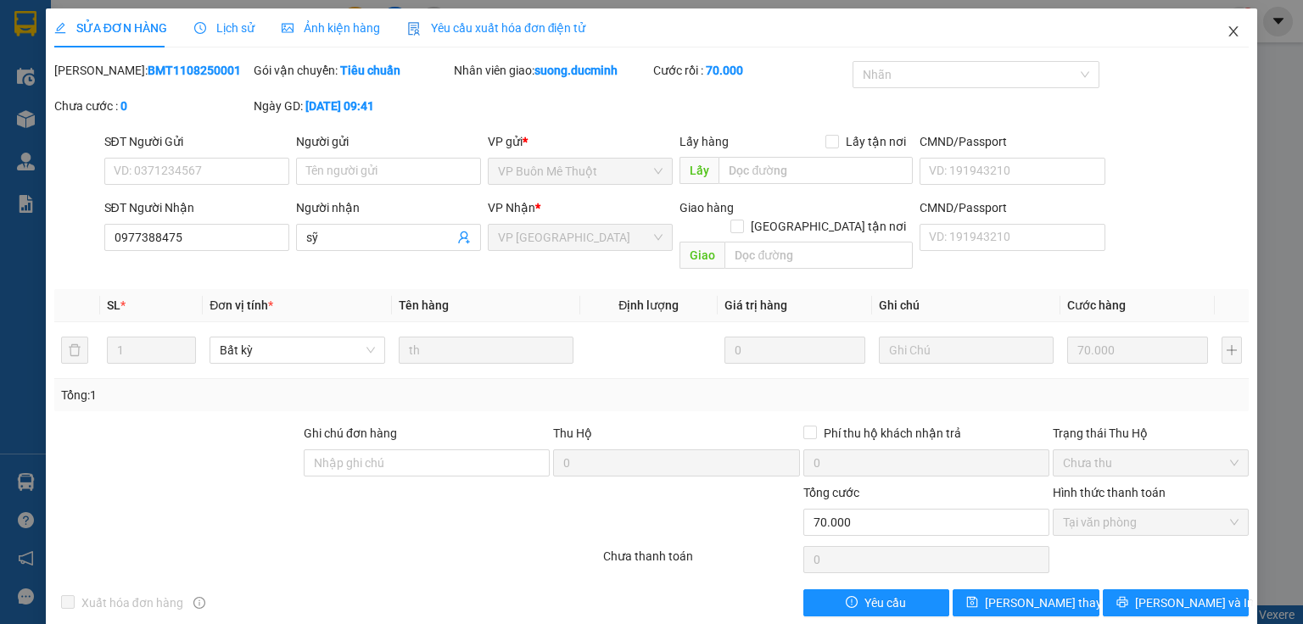
click at [1229, 31] on icon "close" at bounding box center [1233, 31] width 9 height 10
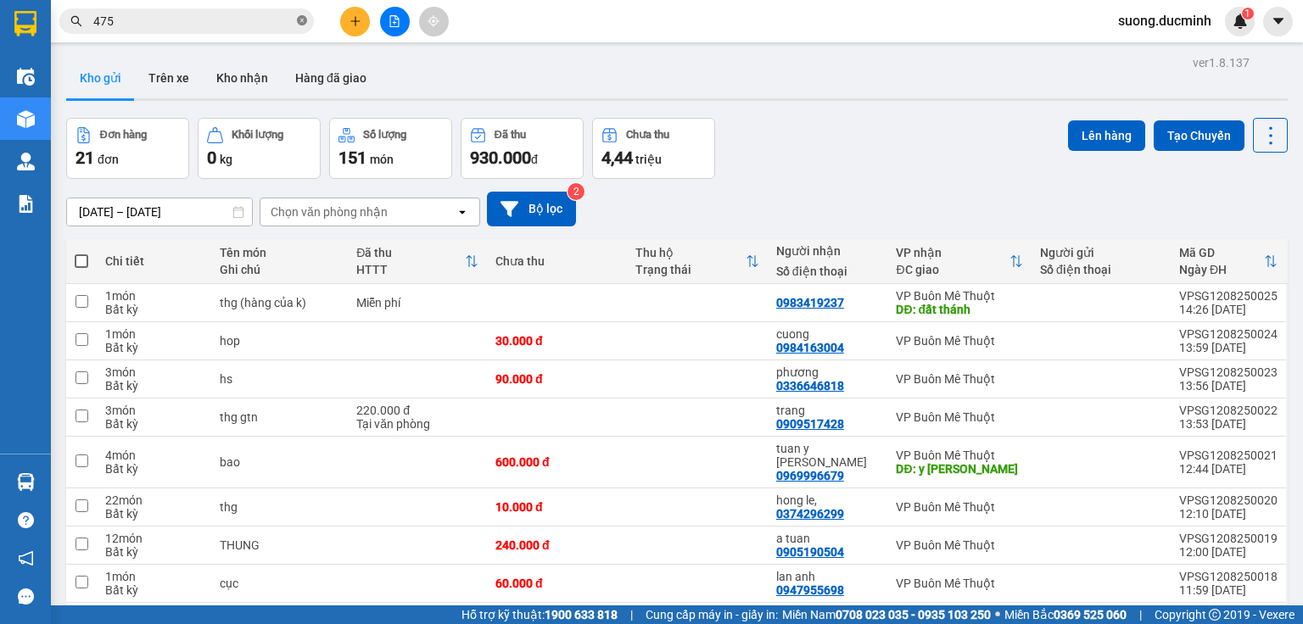
click at [305, 20] on icon "close-circle" at bounding box center [302, 20] width 10 height 10
click at [227, 4] on div "Kết quả tìm kiếm ( 129 ) Bộ lọc Mã ĐH Trạng thái Món hàng Thu hộ Tổng cước Chưa…" at bounding box center [651, 21] width 1303 height 42
click at [352, 27] on button at bounding box center [355, 22] width 30 height 30
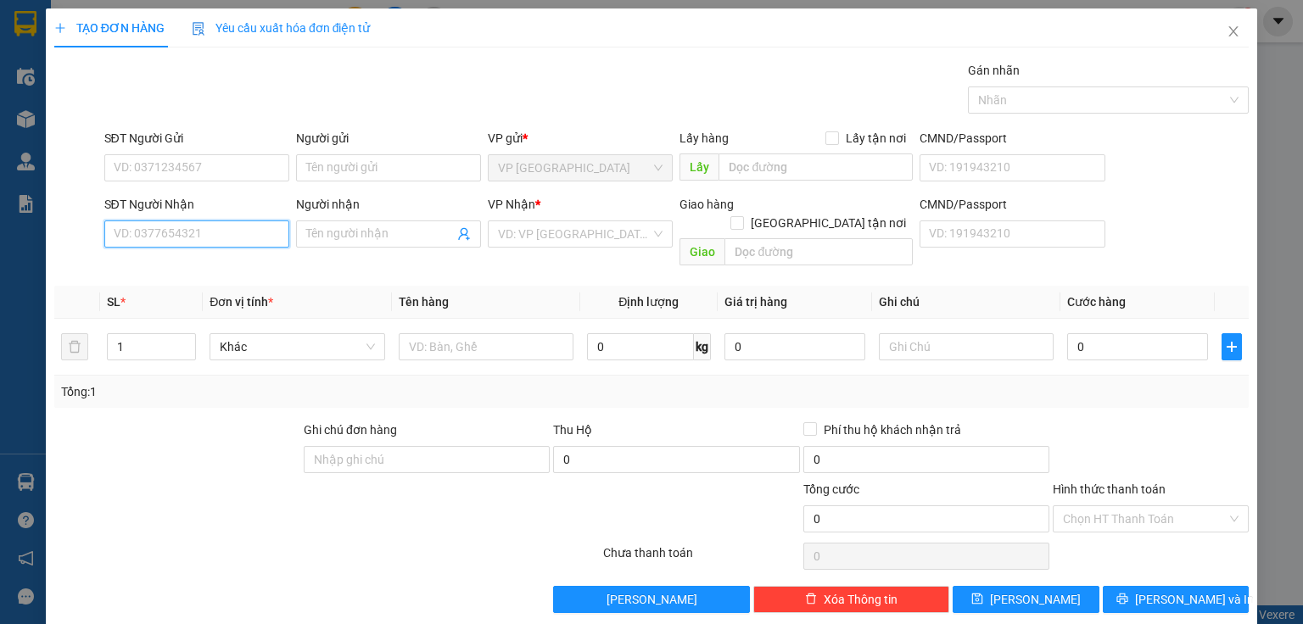
click at [159, 243] on input "SĐT Người Nhận" at bounding box center [196, 233] width 185 height 27
click at [198, 276] on div "0919882266 - thuy tra sua" at bounding box center [194, 267] width 183 height 27
type input "0919882266"
type input "thuy tra sua"
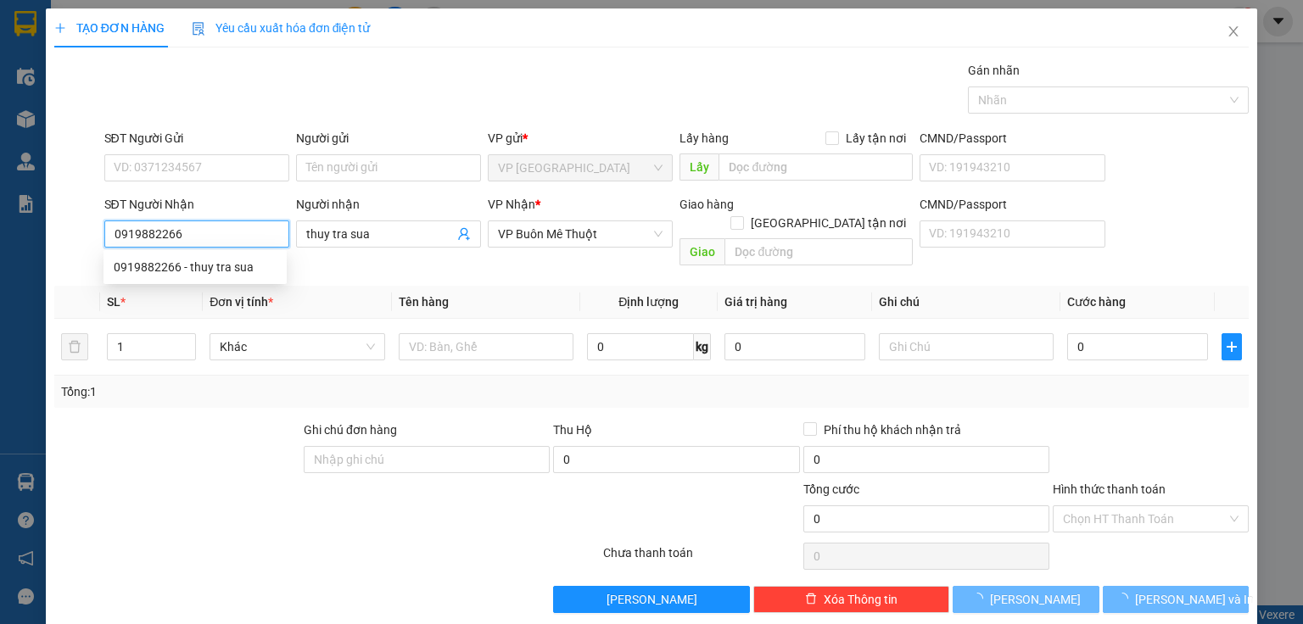
type input "10.000"
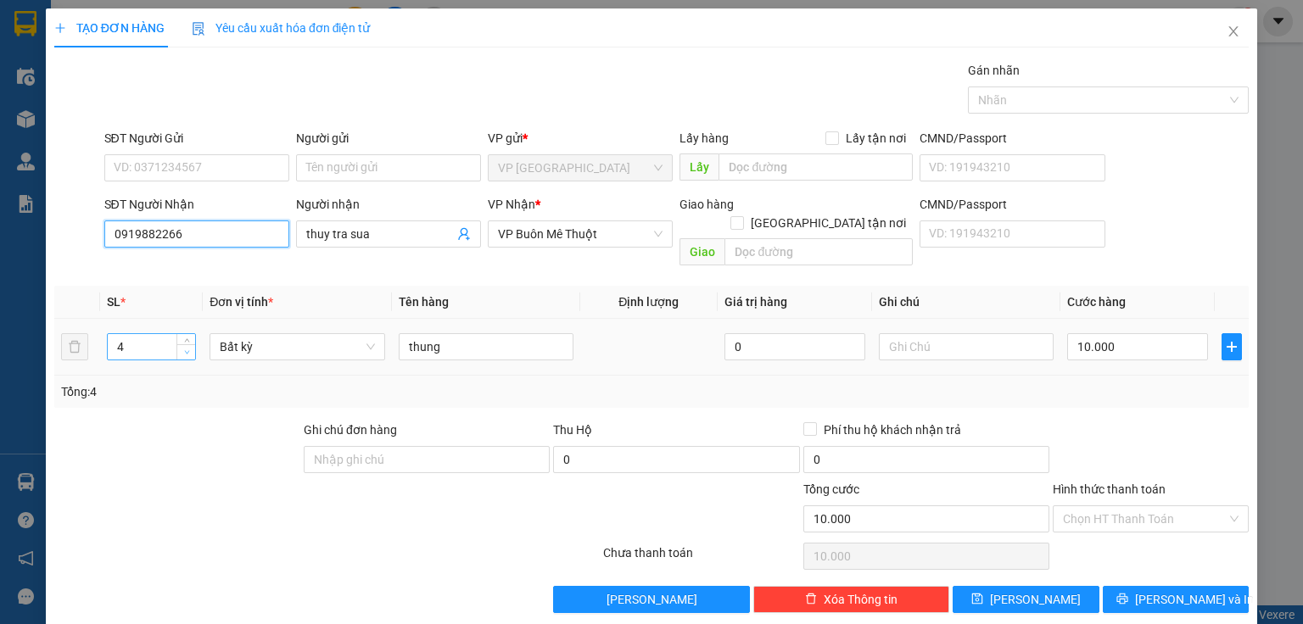
type input "0919882266"
click at [183, 344] on span "Decrease Value" at bounding box center [185, 351] width 19 height 15
click at [186, 349] on icon "down" at bounding box center [187, 352] width 6 height 6
type input "10"
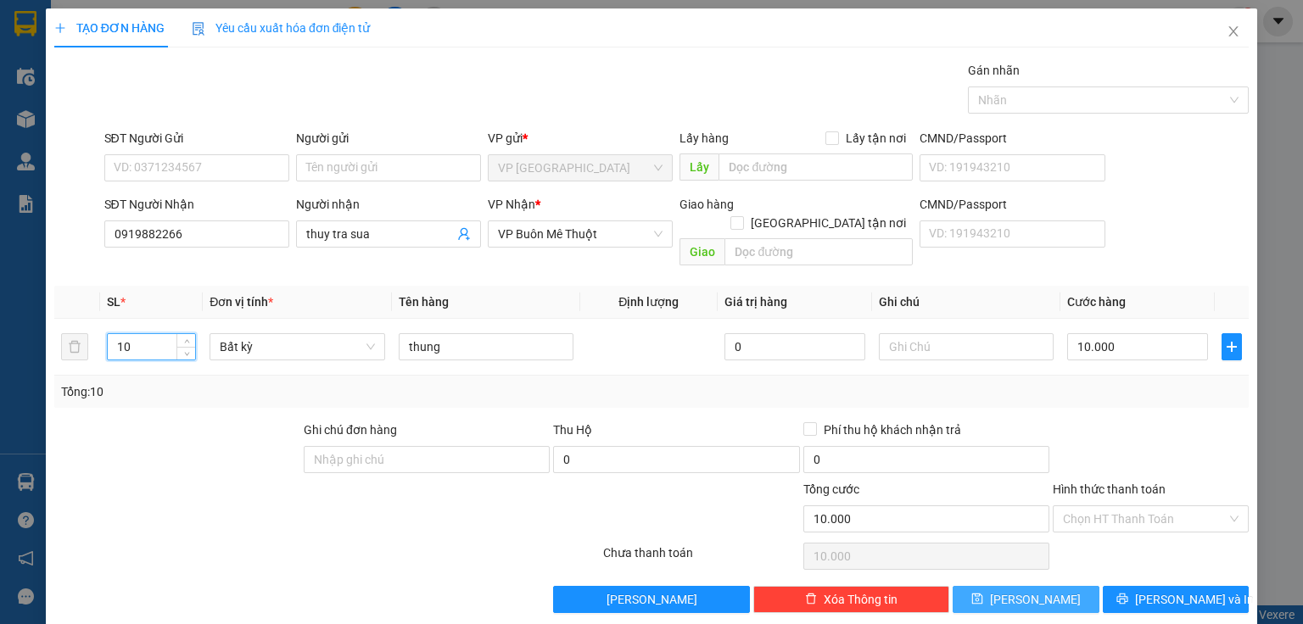
click at [1061, 586] on button "[PERSON_NAME]" at bounding box center [1025, 599] width 147 height 27
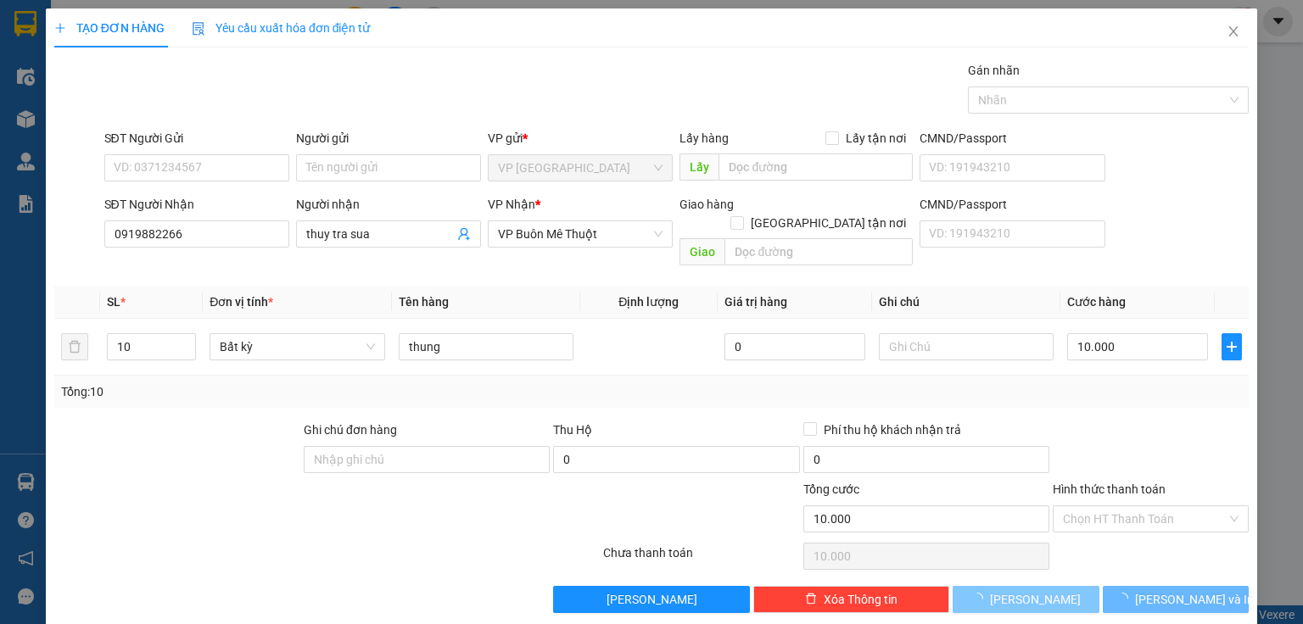
type input "0"
